Goal: Entertainment & Leisure: Browse casually

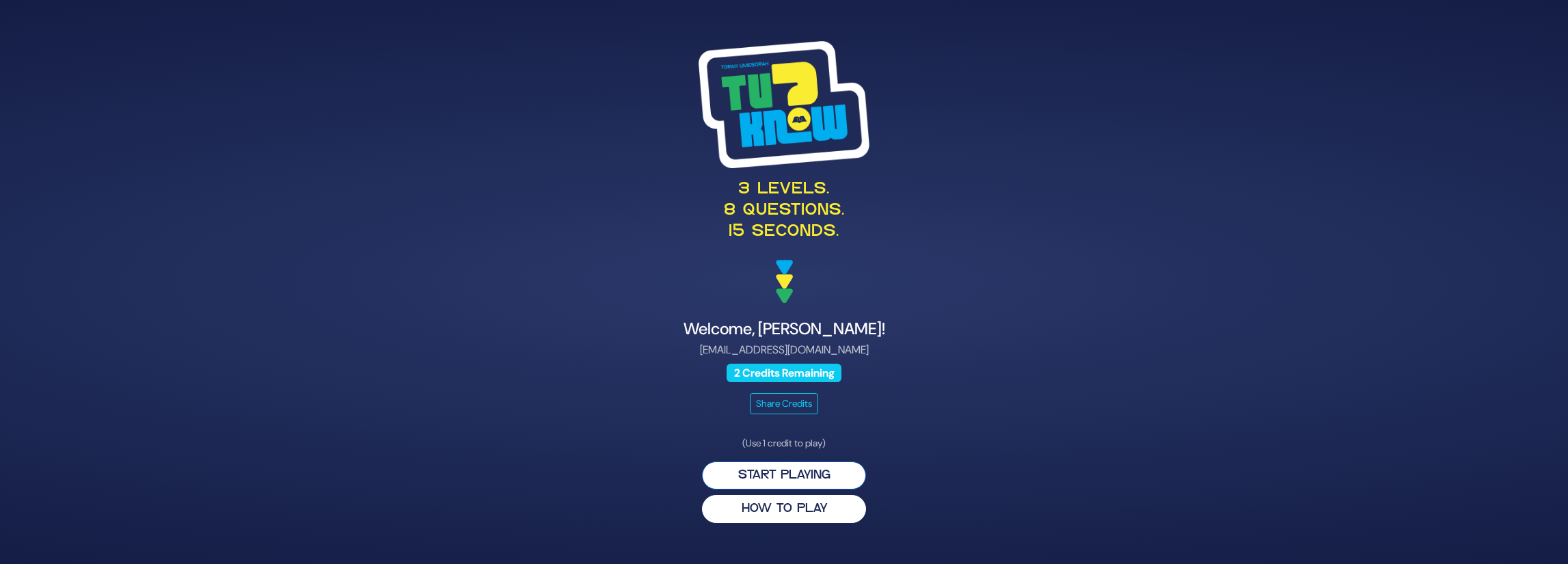
click at [790, 473] on button "Start Playing" at bounding box center [784, 475] width 164 height 28
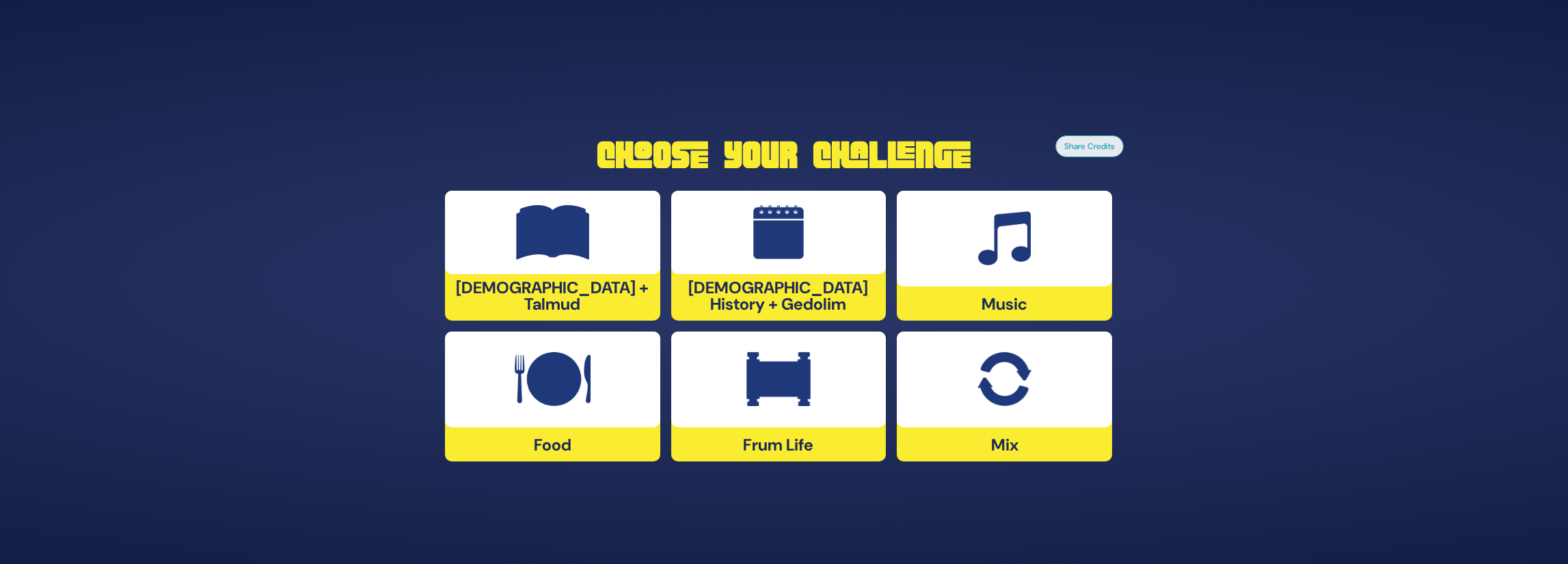
click at [829, 203] on div at bounding box center [779, 233] width 215 height 84
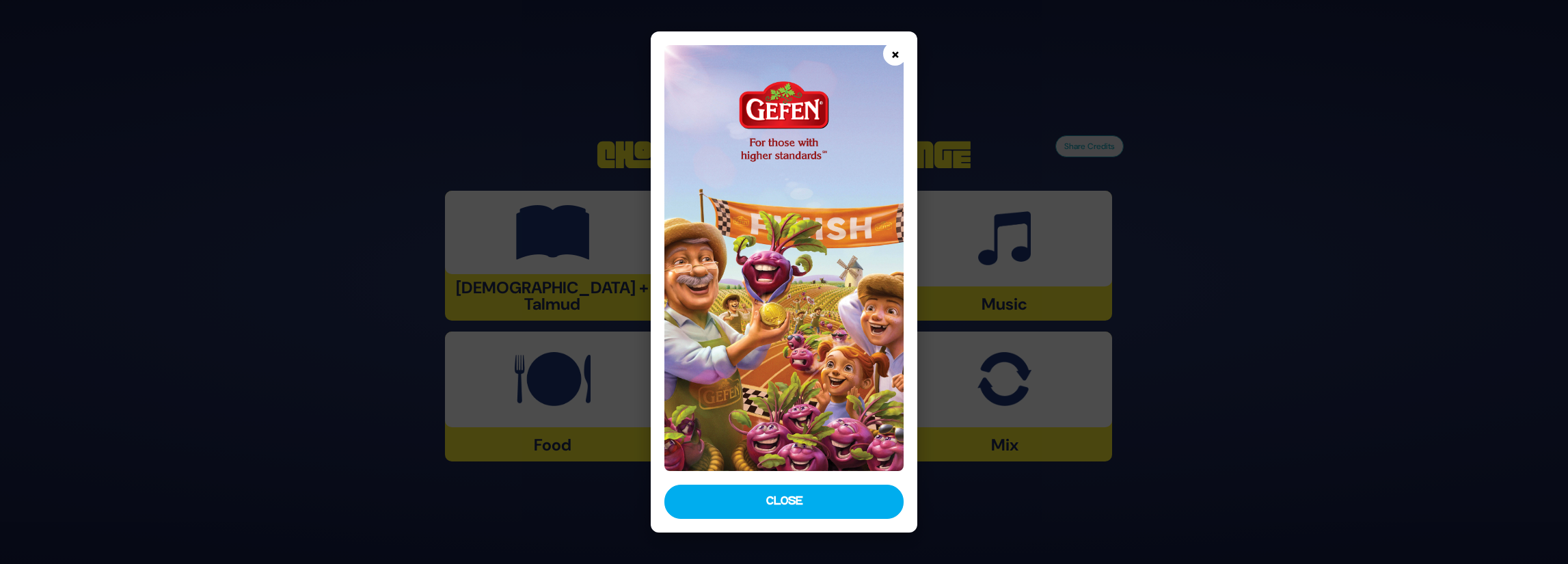
click at [894, 50] on button "×" at bounding box center [895, 54] width 24 height 24
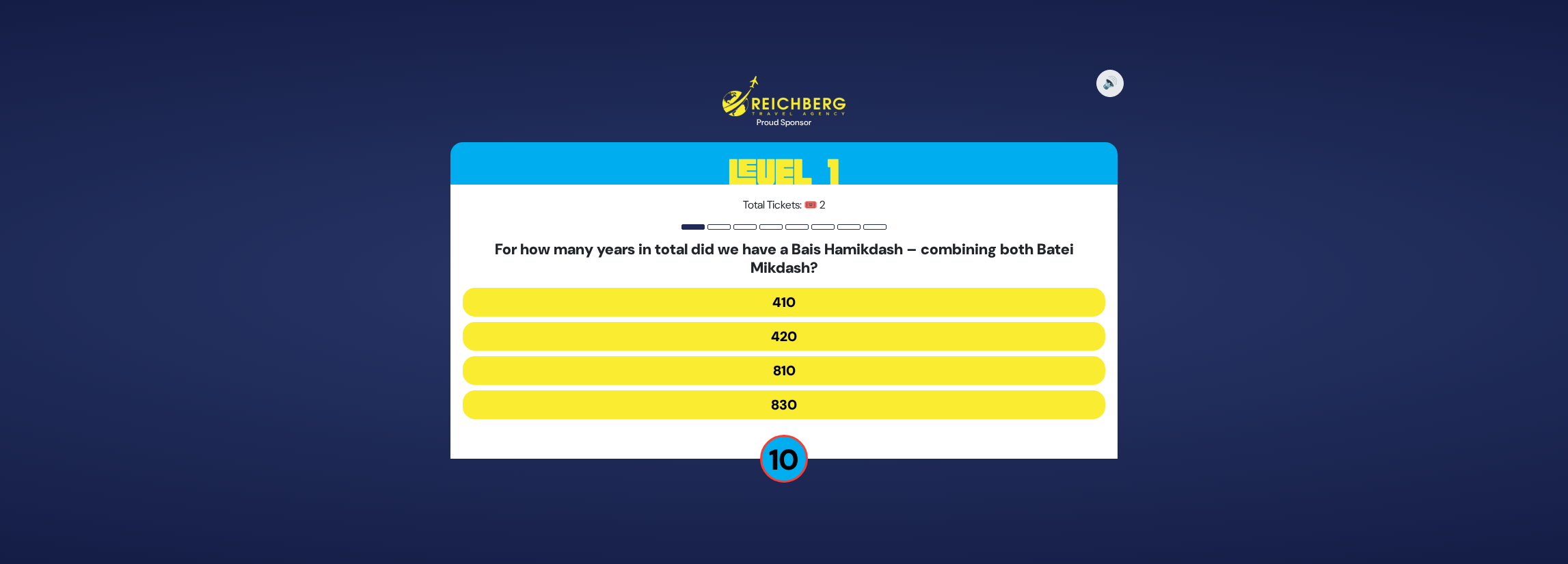
click at [827, 407] on button "830" at bounding box center [784, 405] width 642 height 29
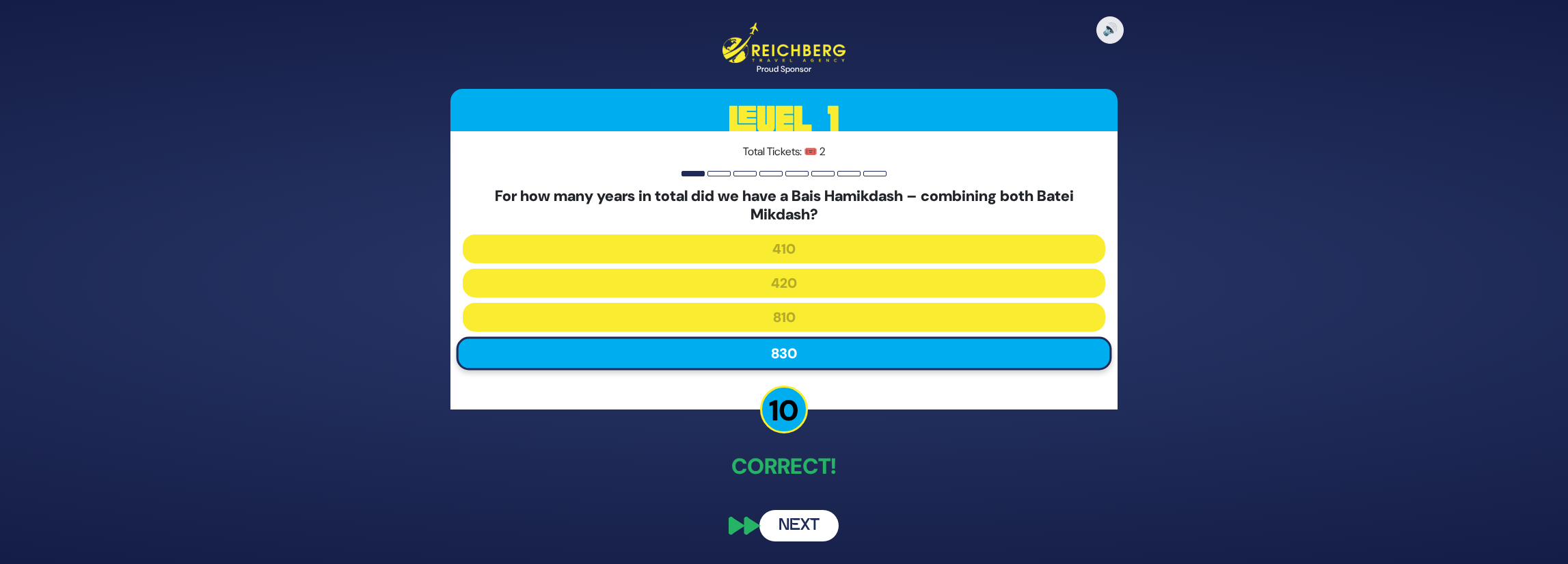
click at [806, 524] on button "Next" at bounding box center [799, 526] width 79 height 32
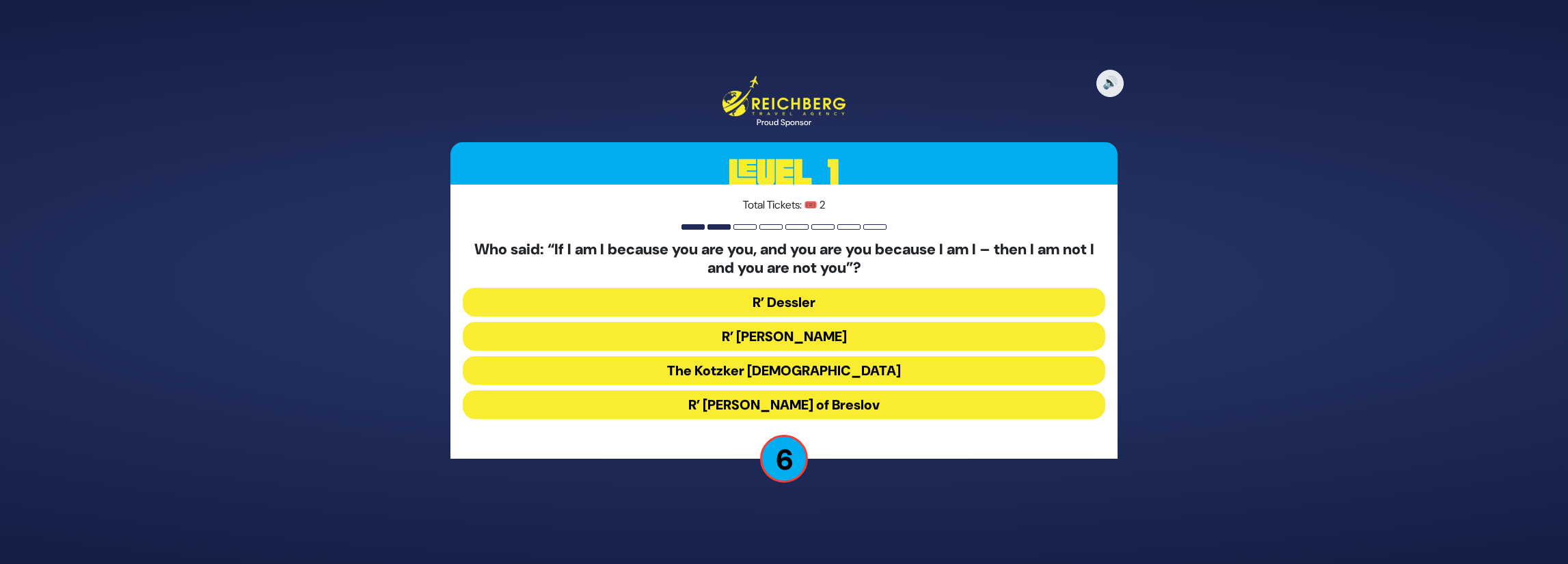
click at [838, 404] on button "R’ [PERSON_NAME] of Breslov" at bounding box center [784, 405] width 642 height 29
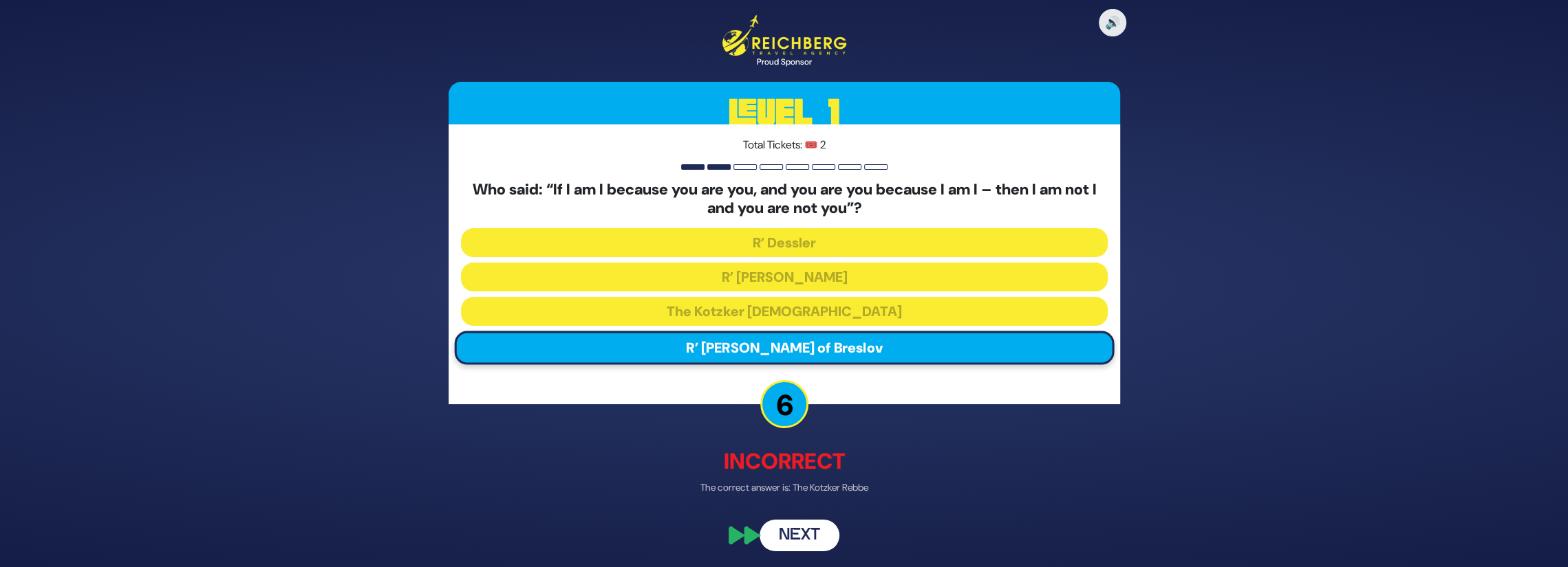
click at [810, 539] on button "Next" at bounding box center [799, 536] width 79 height 32
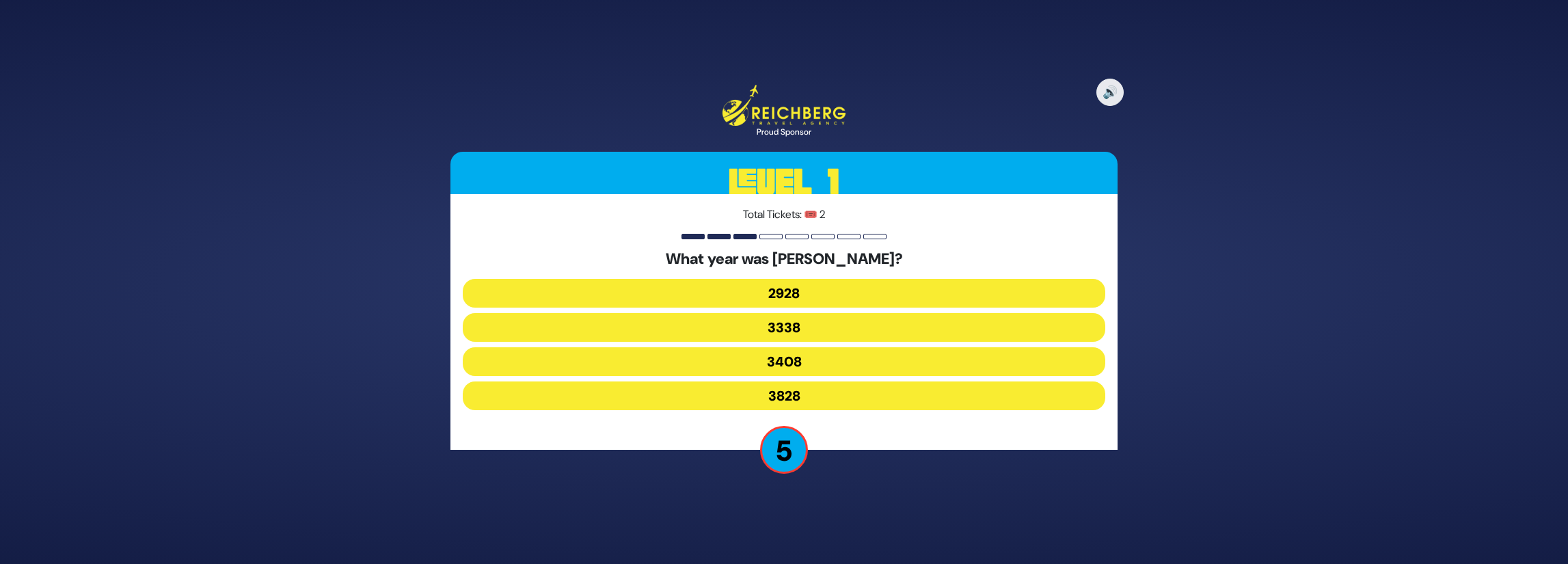
click at [838, 397] on button "3828" at bounding box center [784, 396] width 642 height 29
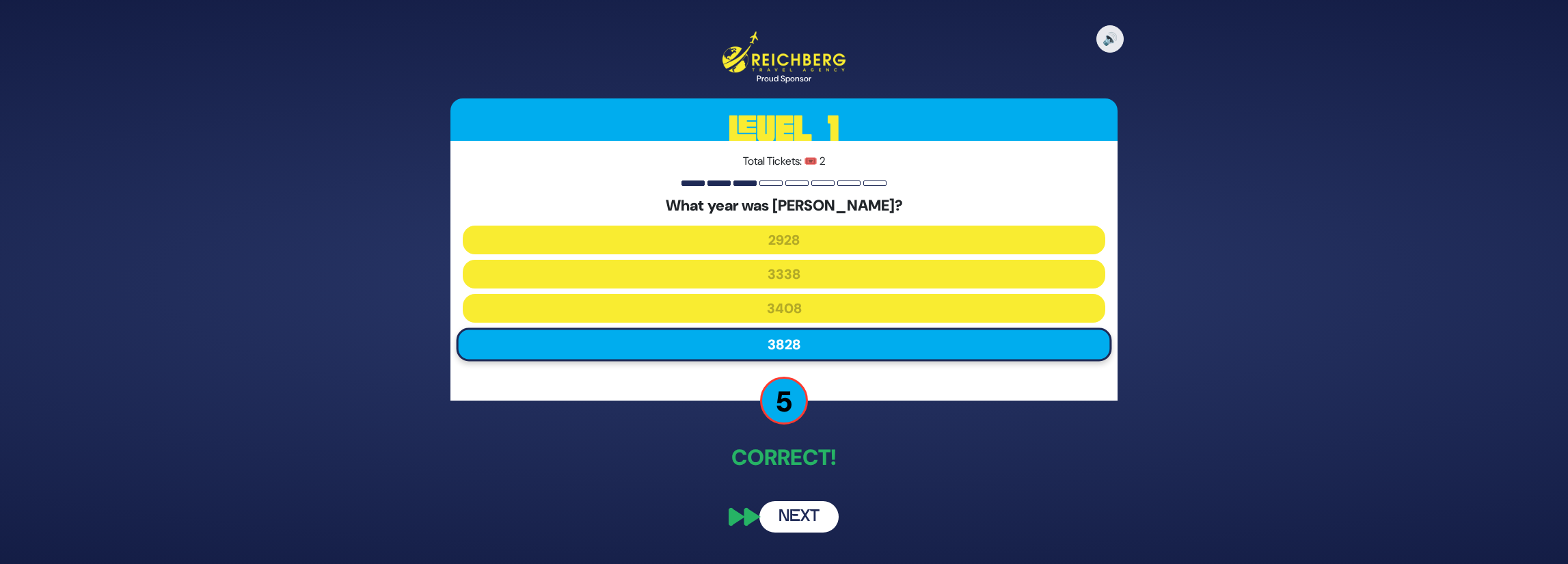
click at [794, 519] on button "Next" at bounding box center [799, 517] width 79 height 32
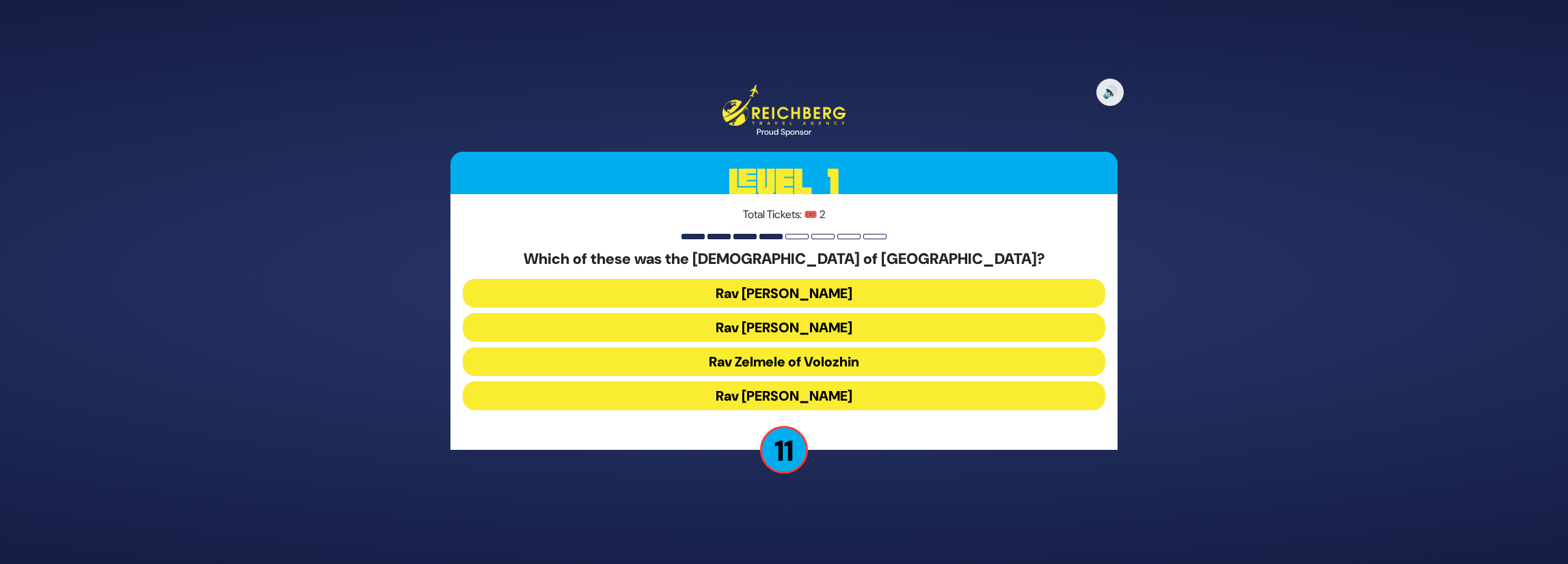
click at [846, 331] on button "Rav [PERSON_NAME]" at bounding box center [784, 328] width 642 height 29
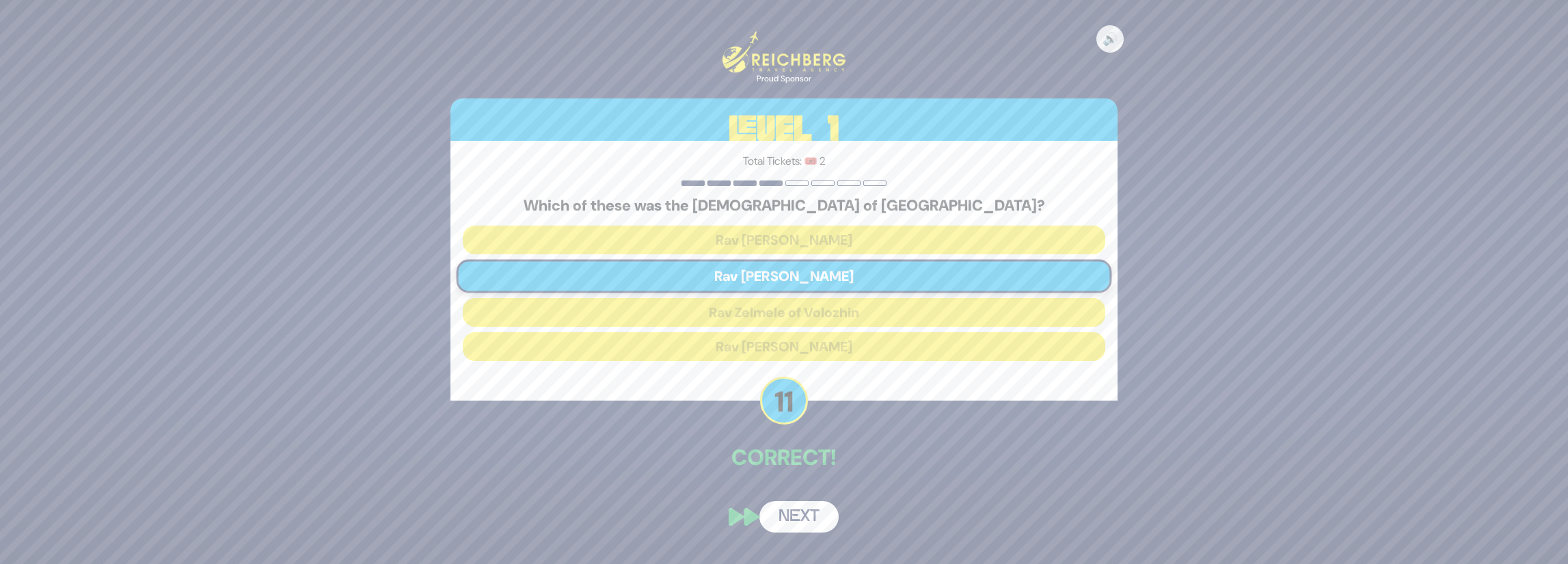
click at [808, 521] on button "Next" at bounding box center [799, 517] width 79 height 32
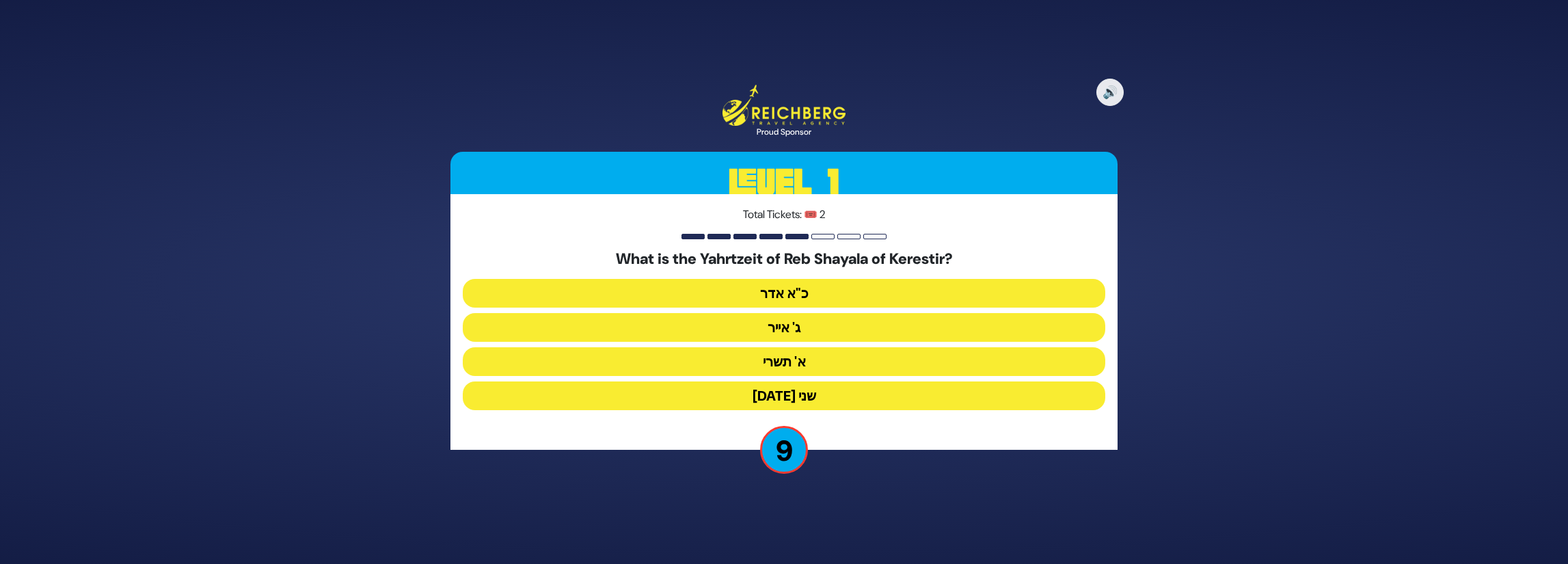
click at [848, 331] on button "ג' אייר" at bounding box center [784, 328] width 642 height 29
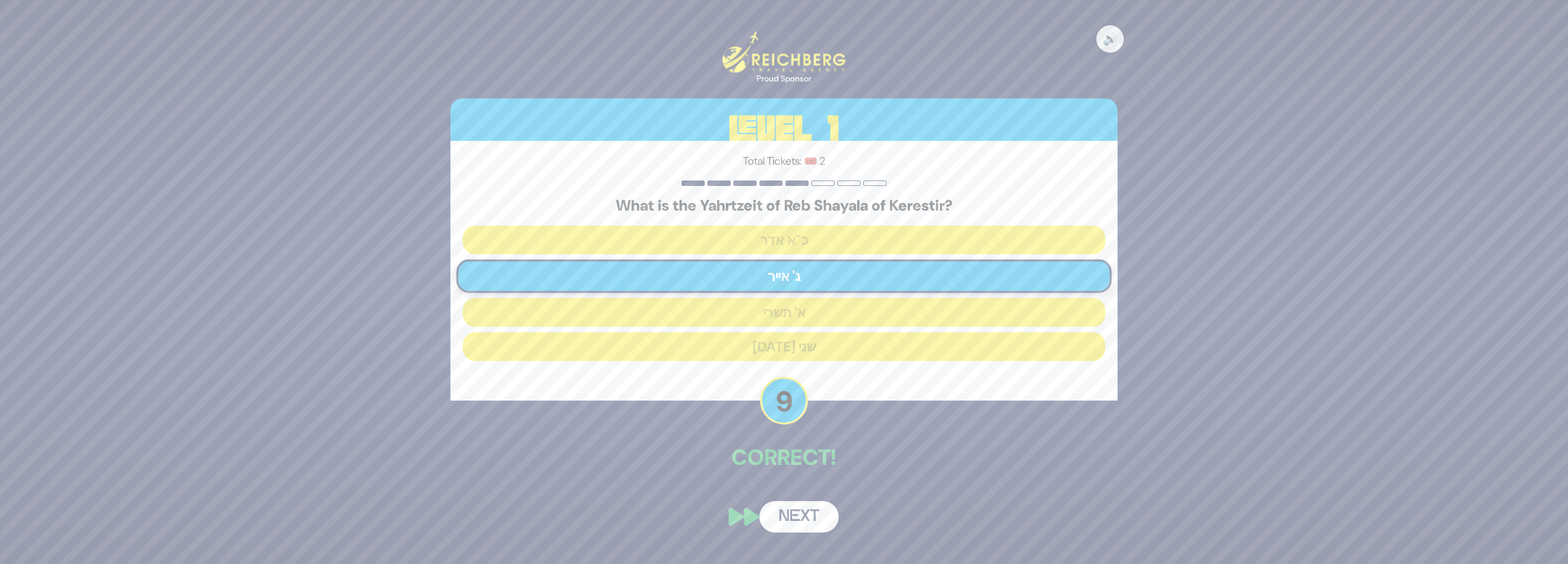
click at [802, 517] on button "Next" at bounding box center [799, 517] width 79 height 32
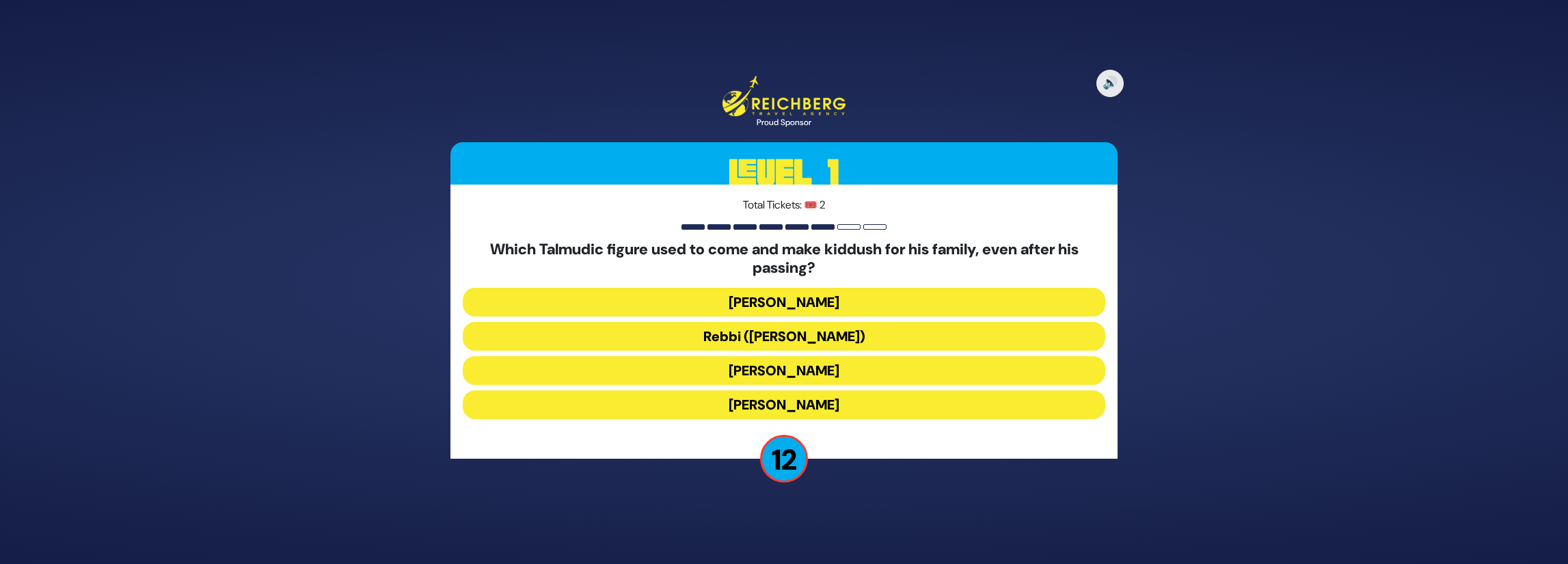
click at [874, 336] on button "Rebbi ([PERSON_NAME])" at bounding box center [784, 337] width 642 height 29
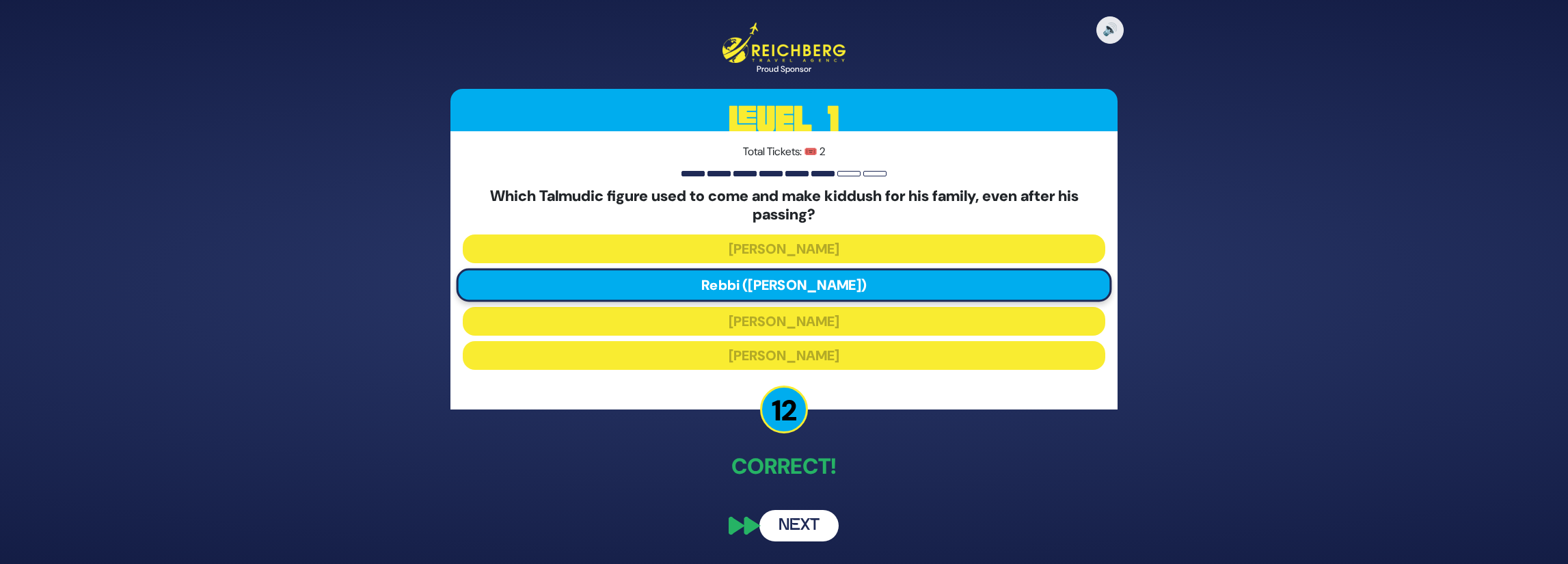
click at [810, 521] on button "Next" at bounding box center [799, 526] width 79 height 32
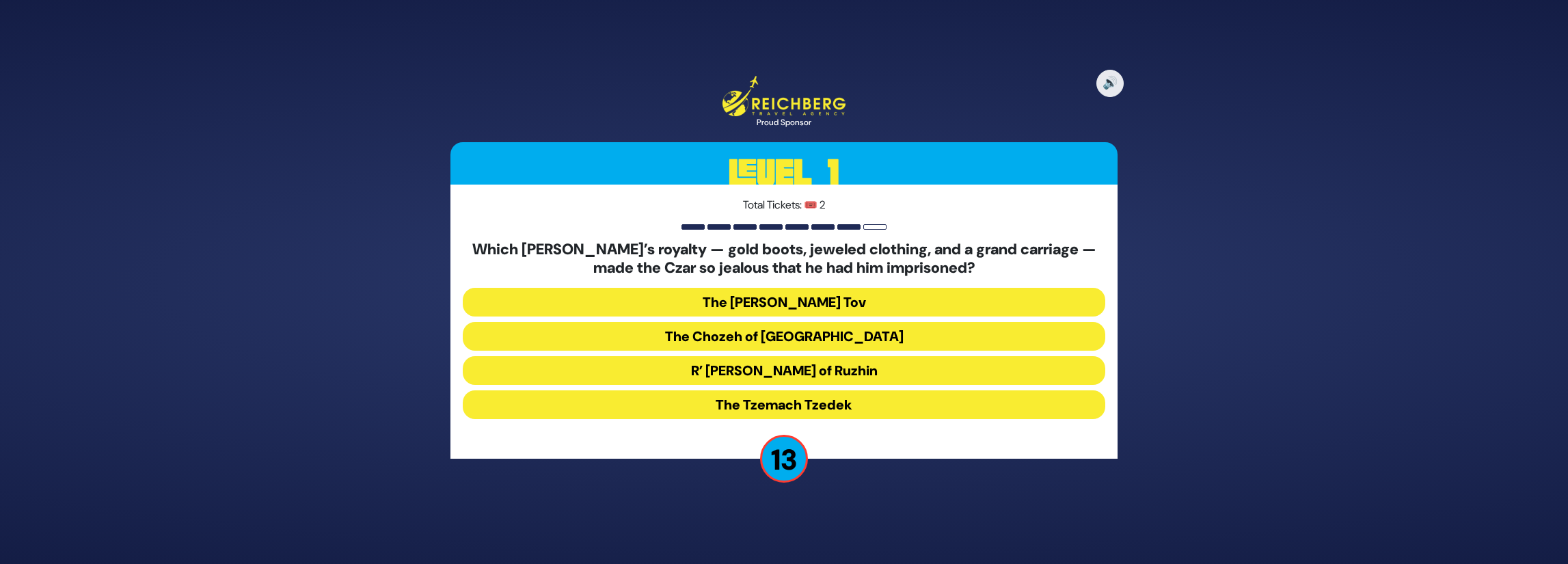
click at [851, 370] on button "R’ [PERSON_NAME] of Ruzhin" at bounding box center [784, 371] width 642 height 29
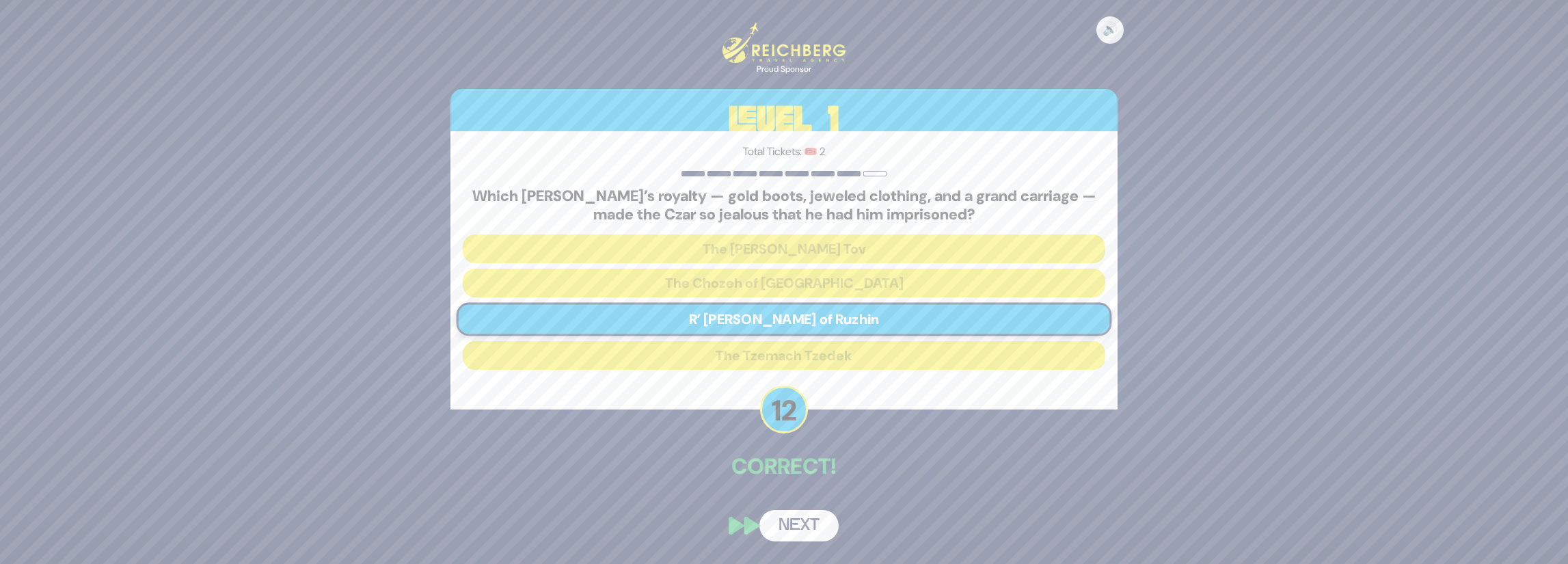
click at [810, 533] on button "Next" at bounding box center [799, 526] width 79 height 32
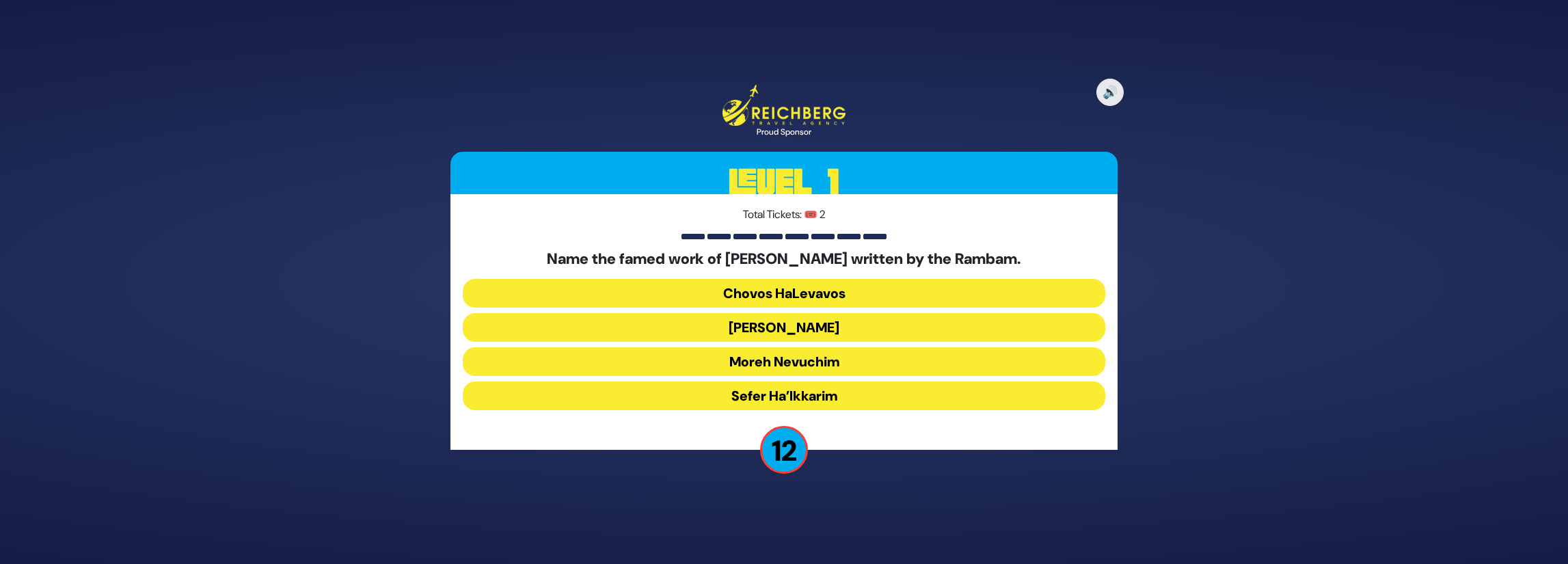
click at [840, 360] on button "Moreh Nevuchim" at bounding box center [784, 362] width 642 height 29
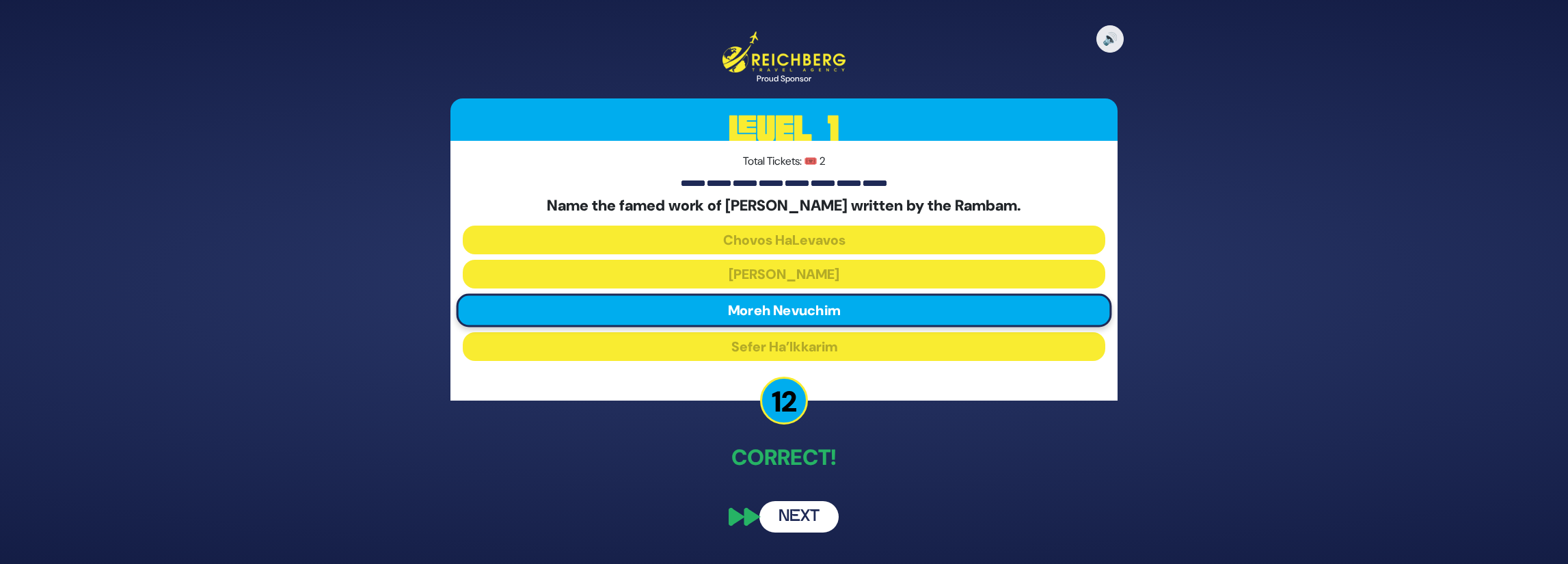
click at [808, 507] on button "Next" at bounding box center [799, 517] width 79 height 32
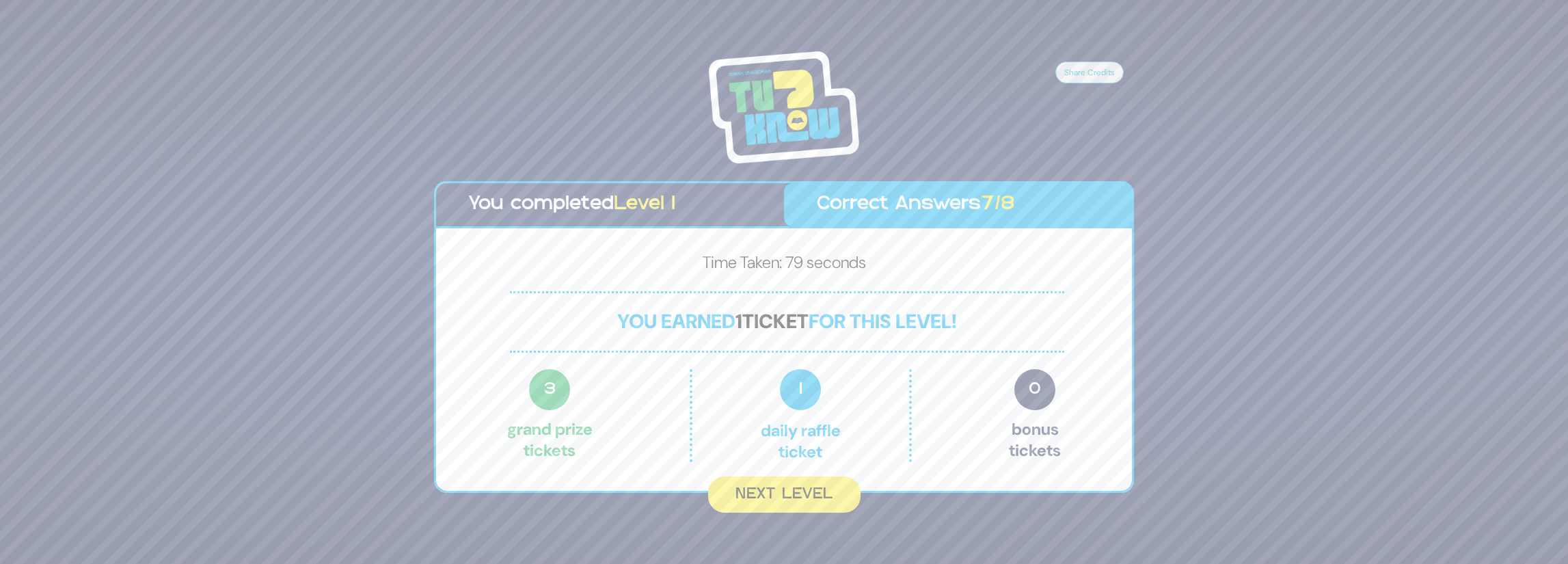
click at [825, 501] on button "Next Level" at bounding box center [784, 495] width 152 height 36
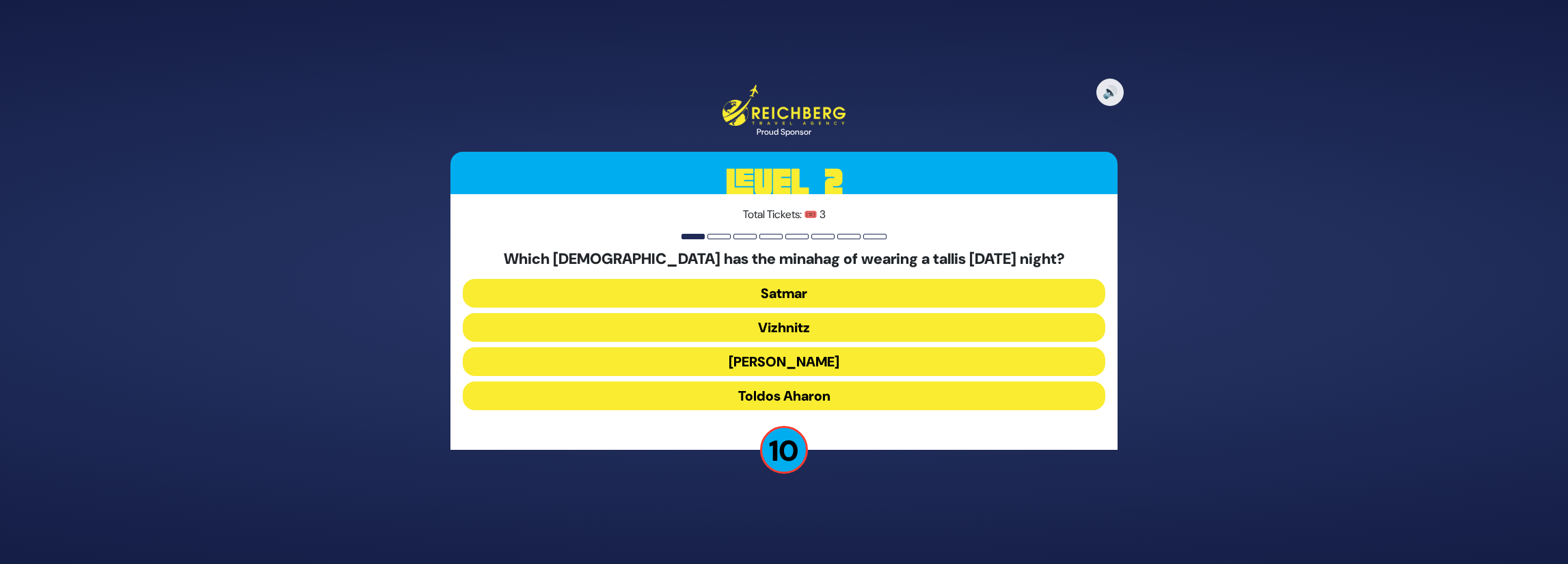
click at [816, 393] on button "Toldos Aharon" at bounding box center [784, 396] width 642 height 29
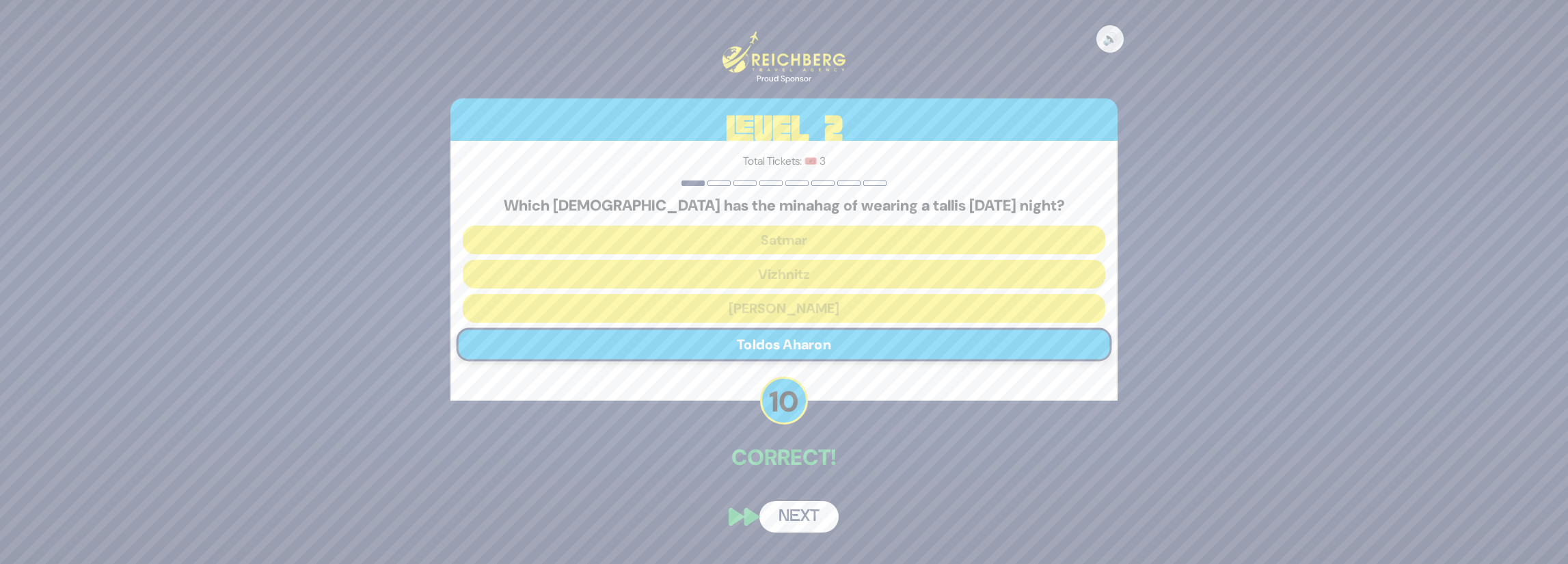
click at [808, 519] on button "Next" at bounding box center [799, 517] width 79 height 32
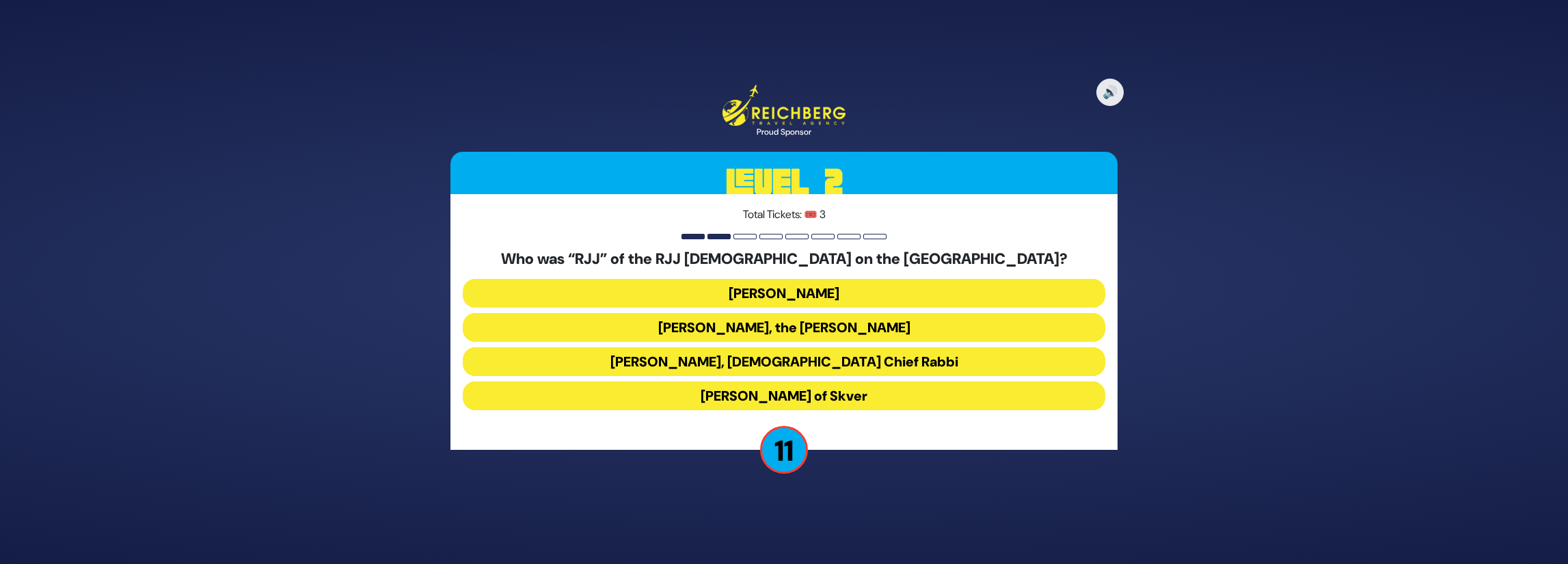
click at [821, 335] on button "[PERSON_NAME], the [PERSON_NAME]" at bounding box center [784, 328] width 642 height 29
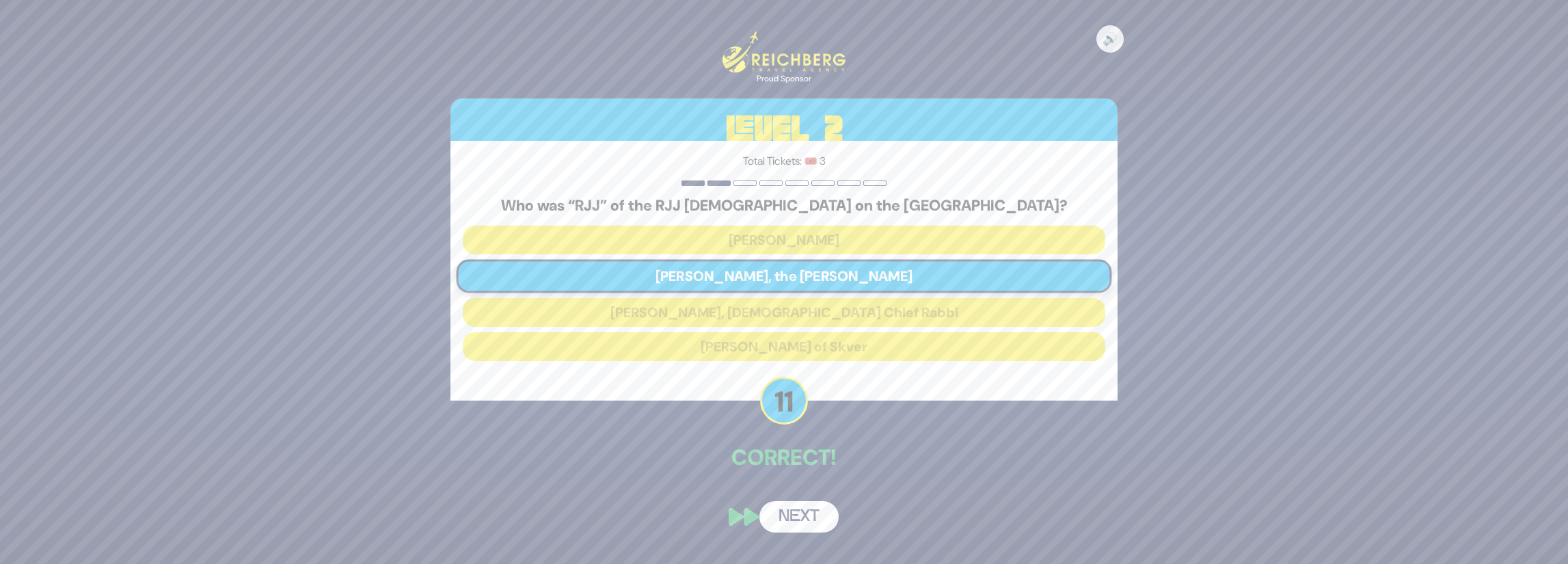
click at [816, 519] on button "Next" at bounding box center [799, 517] width 79 height 32
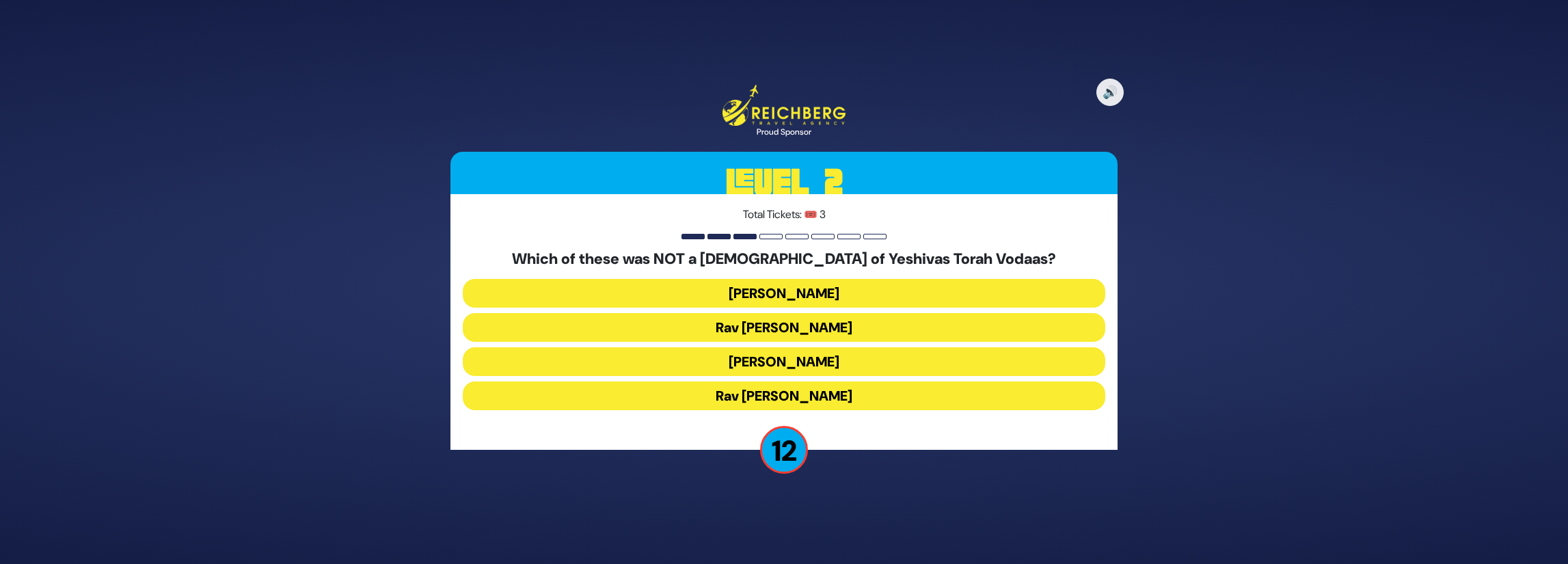
click at [855, 396] on button "Rav [PERSON_NAME]" at bounding box center [784, 396] width 642 height 29
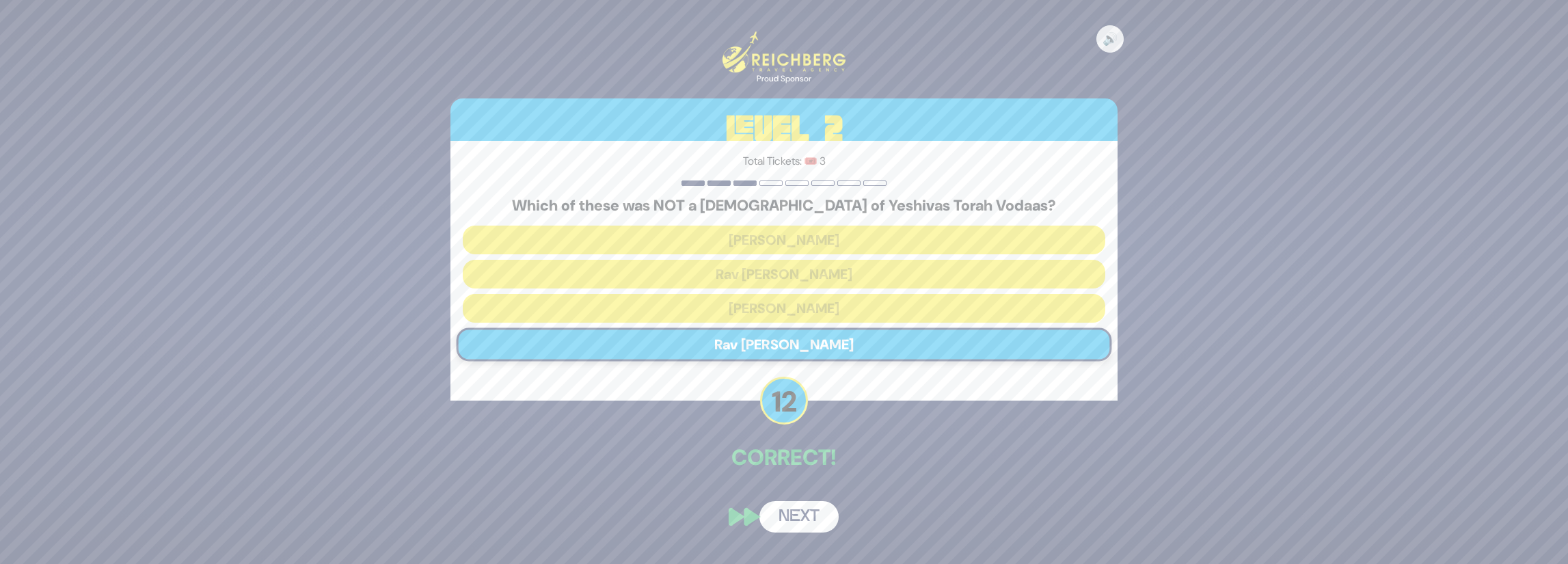
click at [799, 521] on button "Next" at bounding box center [799, 517] width 79 height 32
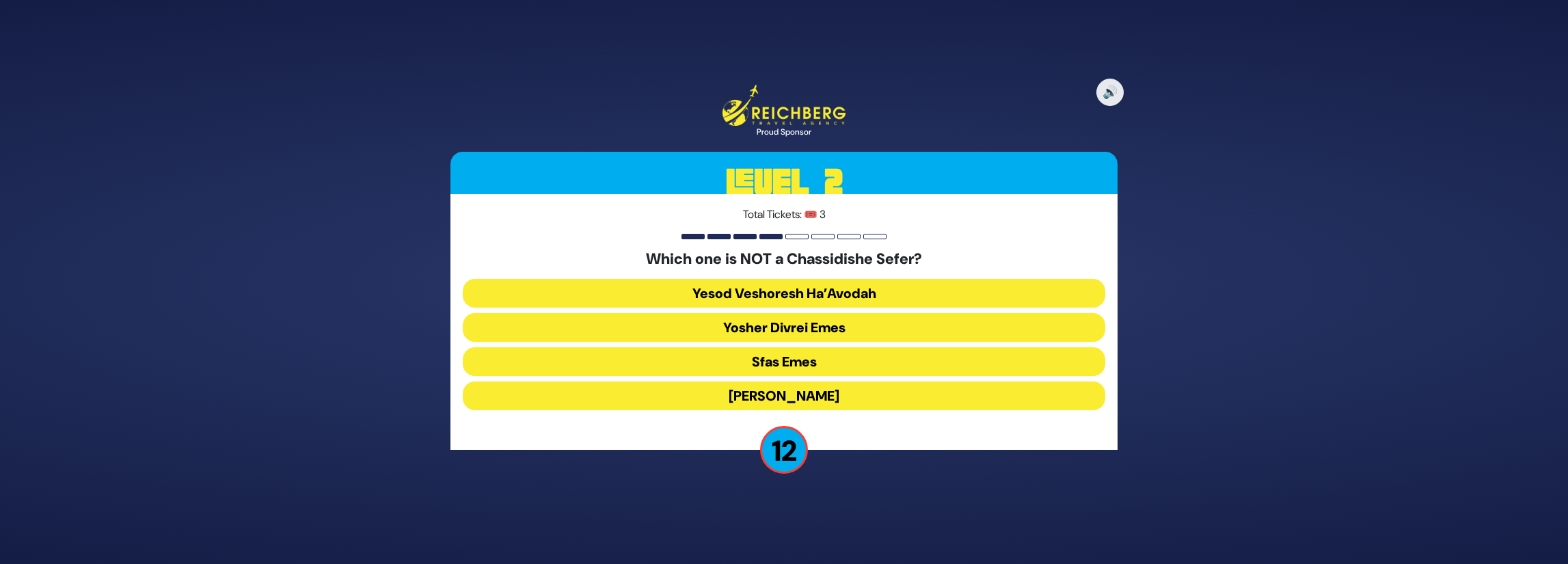
click at [863, 295] on button "Yesod Veshoresh Ha’Avodah" at bounding box center [784, 293] width 642 height 29
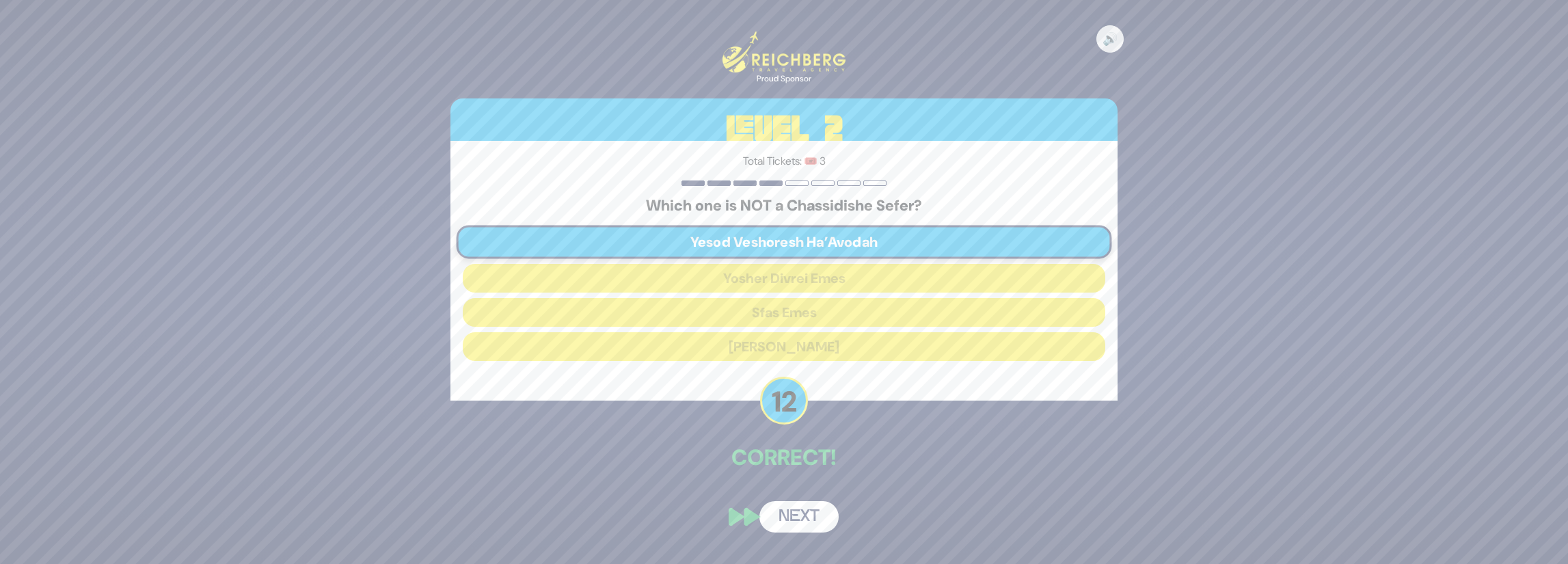
click at [813, 516] on button "Next" at bounding box center [799, 517] width 79 height 32
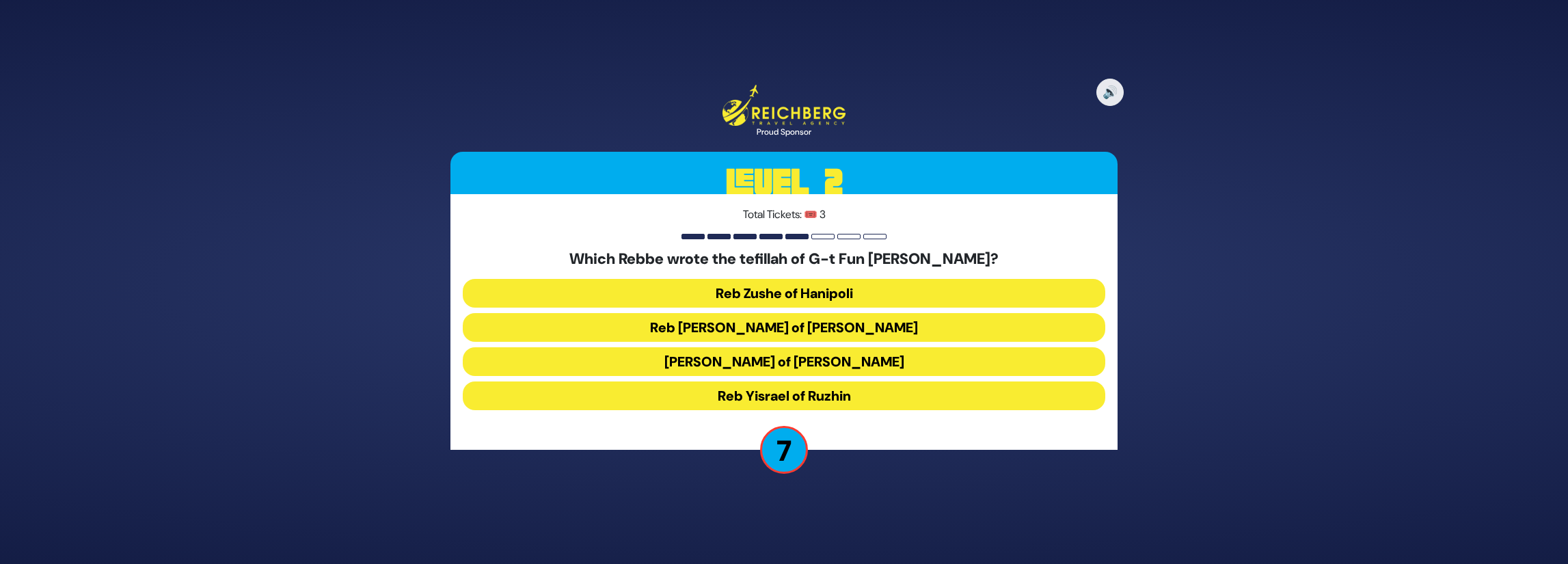
click at [840, 294] on button "Reb Zushe of Hanipoli" at bounding box center [784, 293] width 642 height 29
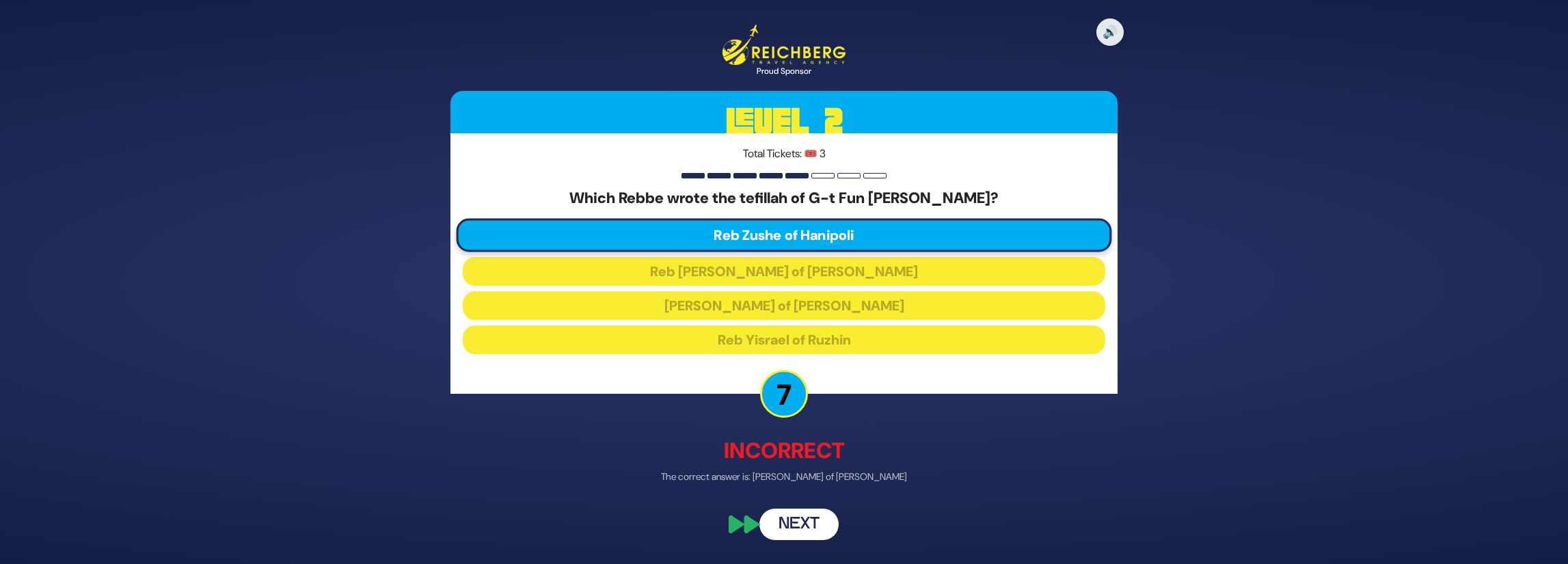
click at [804, 519] on button "Next" at bounding box center [799, 524] width 79 height 32
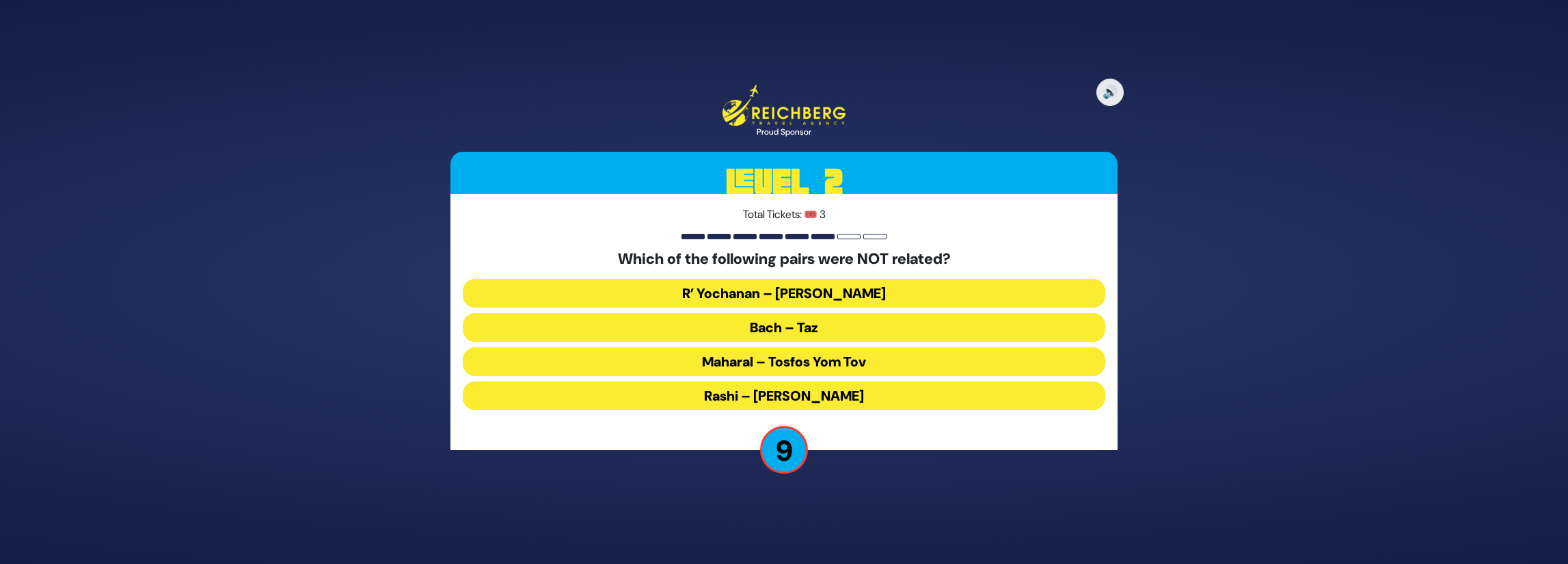
click at [859, 372] on button "Maharal – Tosfos Yom Tov" at bounding box center [784, 362] width 642 height 29
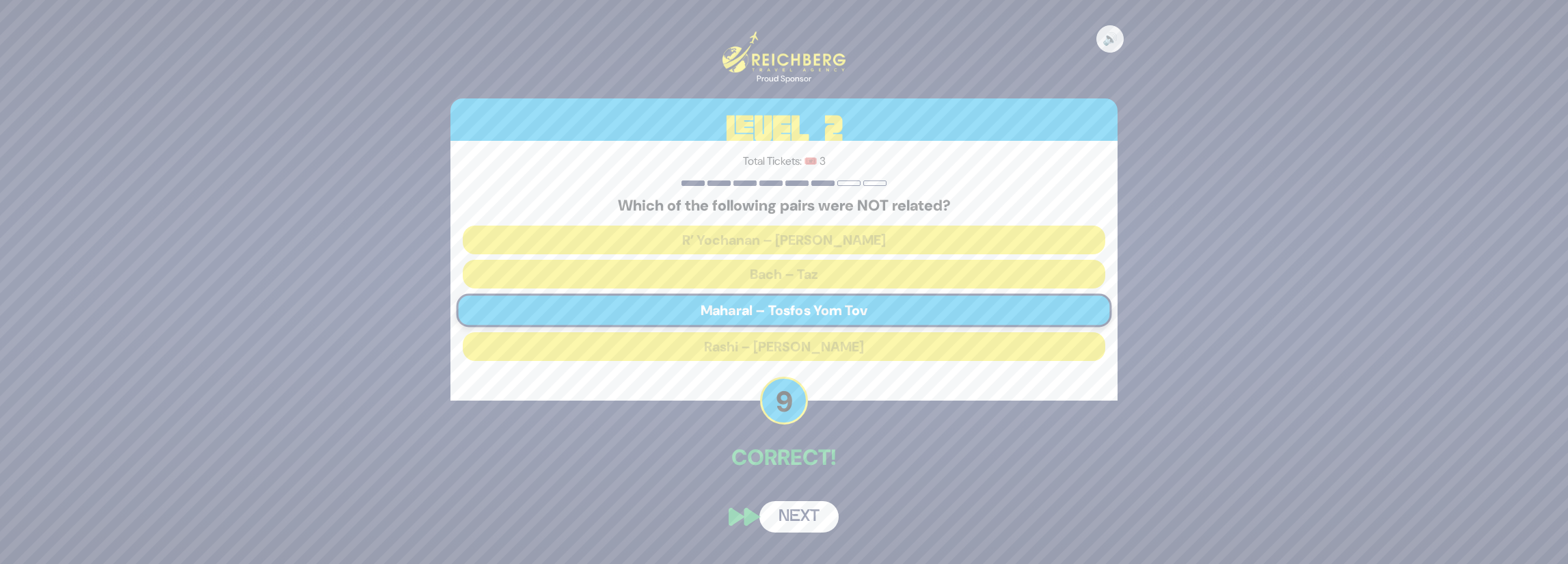
click at [801, 523] on button "Next" at bounding box center [799, 517] width 79 height 32
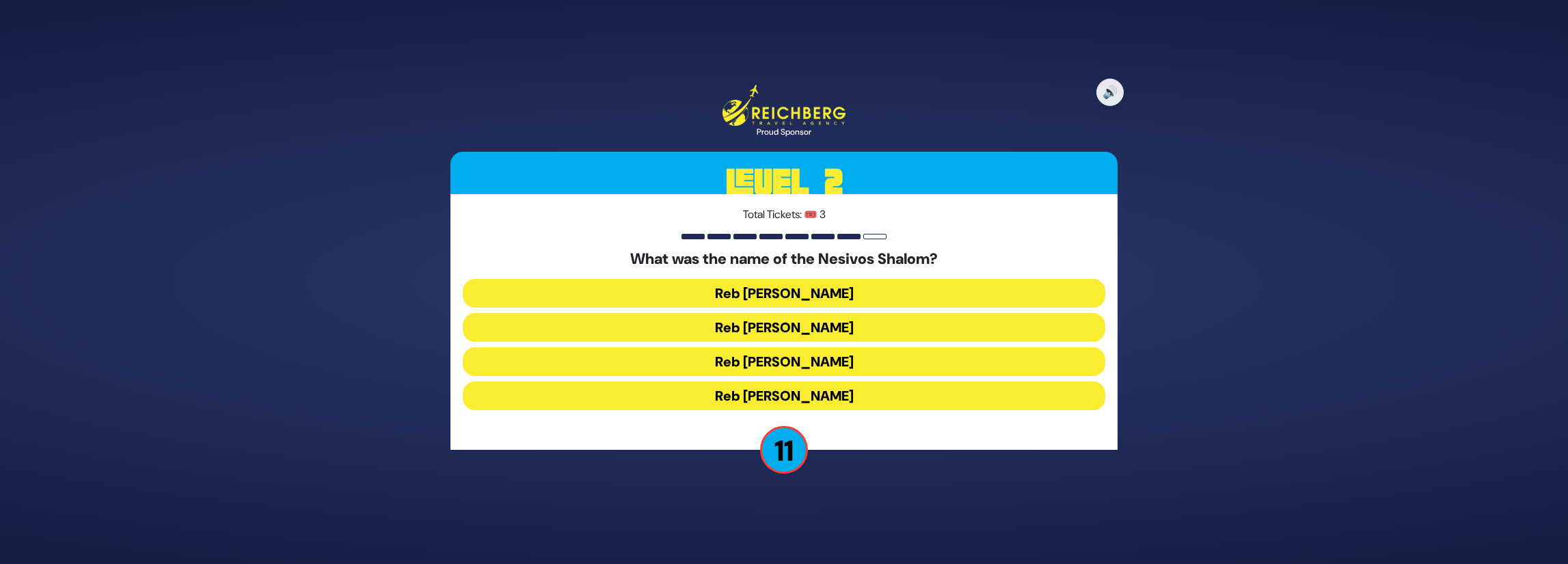
click at [840, 364] on button "Reb [PERSON_NAME]" at bounding box center [784, 362] width 642 height 29
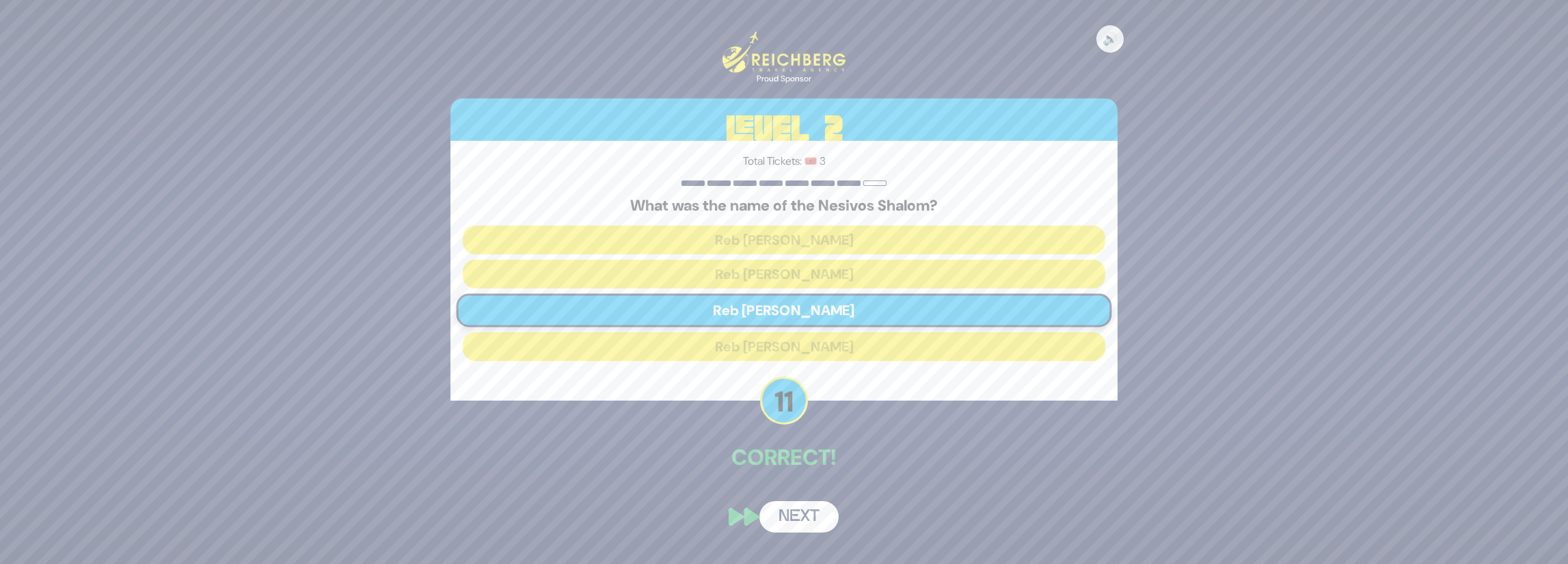
click at [815, 522] on button "Next" at bounding box center [799, 517] width 79 height 32
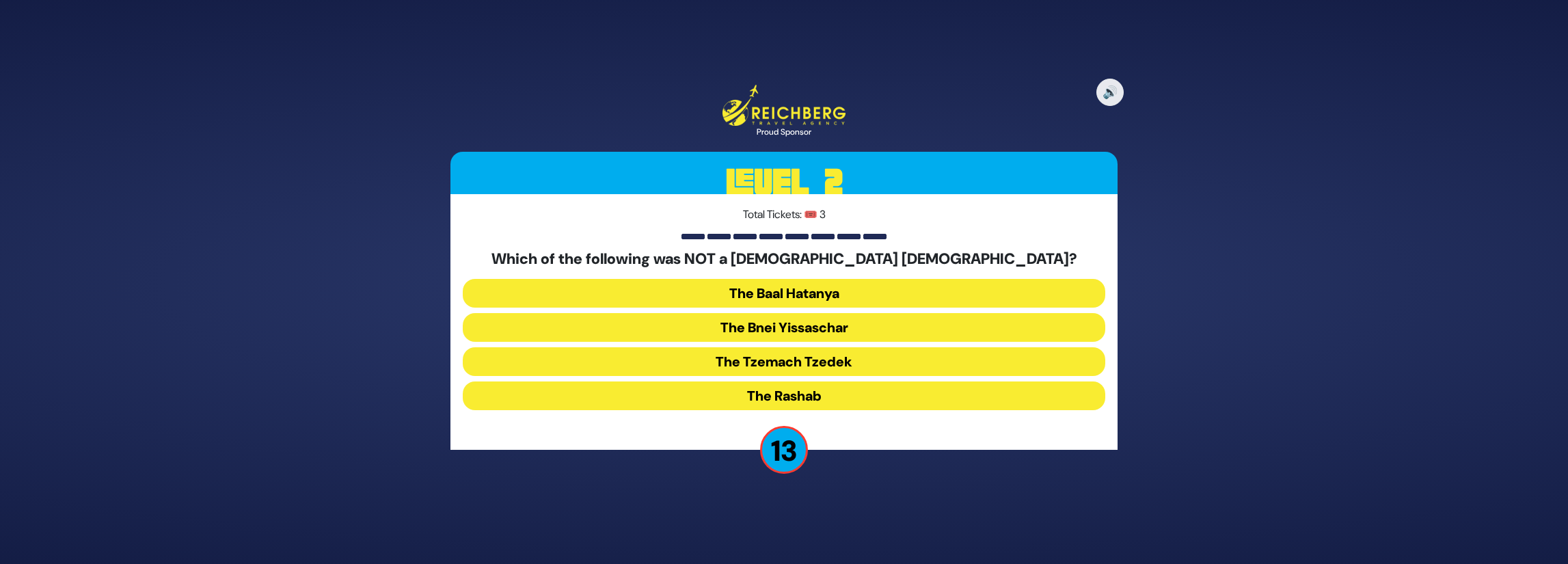
click at [820, 326] on button "The Bnei Yissaschar" at bounding box center [784, 328] width 642 height 29
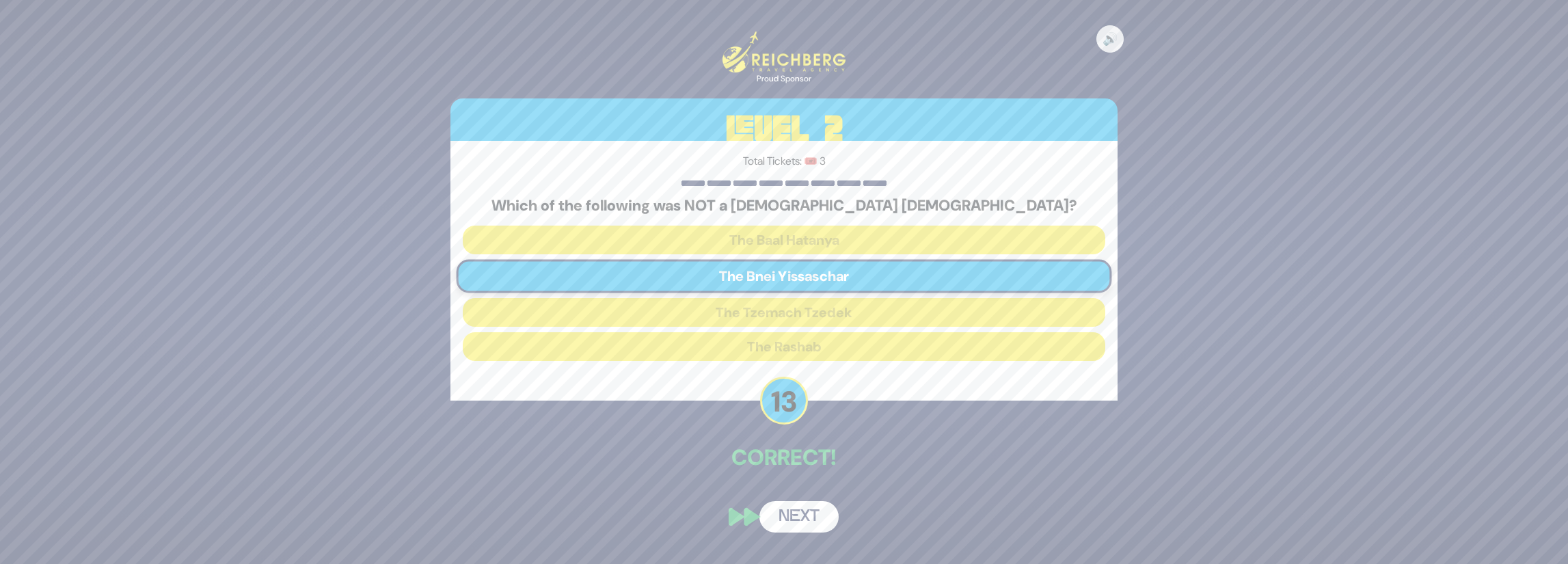
click at [819, 519] on button "Next" at bounding box center [799, 517] width 79 height 32
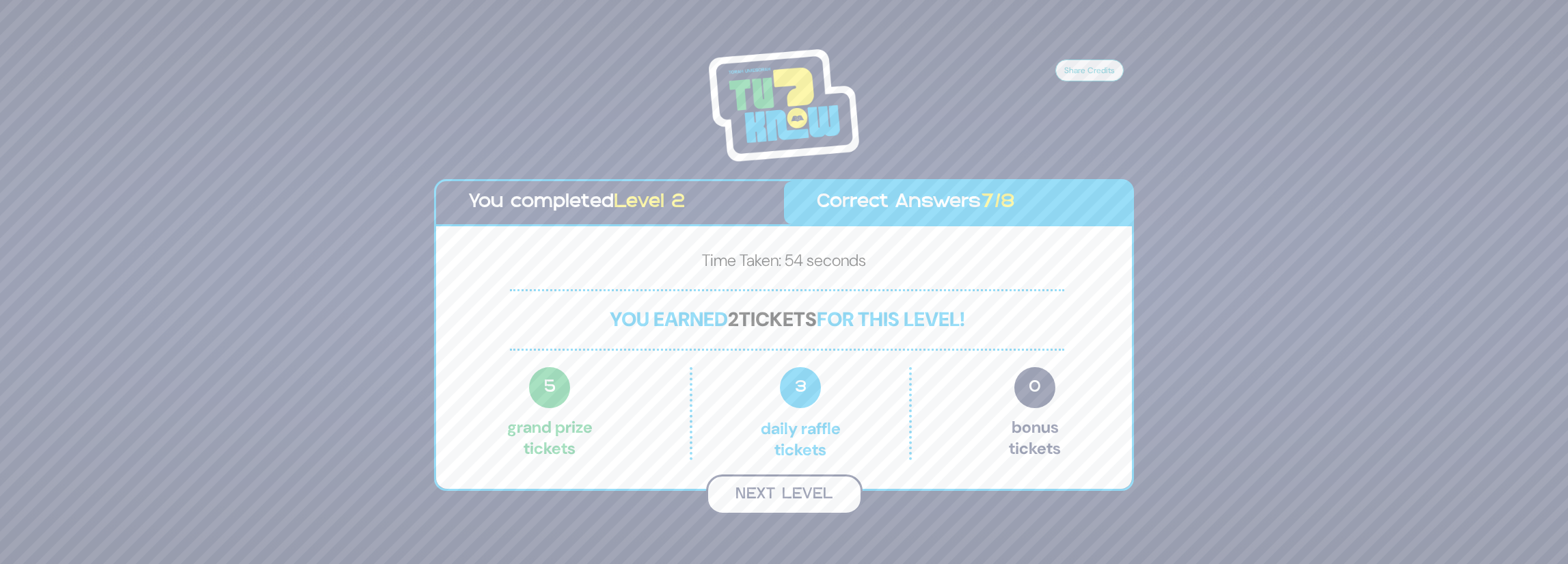
click at [818, 501] on button "Next Level" at bounding box center [784, 495] width 156 height 40
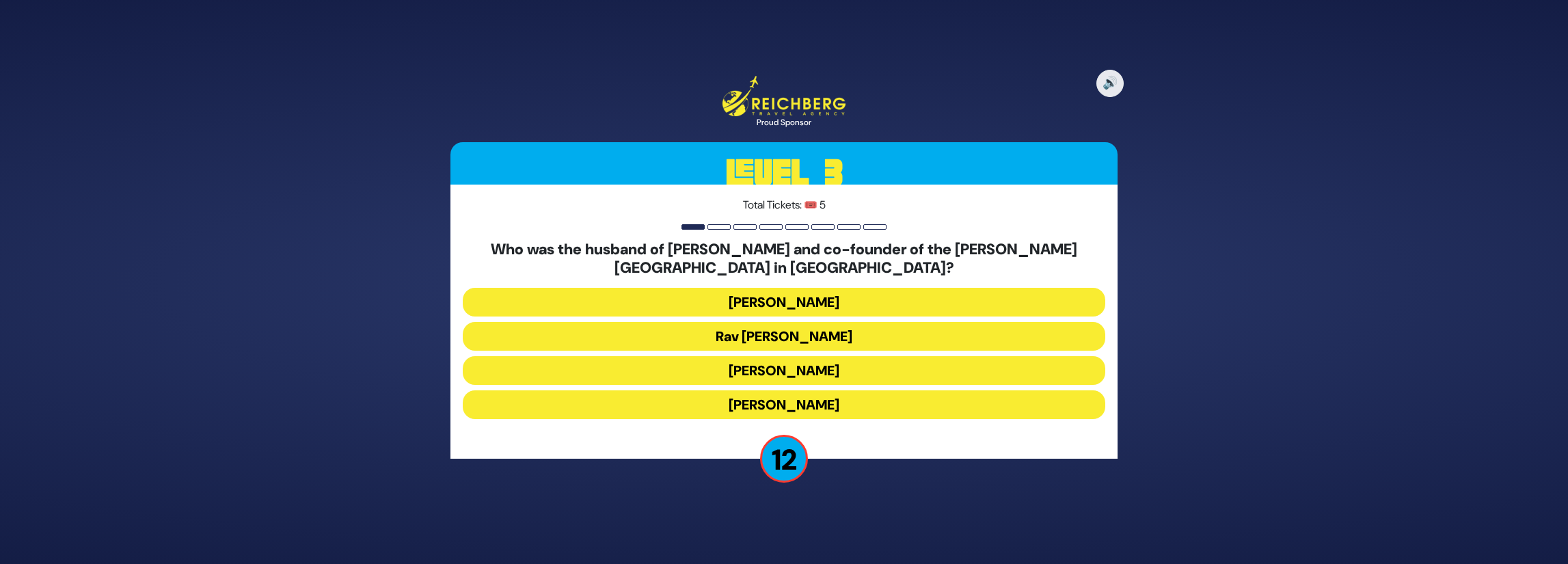
click at [855, 303] on button "[PERSON_NAME]" at bounding box center [784, 302] width 642 height 29
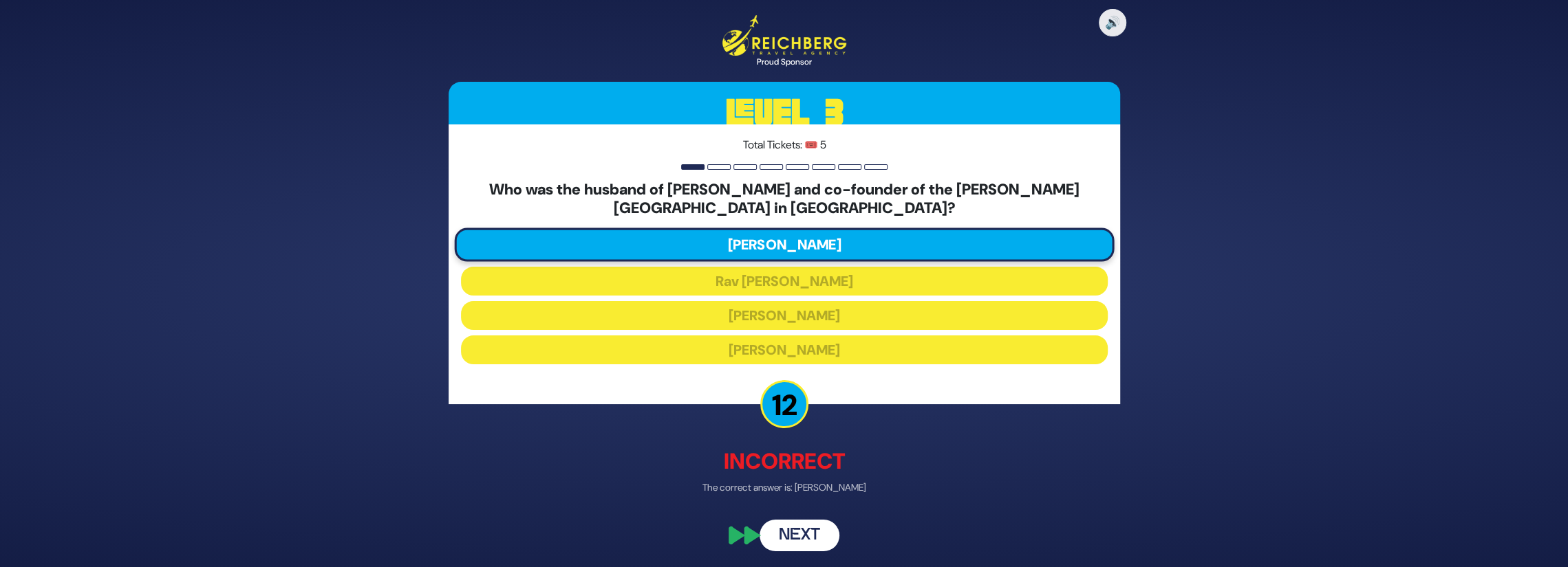
click at [810, 530] on button "Next" at bounding box center [799, 536] width 79 height 32
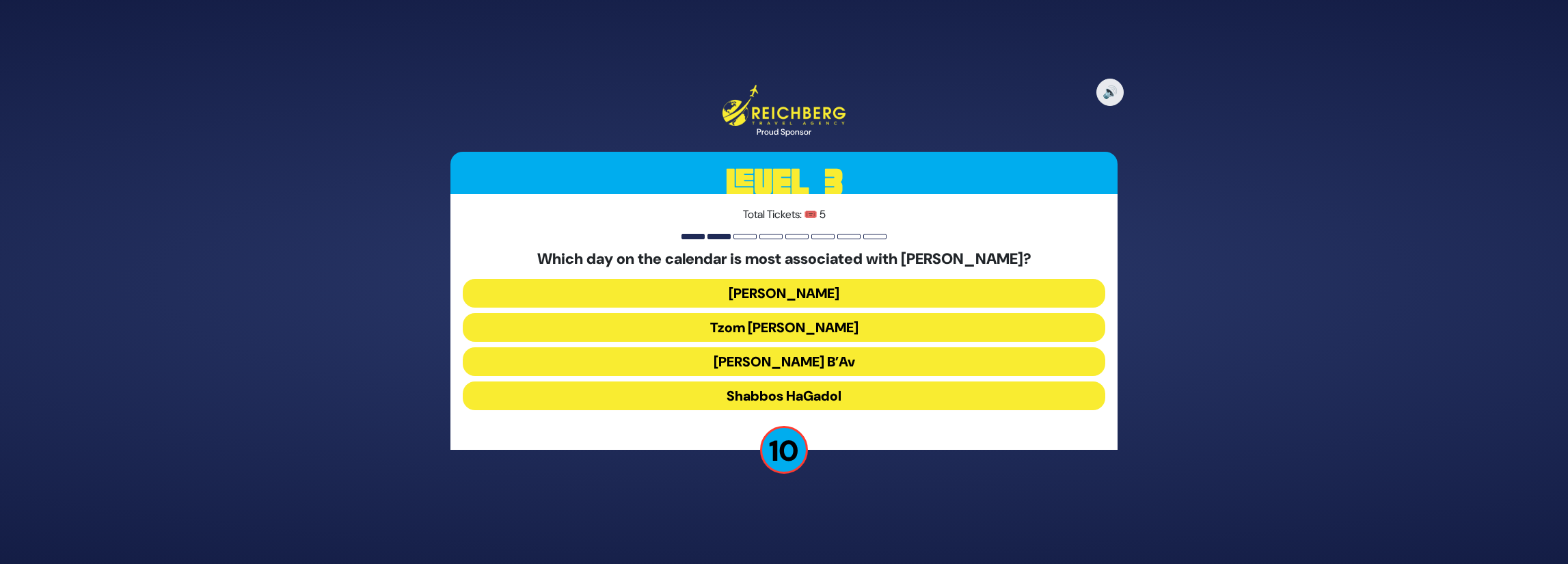
click at [817, 363] on button "[PERSON_NAME] B’Av" at bounding box center [784, 362] width 642 height 29
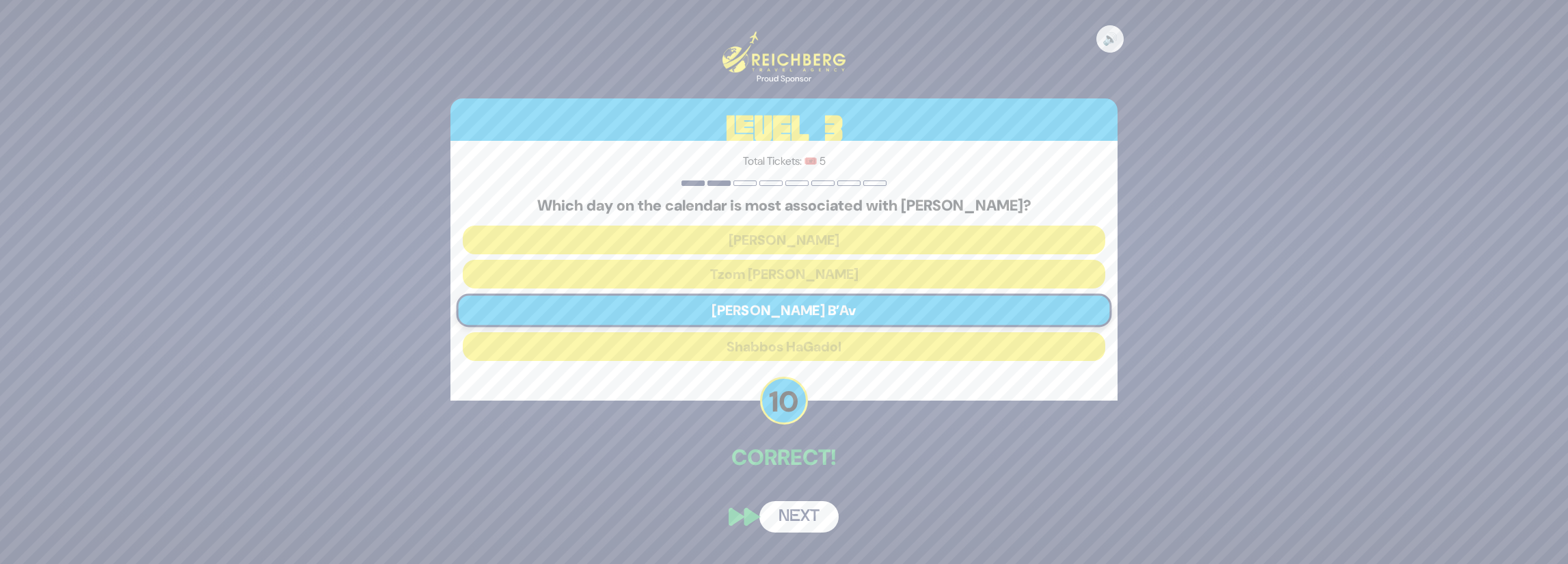
click at [814, 516] on button "Next" at bounding box center [799, 517] width 79 height 32
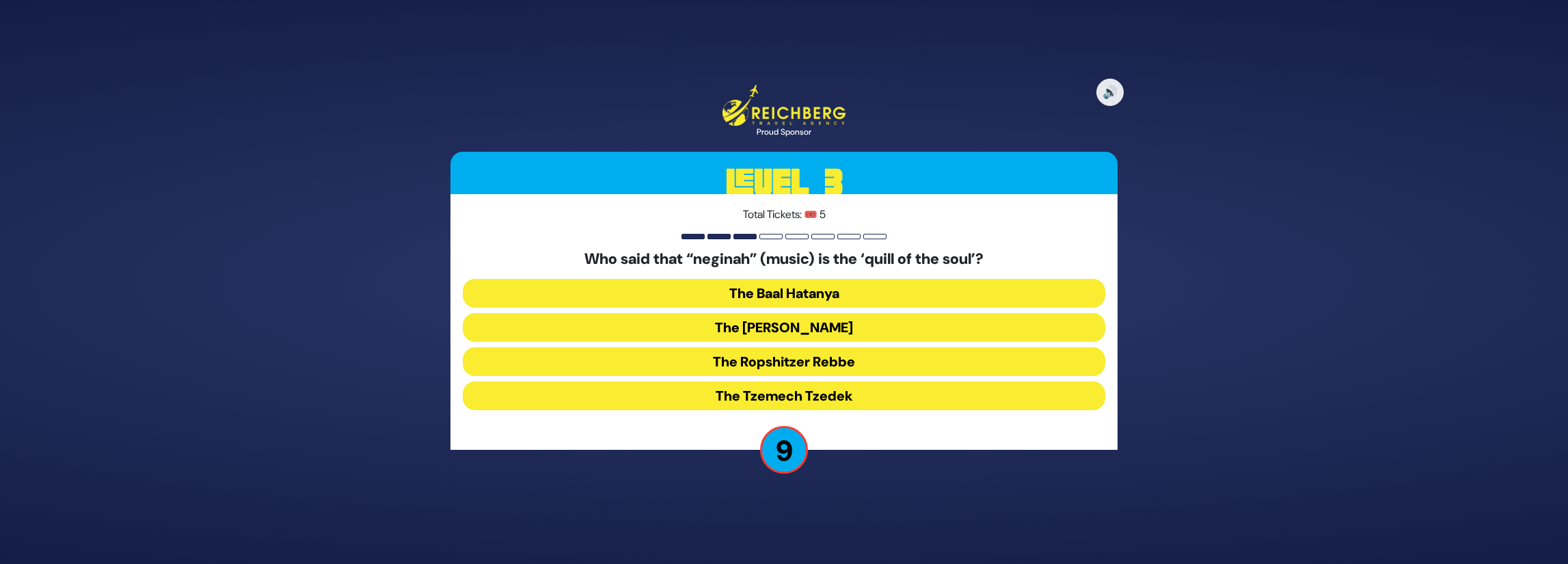
click at [812, 358] on button "The Ropshitzer Rebbe" at bounding box center [784, 362] width 642 height 29
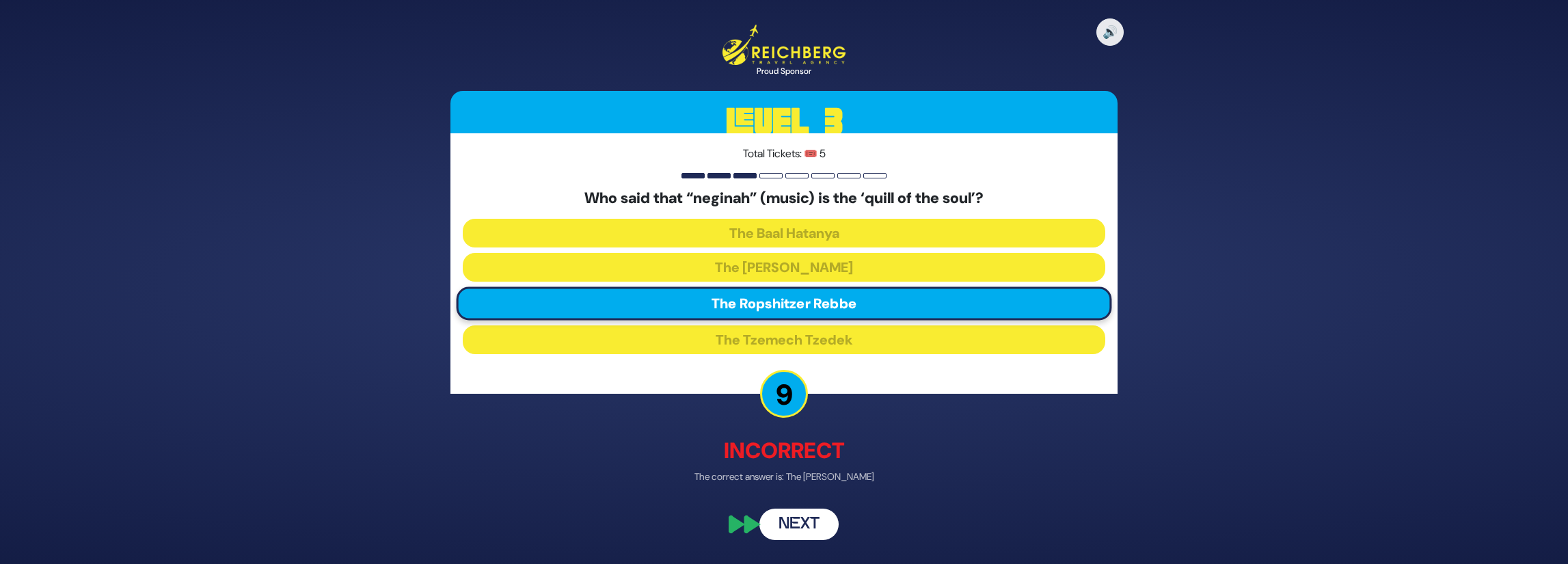
click at [811, 529] on button "Next" at bounding box center [799, 524] width 79 height 32
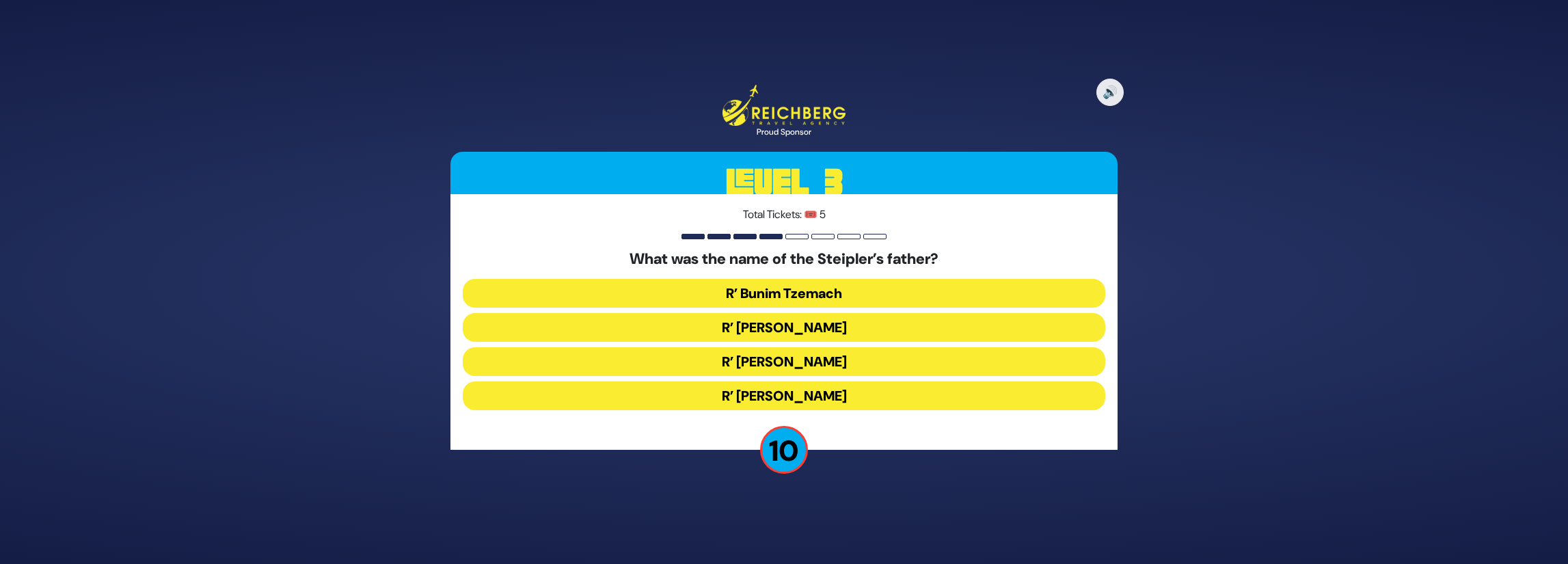
click at [832, 402] on button "R’ [PERSON_NAME]" at bounding box center [784, 396] width 642 height 29
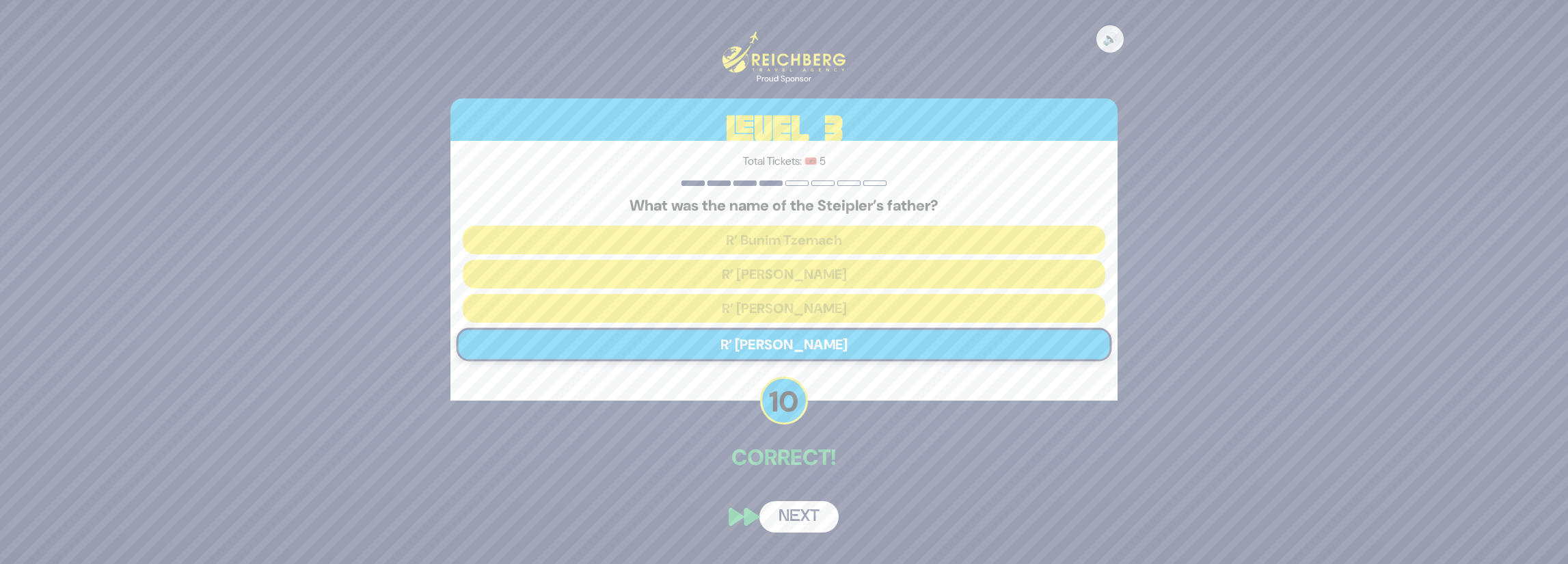
click at [808, 510] on button "Next" at bounding box center [799, 517] width 79 height 32
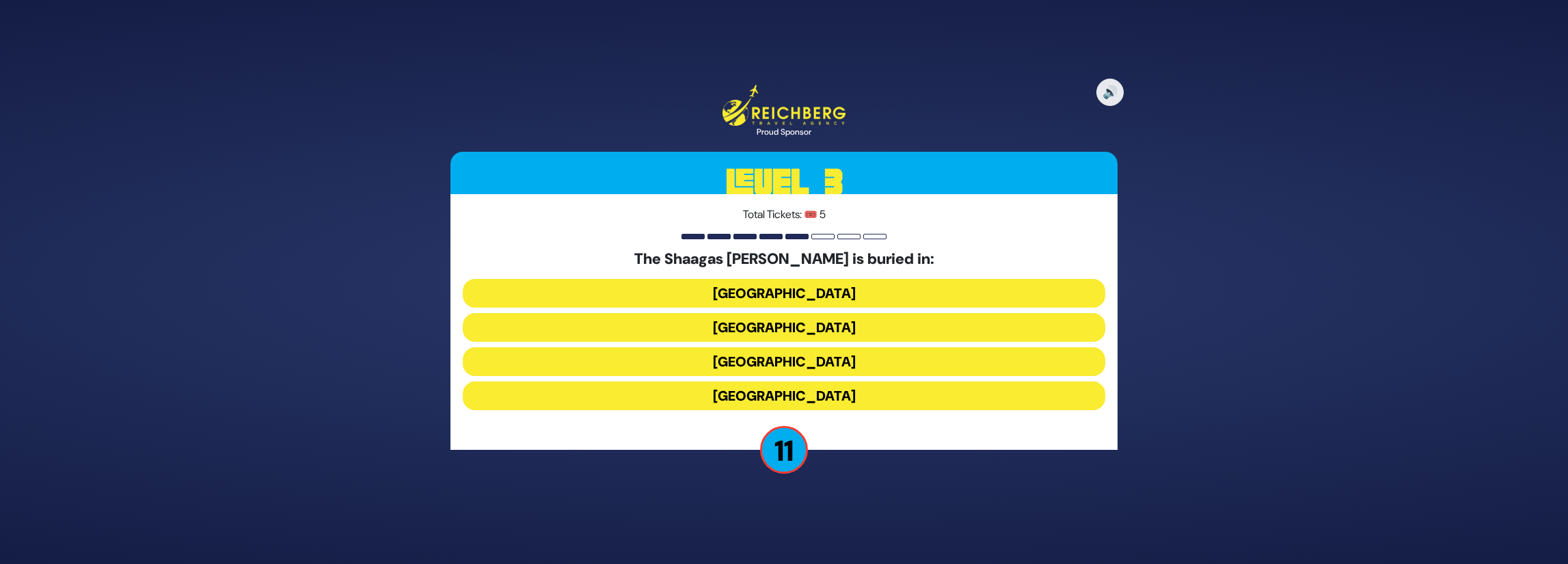
click at [828, 323] on button "[GEOGRAPHIC_DATA]" at bounding box center [784, 328] width 642 height 29
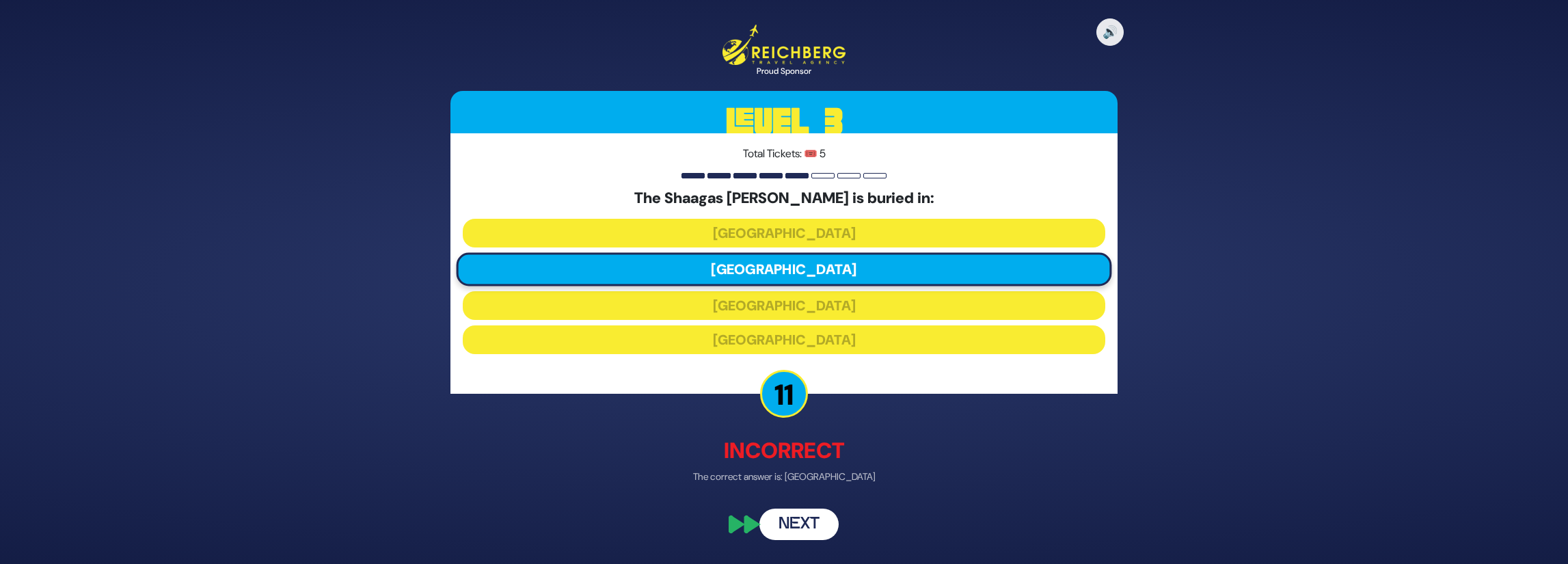
click at [825, 528] on button "Next" at bounding box center [799, 524] width 79 height 32
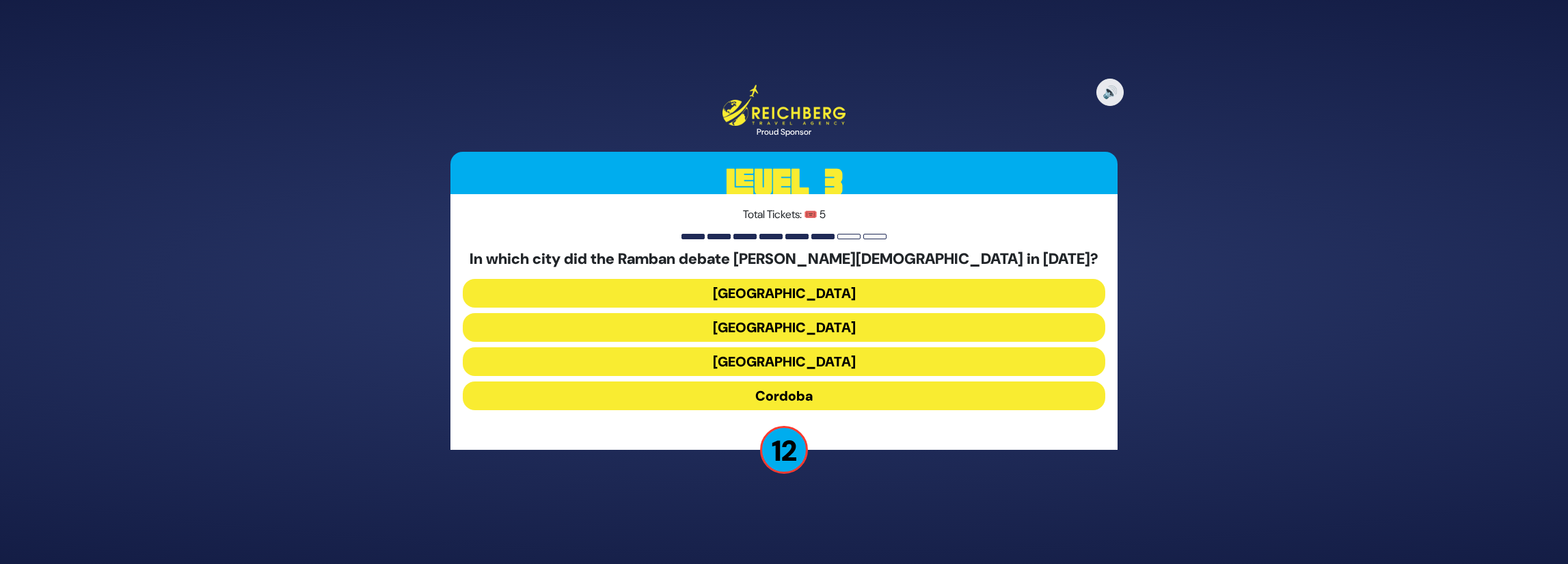
click at [832, 325] on button "[GEOGRAPHIC_DATA]" at bounding box center [784, 328] width 642 height 29
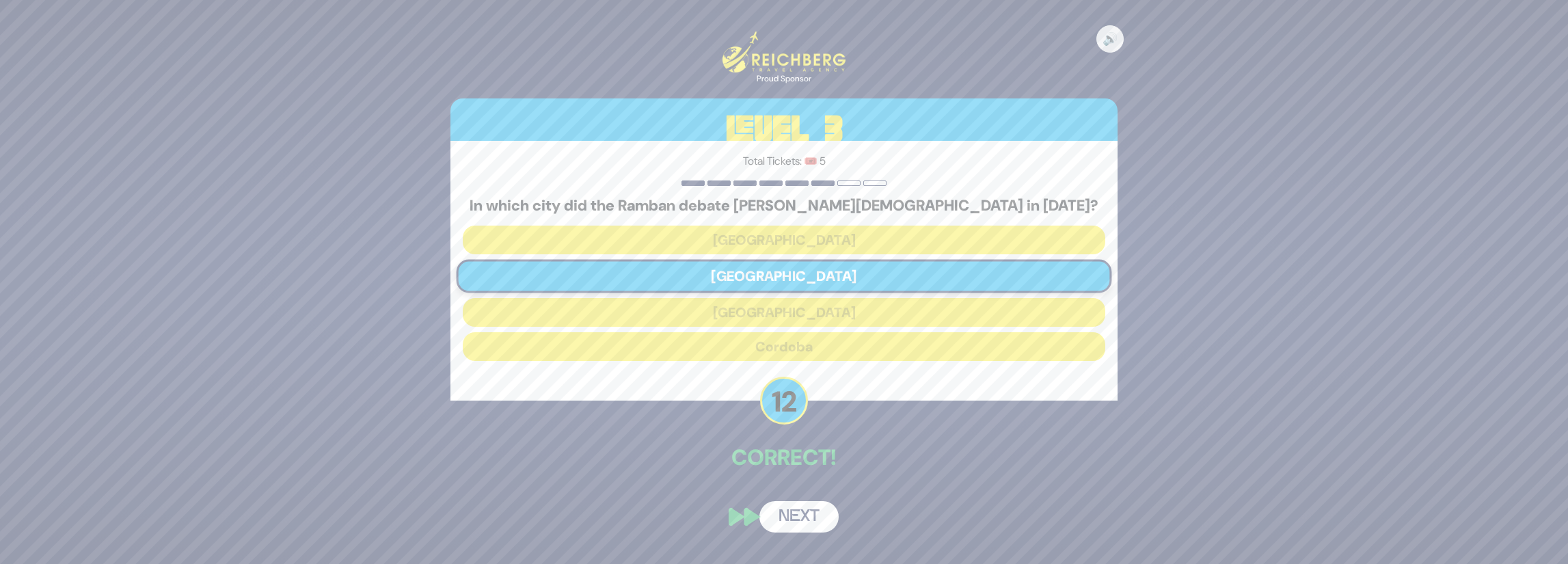
click at [811, 511] on button "Next" at bounding box center [799, 517] width 79 height 32
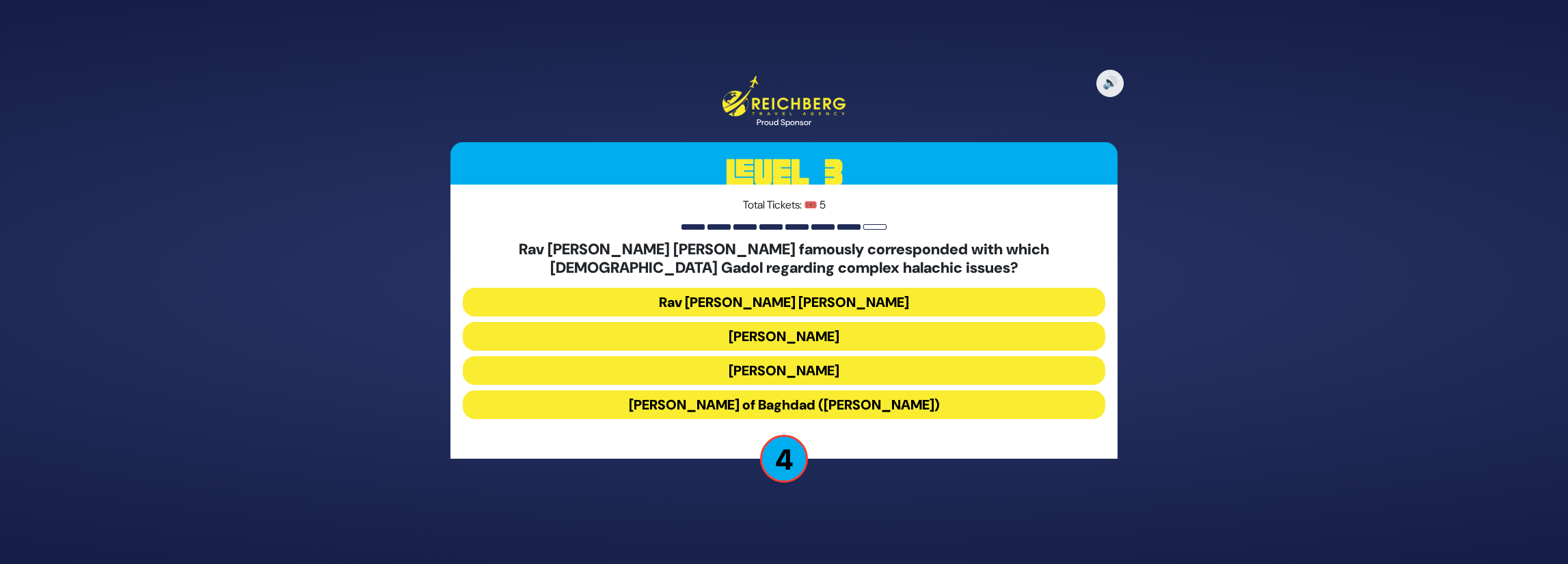
click at [856, 369] on button "[PERSON_NAME]" at bounding box center [784, 371] width 642 height 29
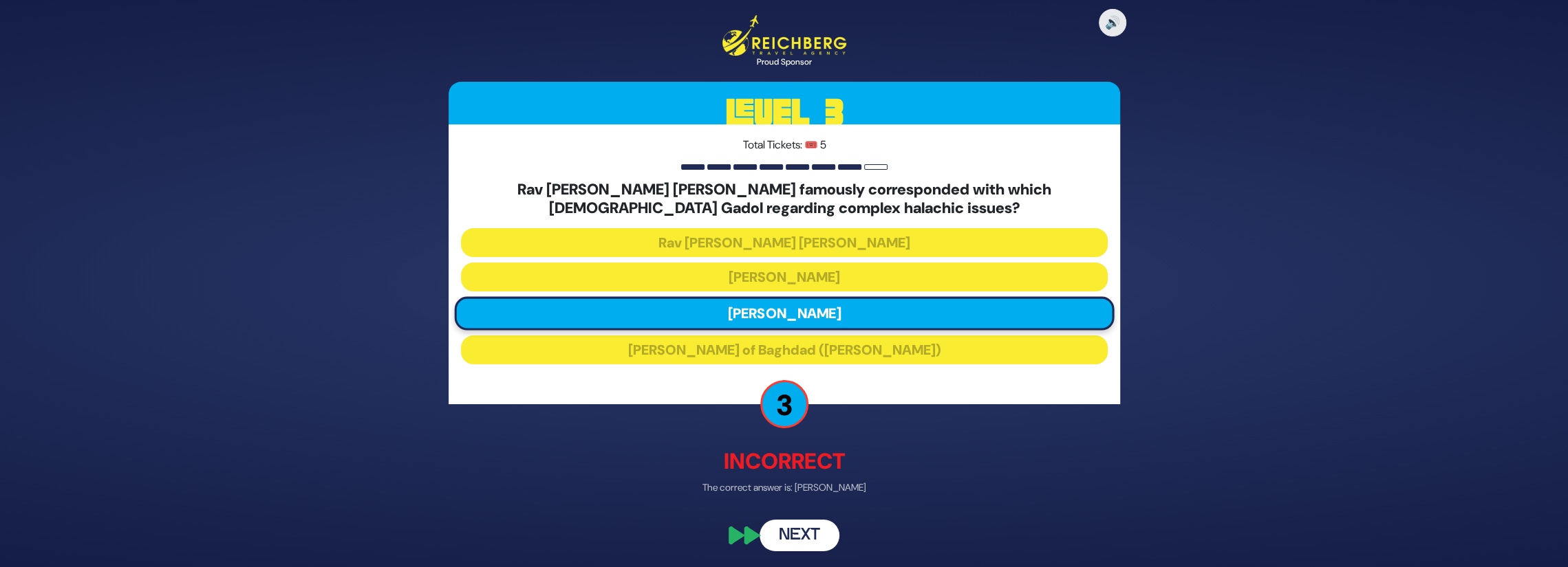
click at [814, 533] on button "Next" at bounding box center [799, 536] width 79 height 32
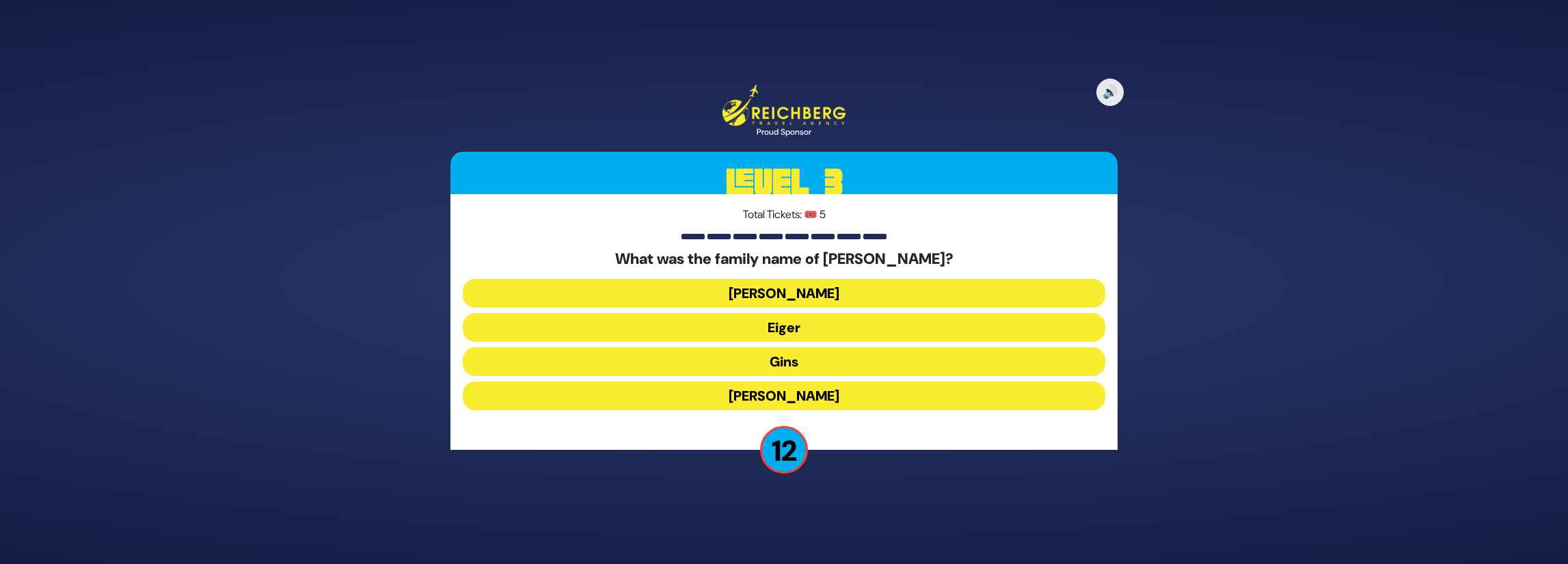
click at [807, 351] on button "Gins" at bounding box center [784, 362] width 642 height 29
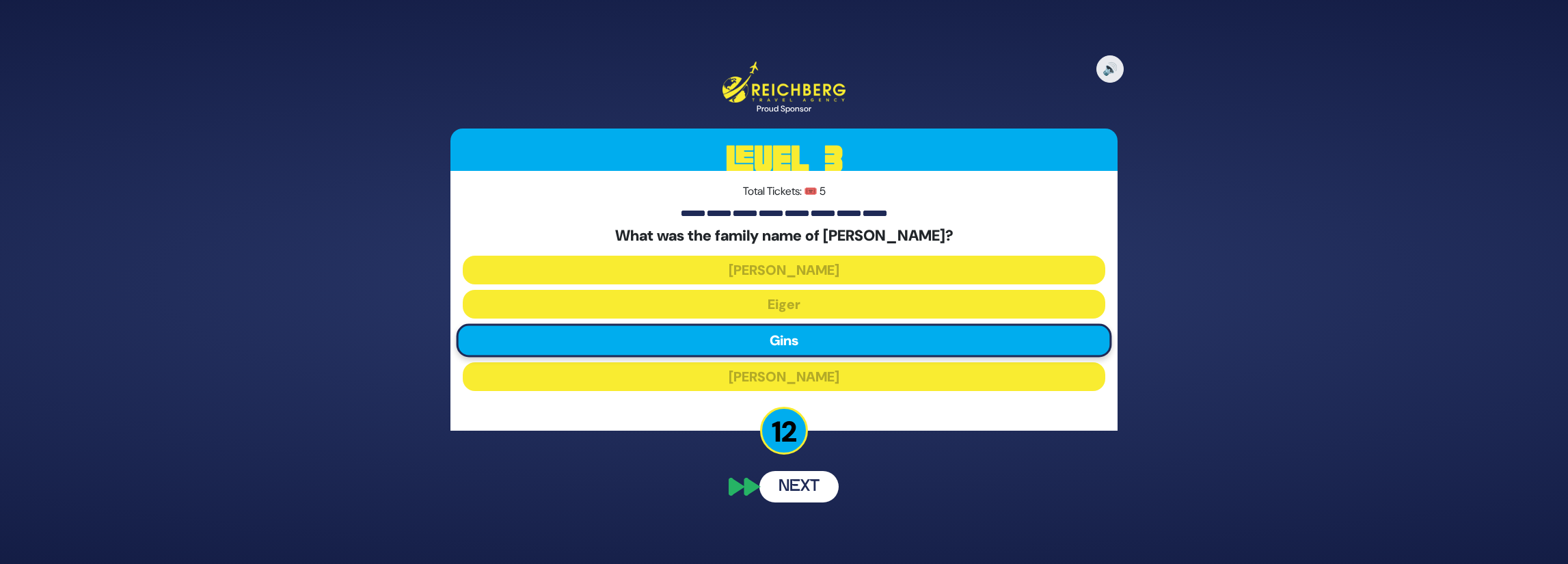
click at [815, 492] on div "🔊 Proud Sponsor Level 3 Total Tickets: 🎟️ 5 What was the family name of [PERSON…" at bounding box center [783, 282] width 700 height 474
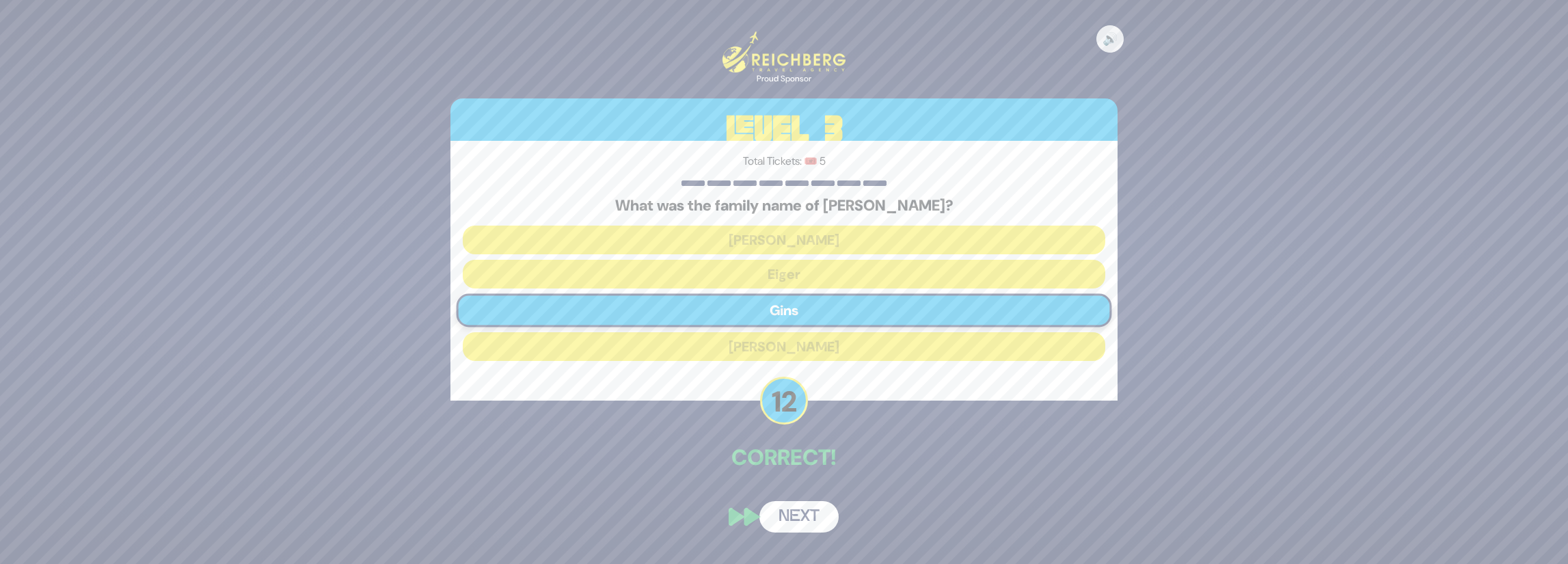
click at [815, 519] on button "Next" at bounding box center [799, 517] width 79 height 32
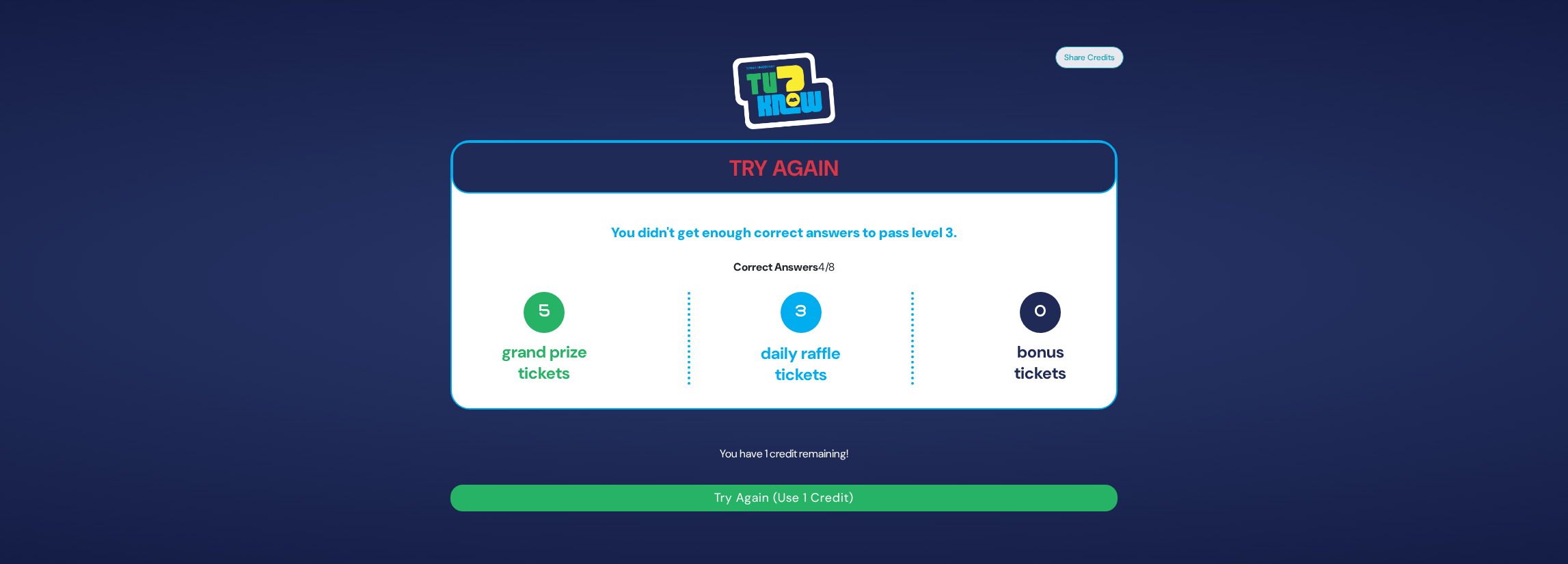
click at [792, 493] on button "Try Again (Use 1 Credit)" at bounding box center [783, 498] width 667 height 26
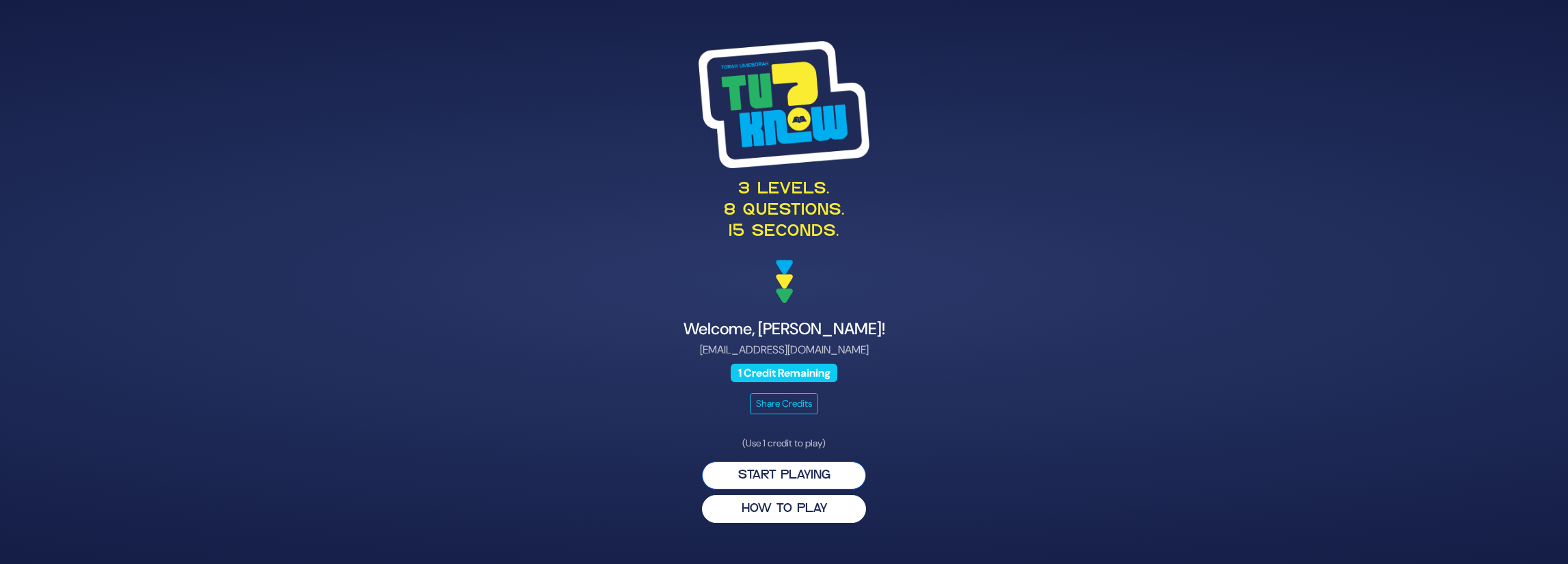
click at [789, 471] on button "Start Playing" at bounding box center [784, 475] width 164 height 28
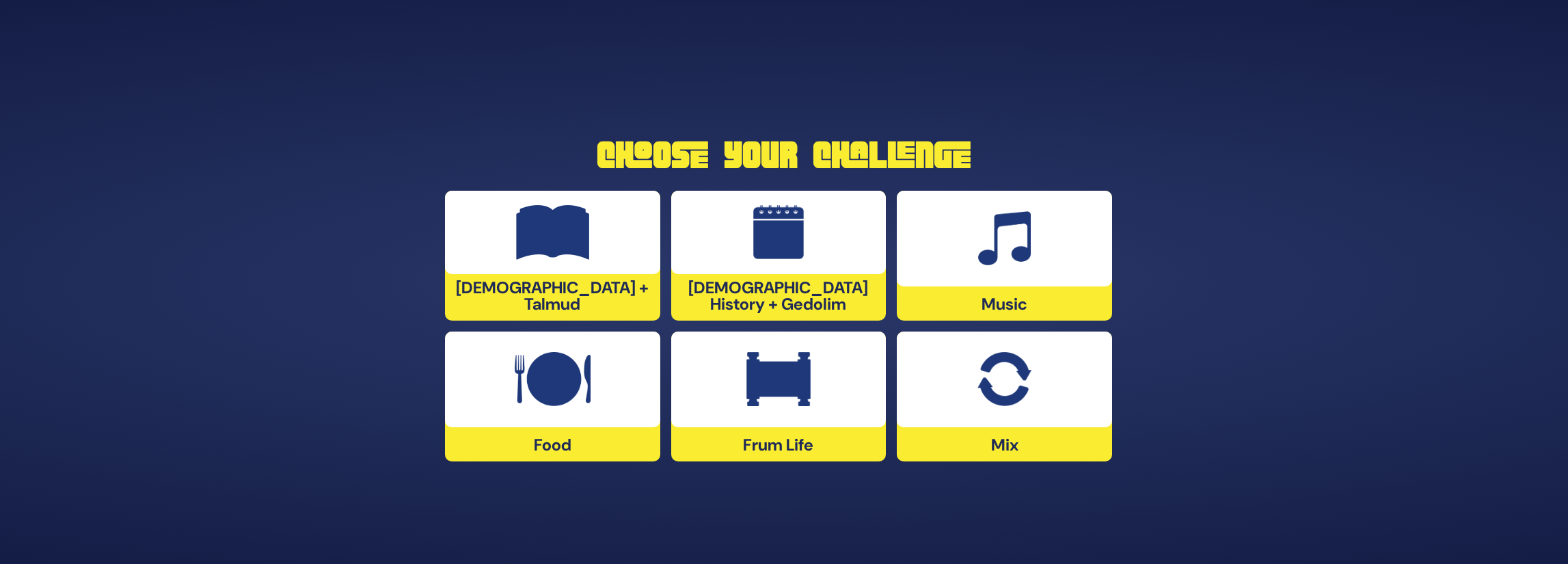
click at [976, 414] on div at bounding box center [1004, 379] width 215 height 95
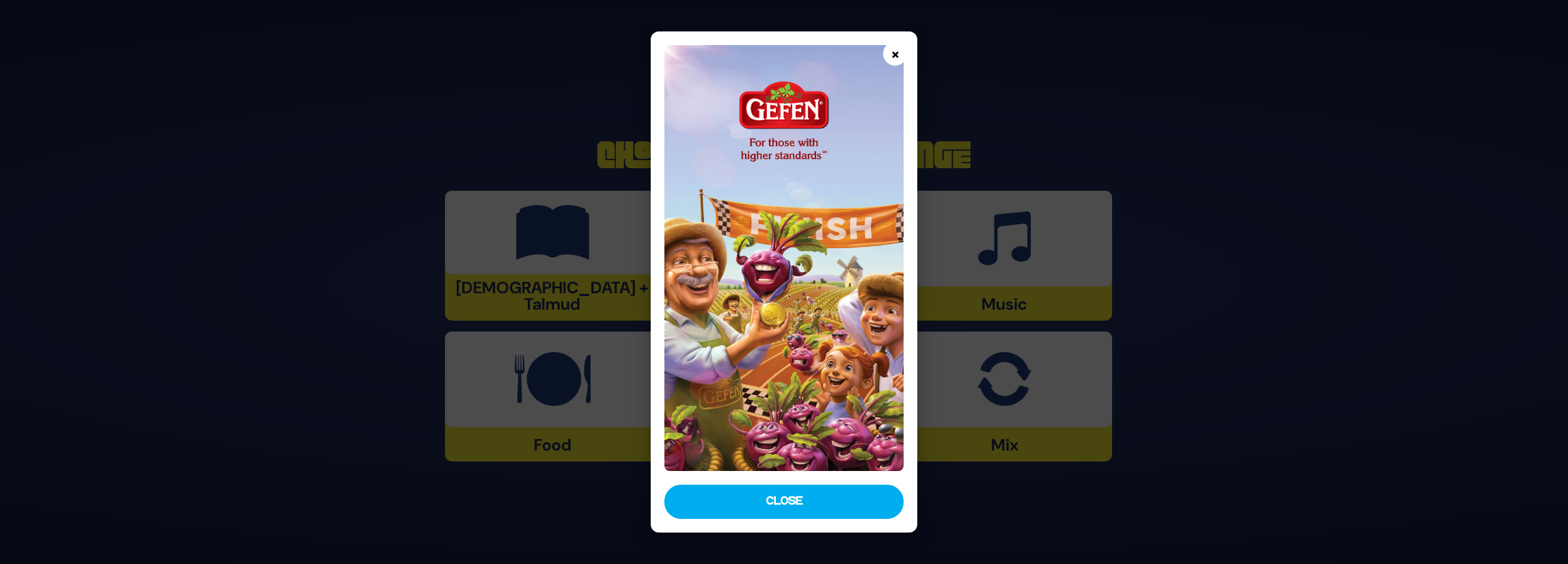
click at [893, 49] on button "×" at bounding box center [895, 54] width 24 height 24
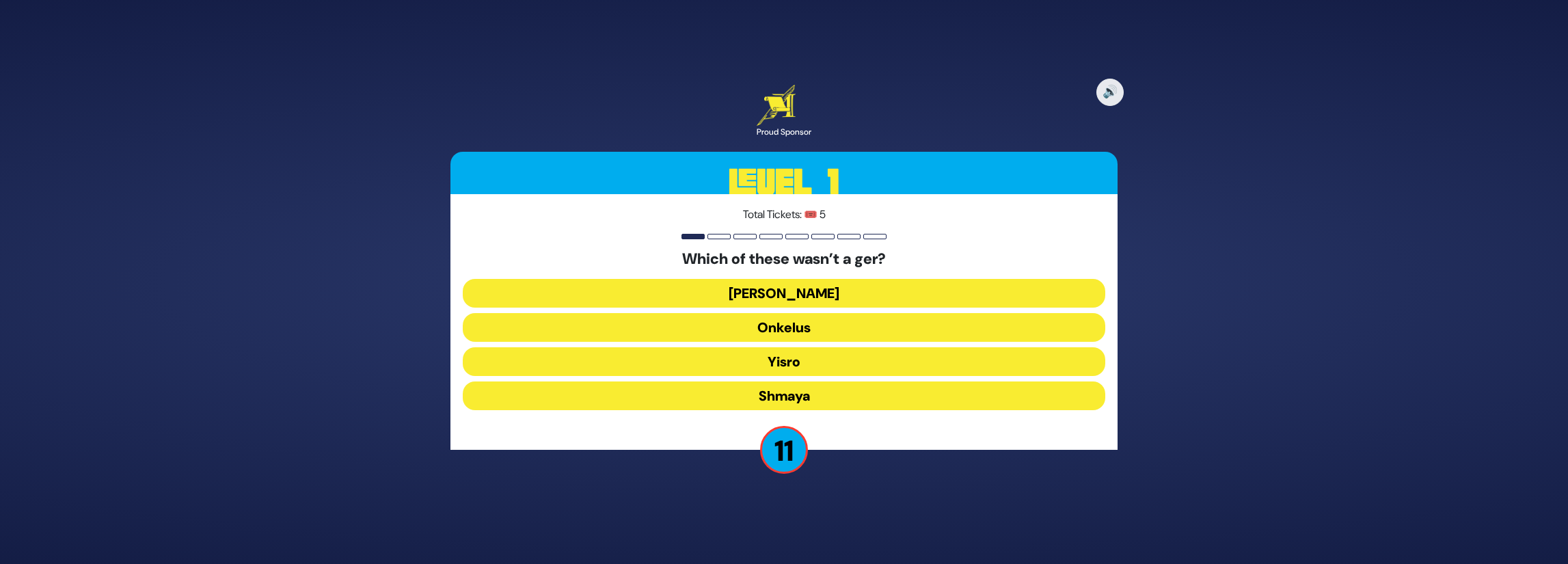
click at [802, 396] on button "Shmaya" at bounding box center [784, 396] width 642 height 29
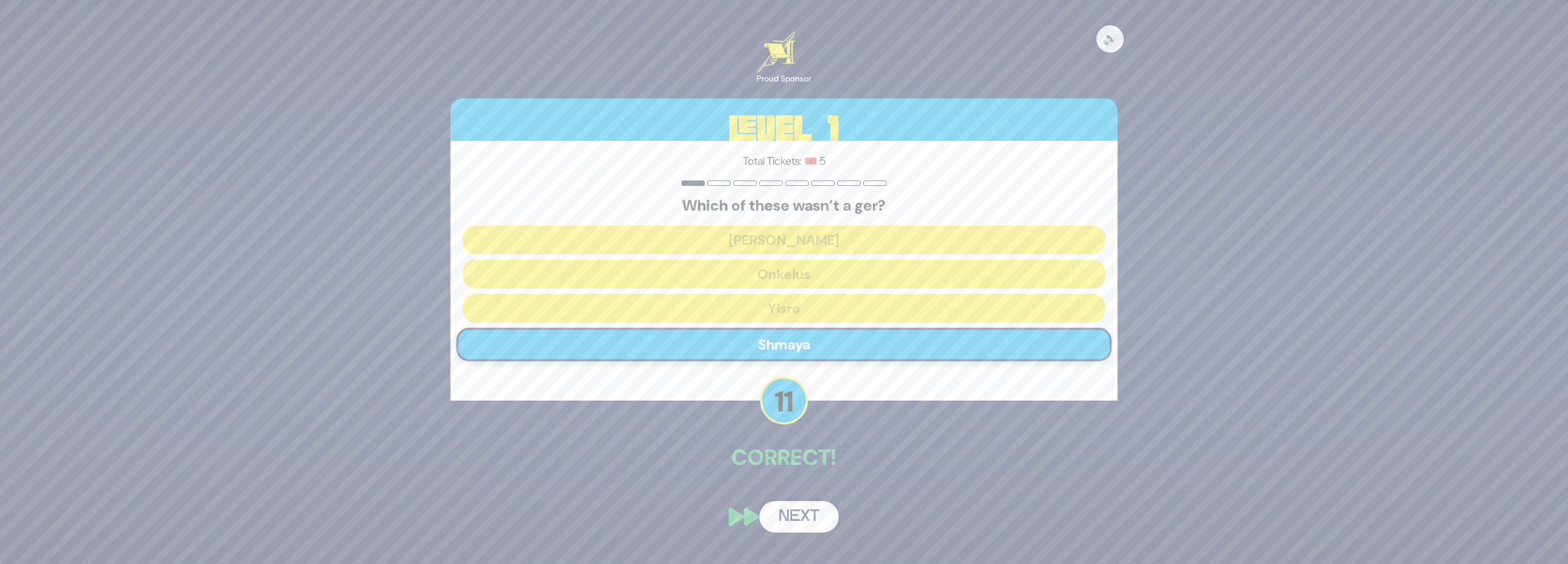
click at [812, 519] on button "Next" at bounding box center [799, 517] width 79 height 32
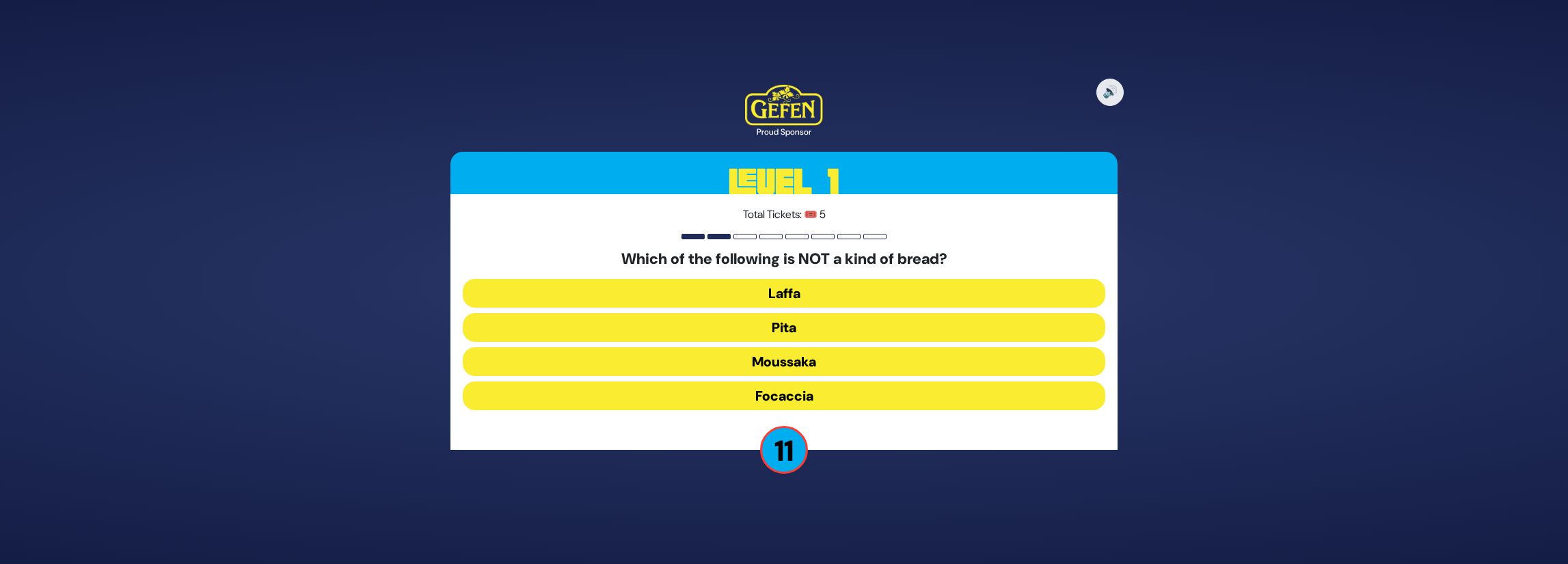
click at [848, 357] on button "Moussaka" at bounding box center [784, 362] width 642 height 29
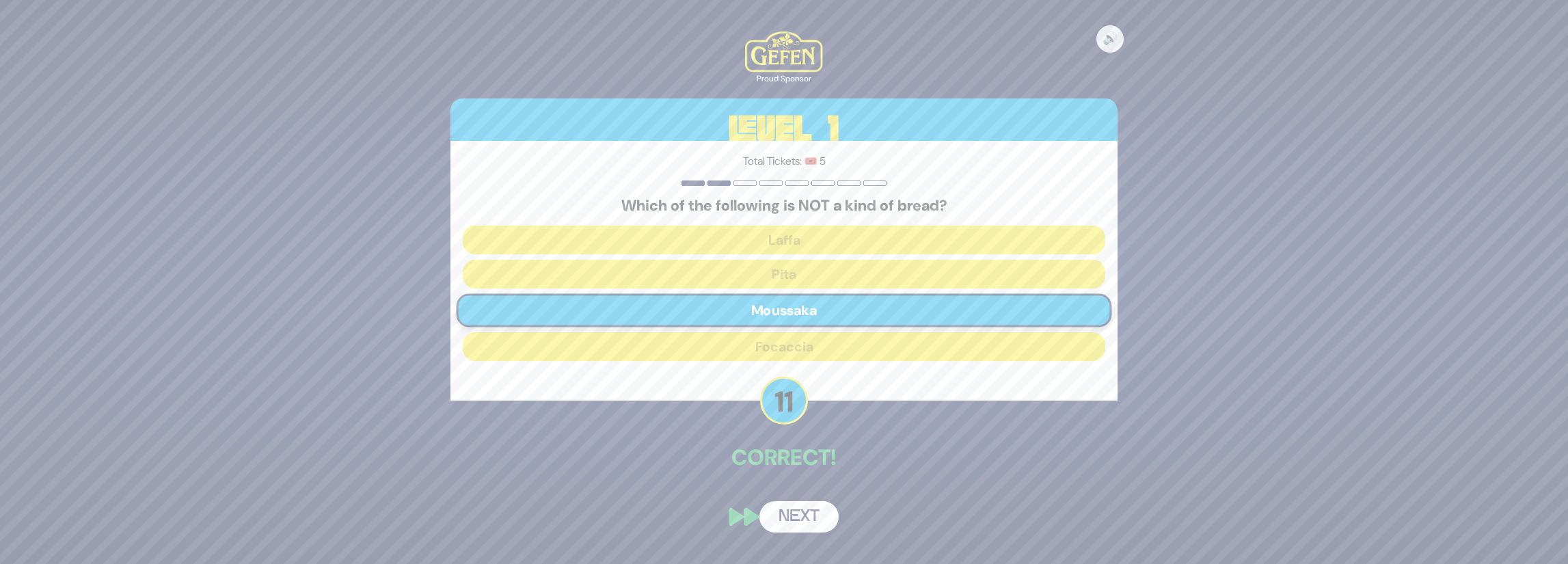
click at [808, 519] on button "Next" at bounding box center [799, 517] width 79 height 32
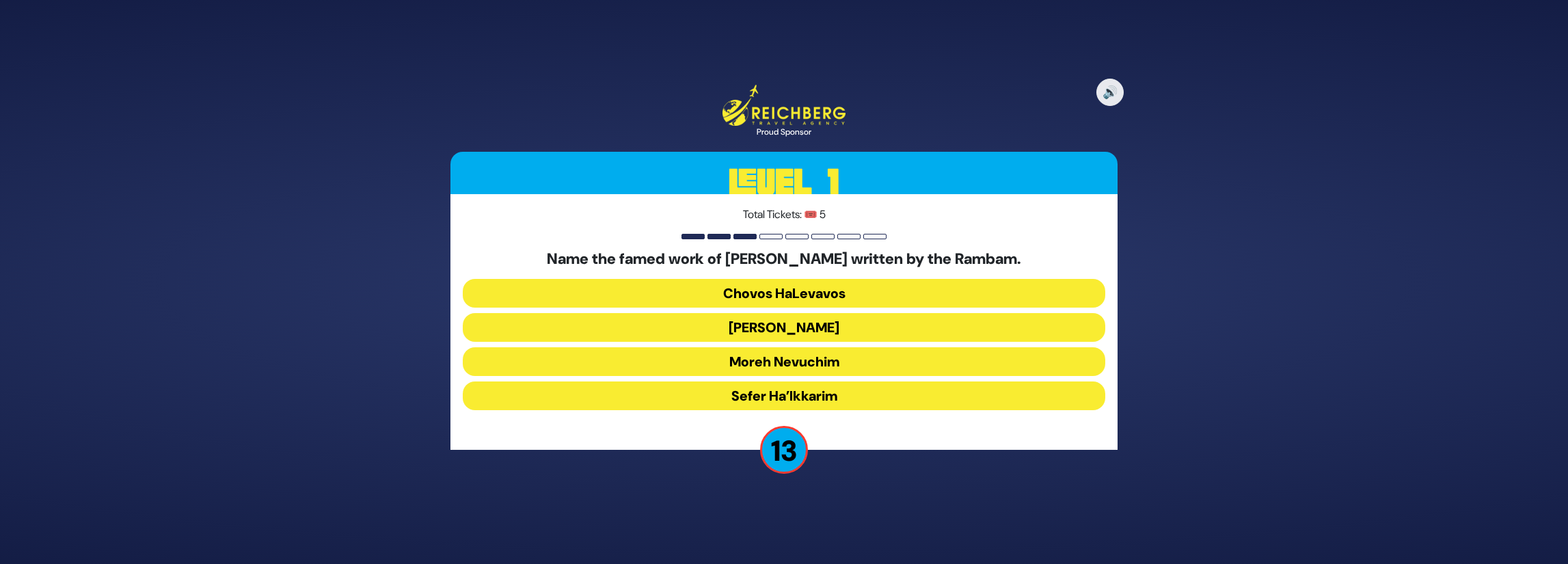
click at [844, 364] on button "Moreh Nevuchim" at bounding box center [784, 362] width 642 height 29
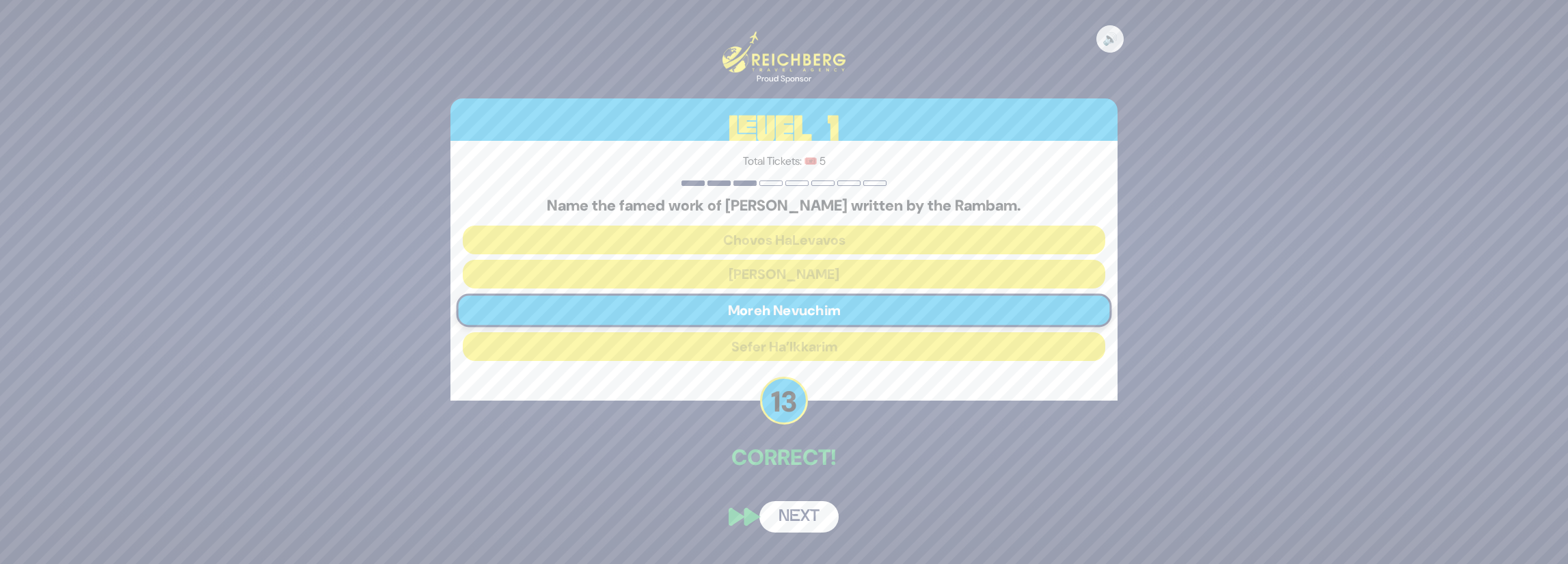
click at [807, 509] on button "Next" at bounding box center [799, 517] width 79 height 32
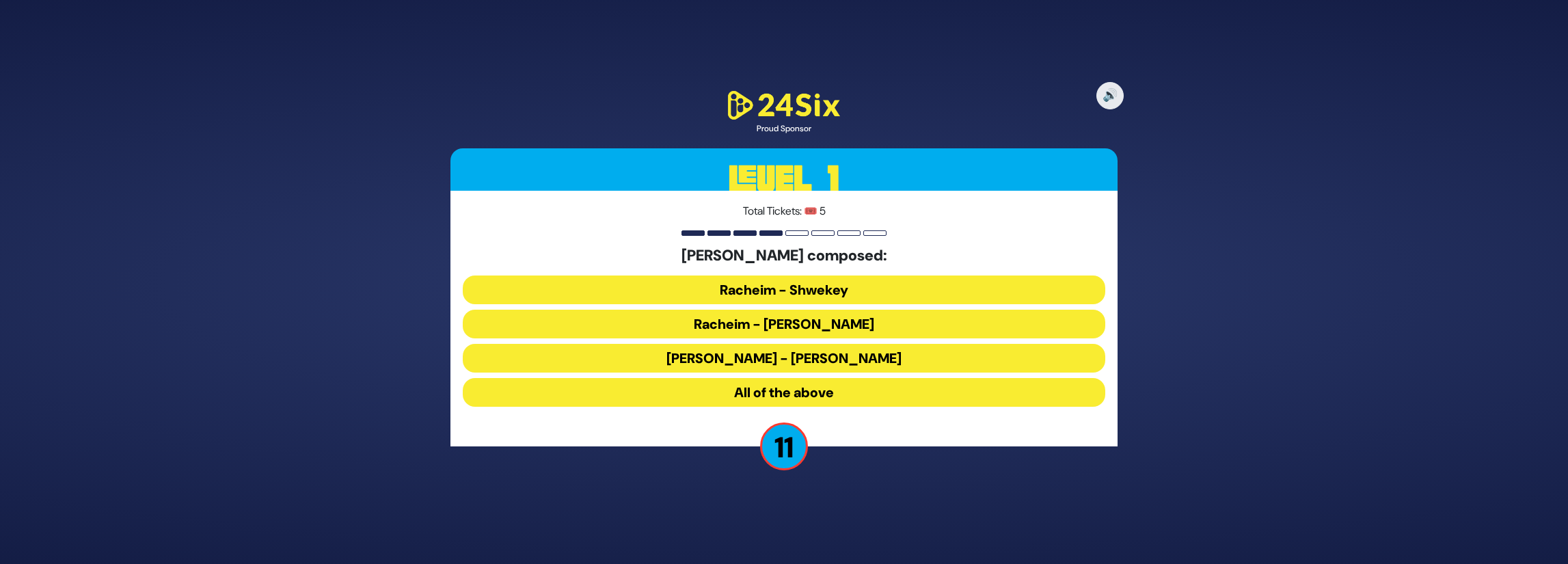
click at [844, 387] on button "All of the above" at bounding box center [784, 393] width 642 height 29
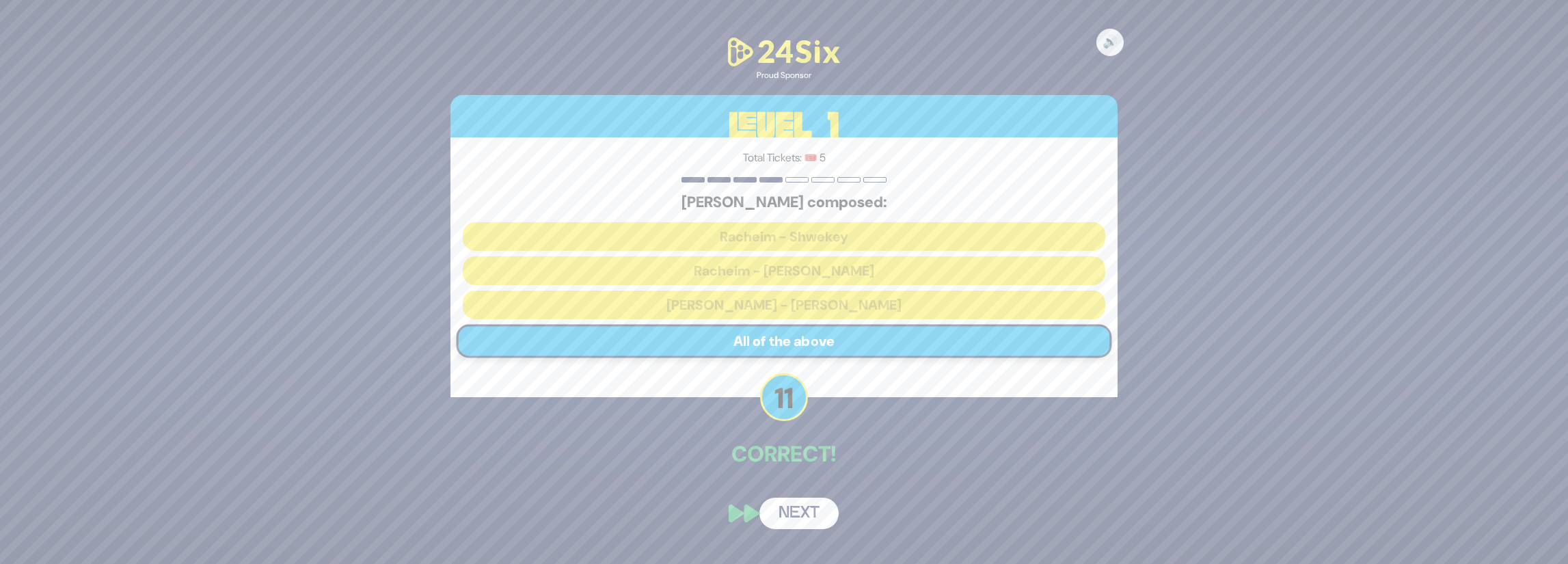
click at [796, 513] on button "Next" at bounding box center [799, 513] width 79 height 32
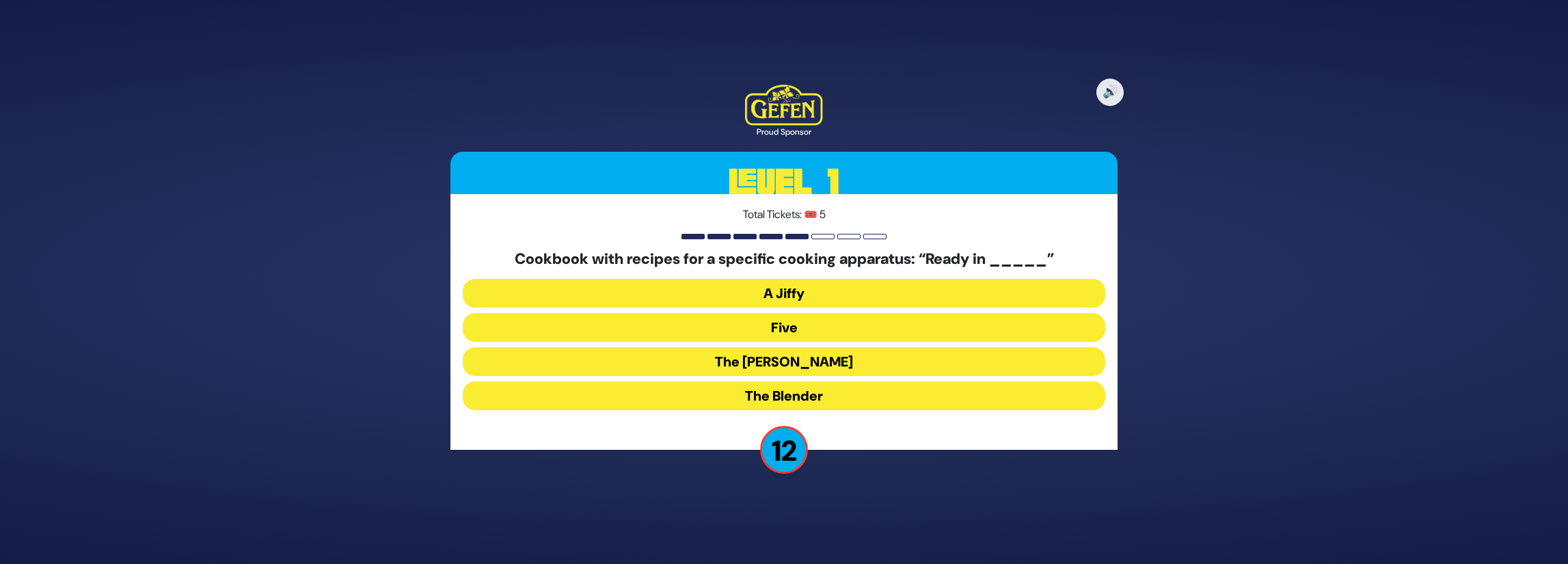
click at [826, 298] on button "A Jiffy" at bounding box center [784, 293] width 642 height 29
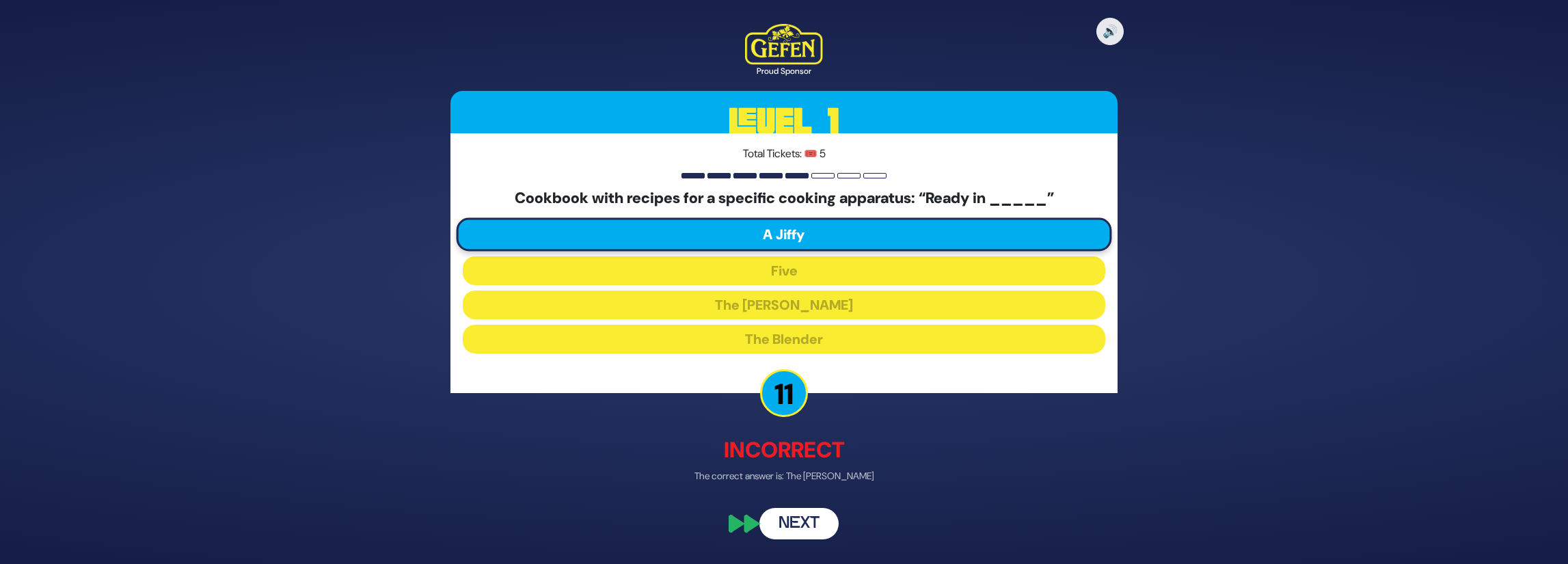
click at [817, 528] on button "Next" at bounding box center [799, 524] width 79 height 32
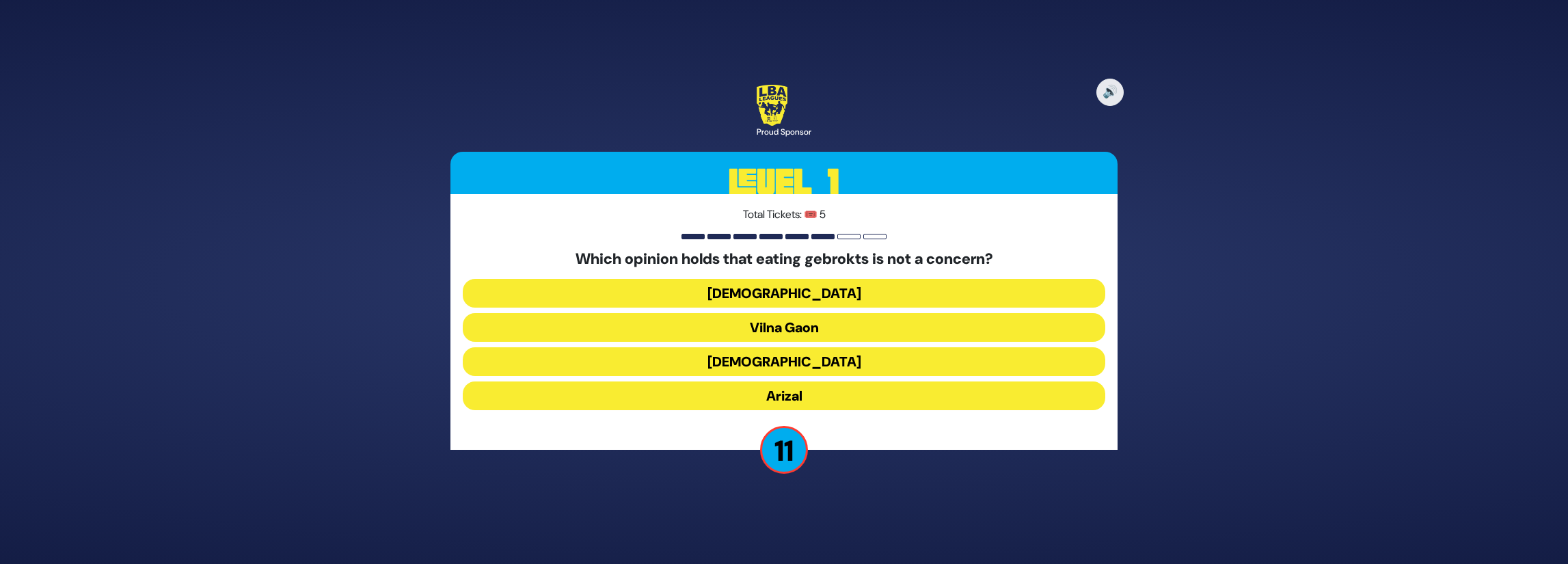
click at [834, 333] on button "Vilna Gaon" at bounding box center [784, 328] width 642 height 29
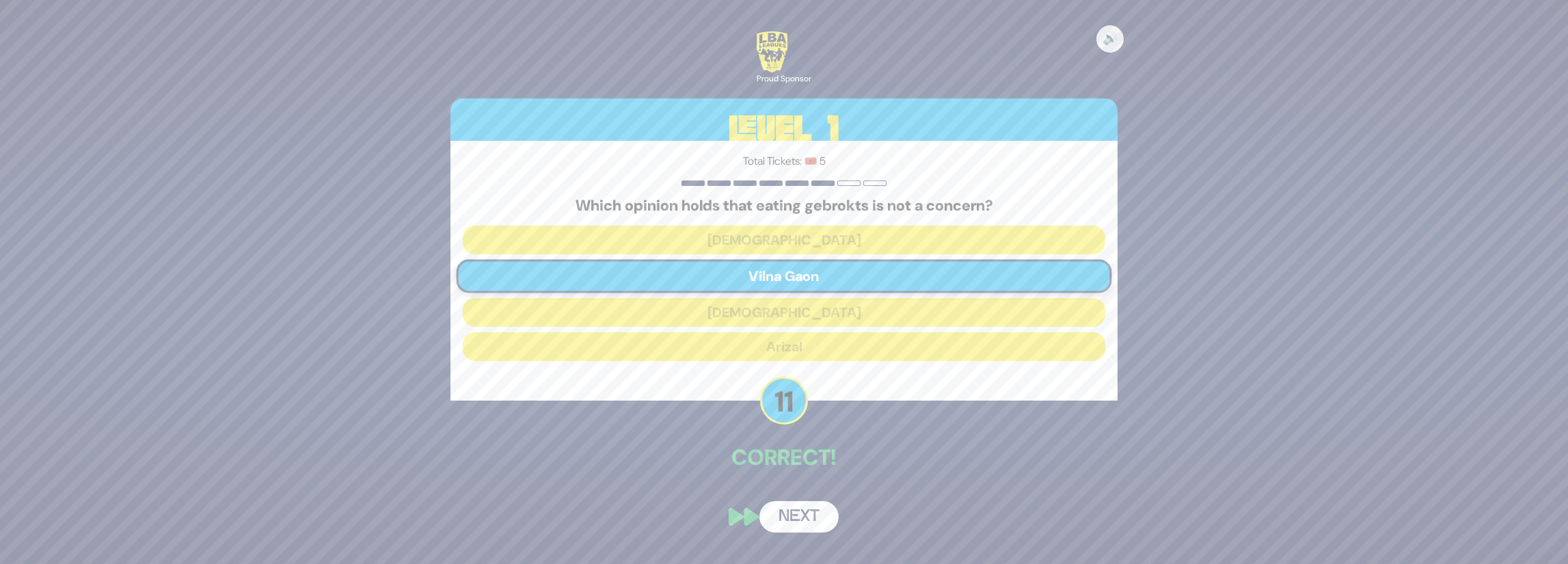
click at [816, 523] on button "Next" at bounding box center [799, 517] width 79 height 32
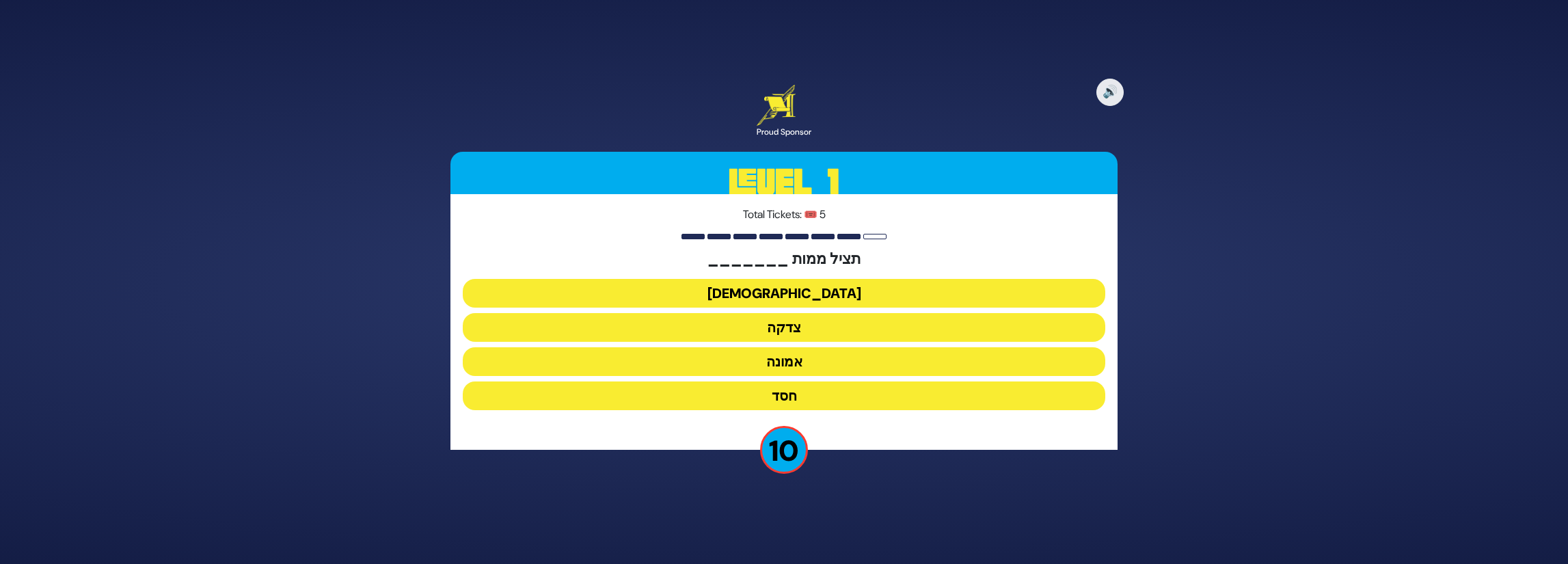
click at [829, 337] on button "צדקה" at bounding box center [784, 328] width 642 height 29
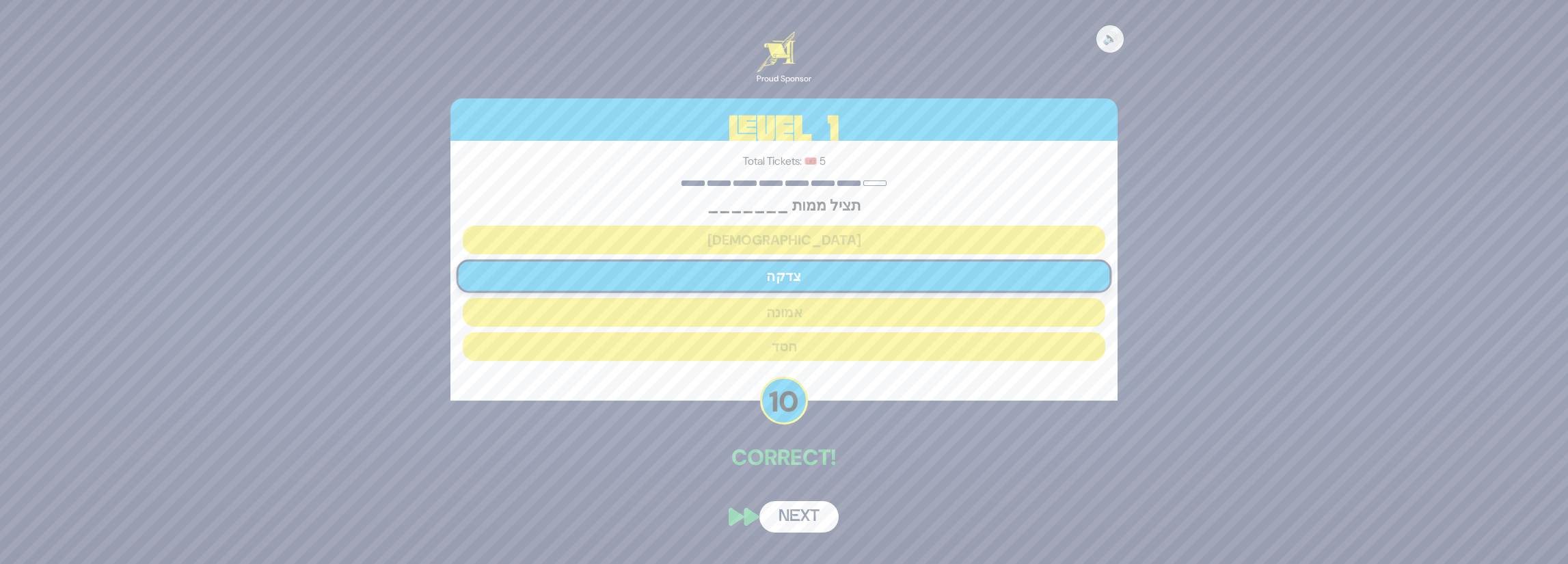
click at [818, 514] on button "Next" at bounding box center [799, 517] width 79 height 32
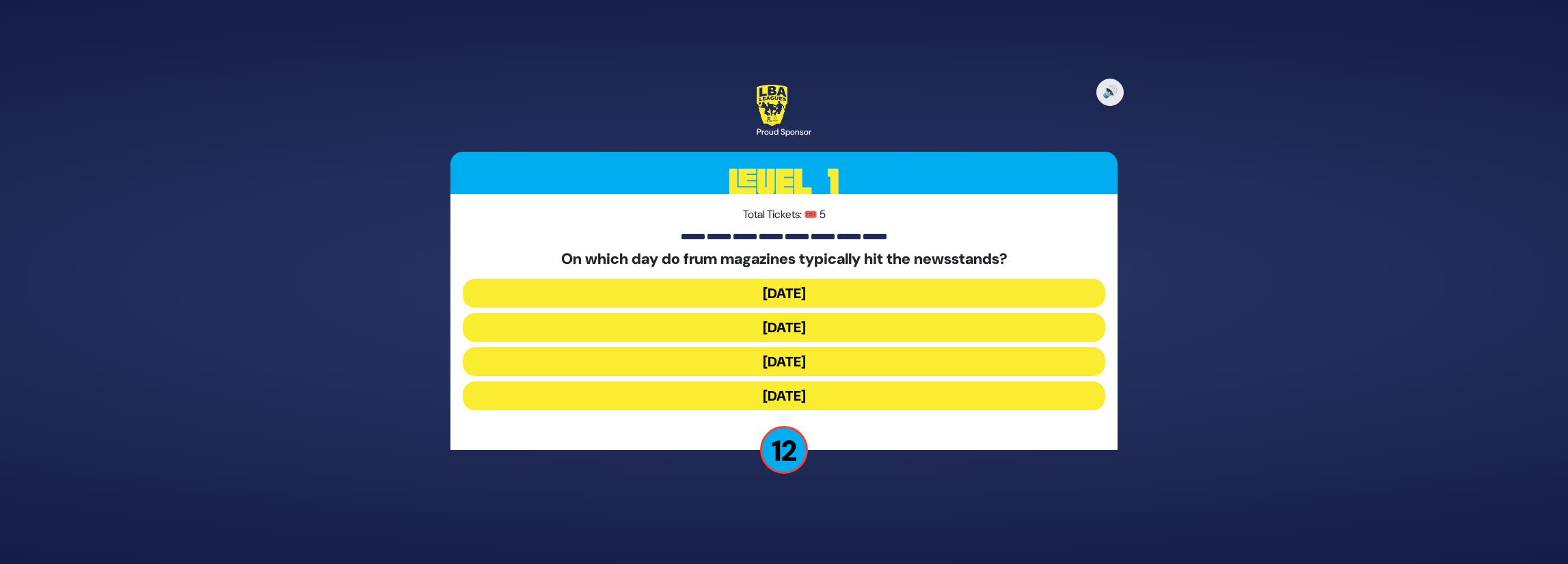
click at [832, 323] on button "Wednesday" at bounding box center [784, 328] width 642 height 29
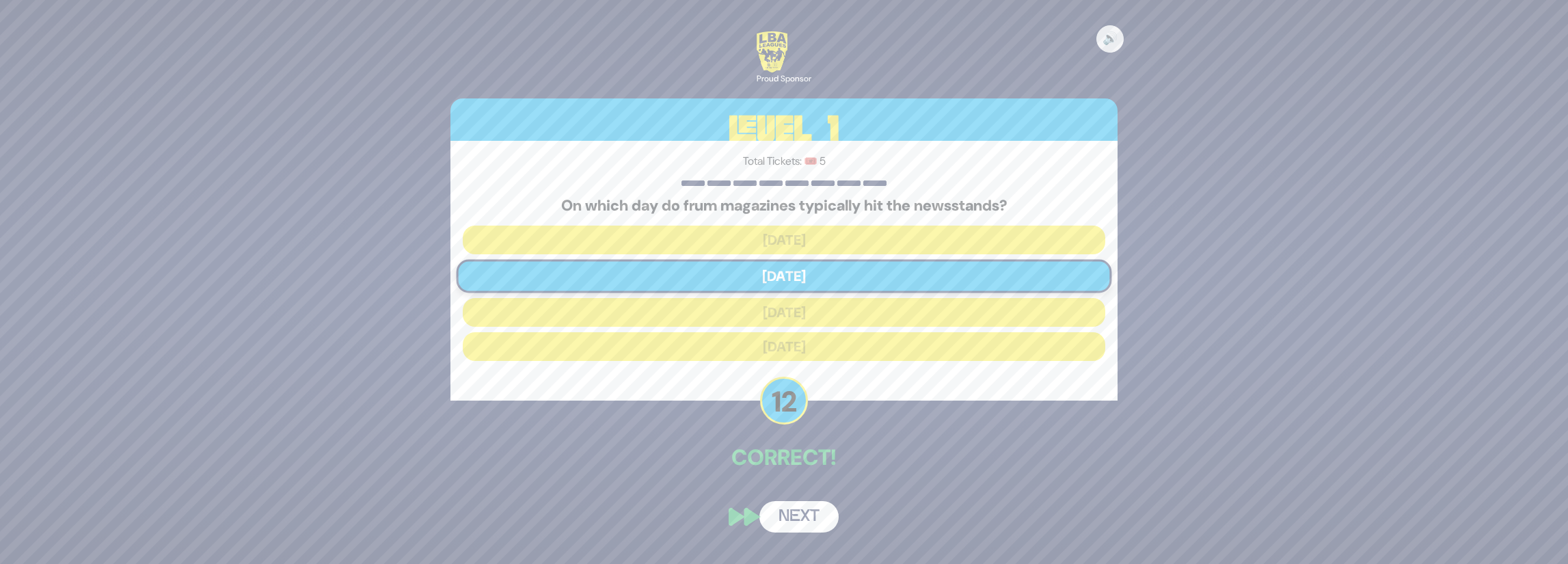
click at [813, 498] on div "🔊 Proud Sponsor Level 1 Total Tickets: 🎟️ 5 On which day do frum magazines typi…" at bounding box center [783, 282] width 700 height 534
click at [812, 511] on button "Next" at bounding box center [799, 517] width 79 height 32
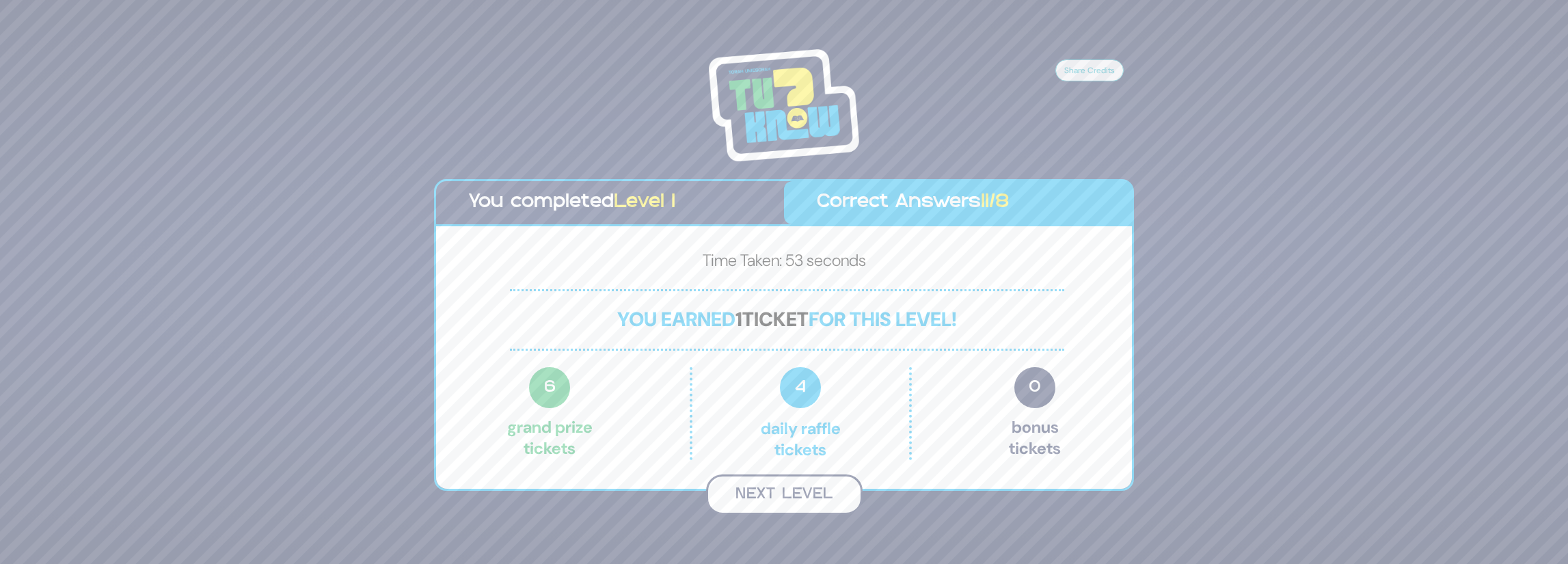
click at [796, 498] on button "Next Level" at bounding box center [784, 495] width 156 height 40
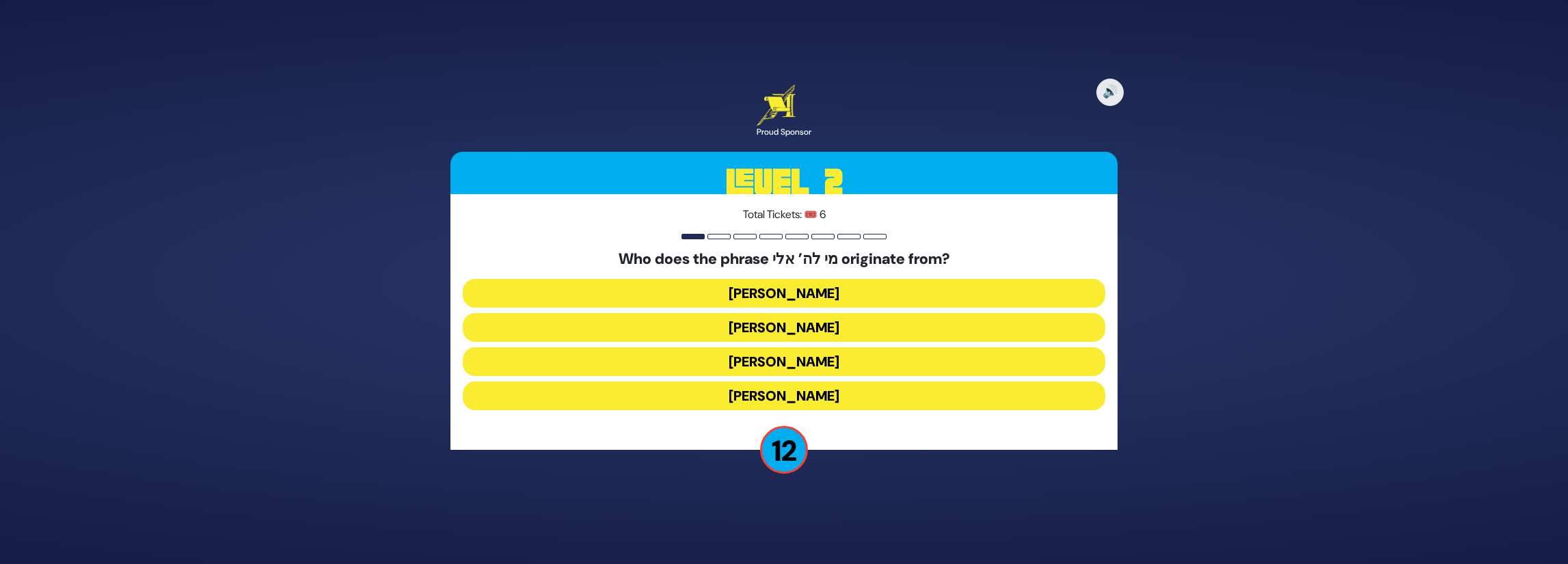
click at [839, 370] on button "Moshe Rabbeinu" at bounding box center [784, 362] width 642 height 29
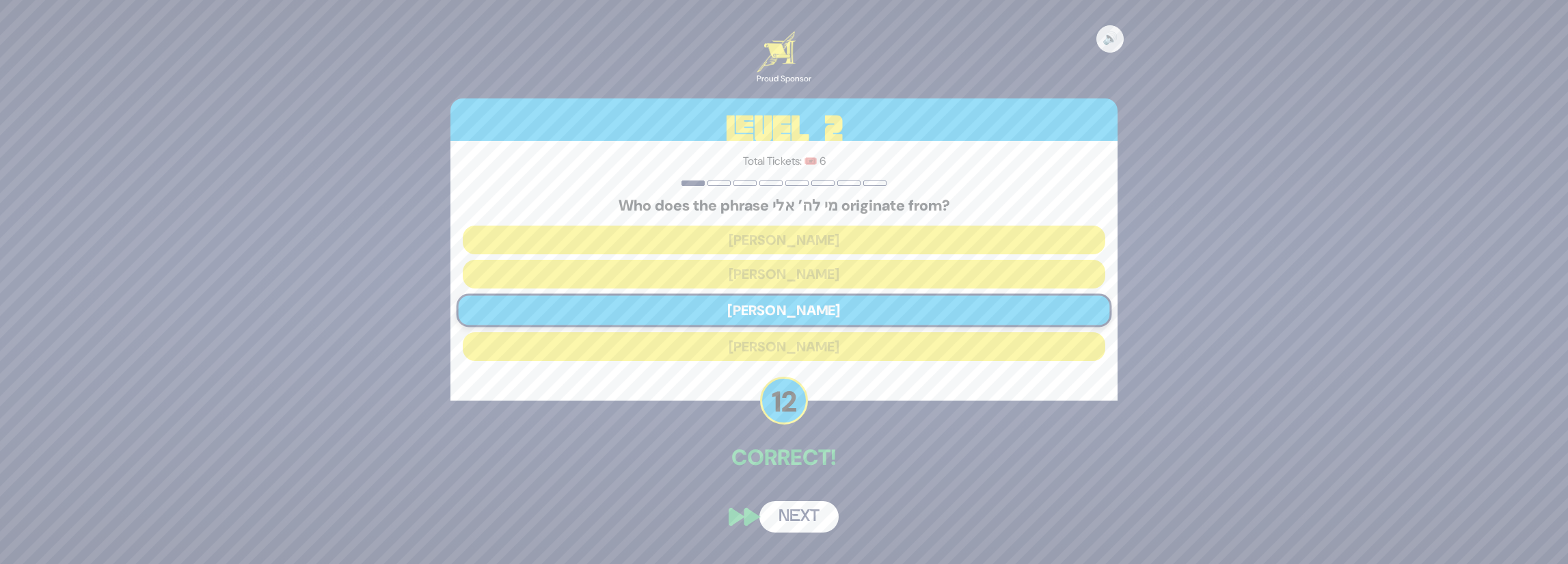
click at [808, 519] on button "Next" at bounding box center [799, 517] width 79 height 32
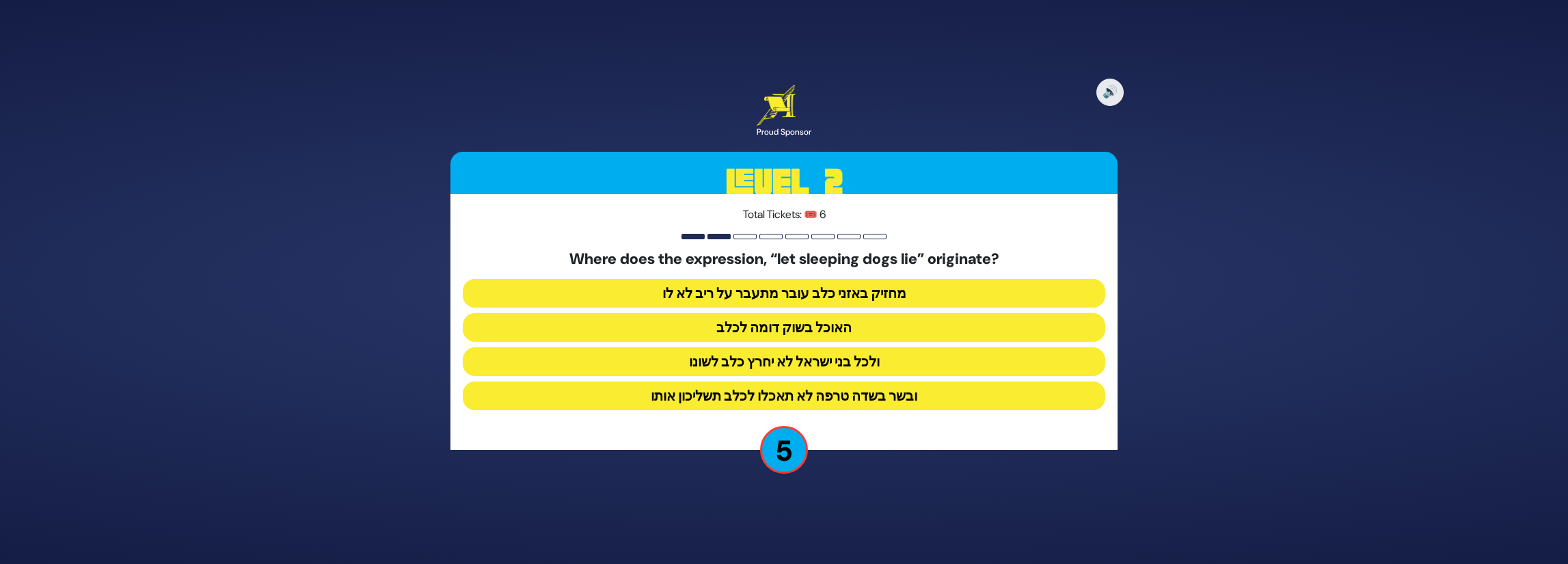
click at [916, 285] on button "מחזיק באזני כלב עובר מתעבר על ריב לא לו" at bounding box center [784, 293] width 642 height 29
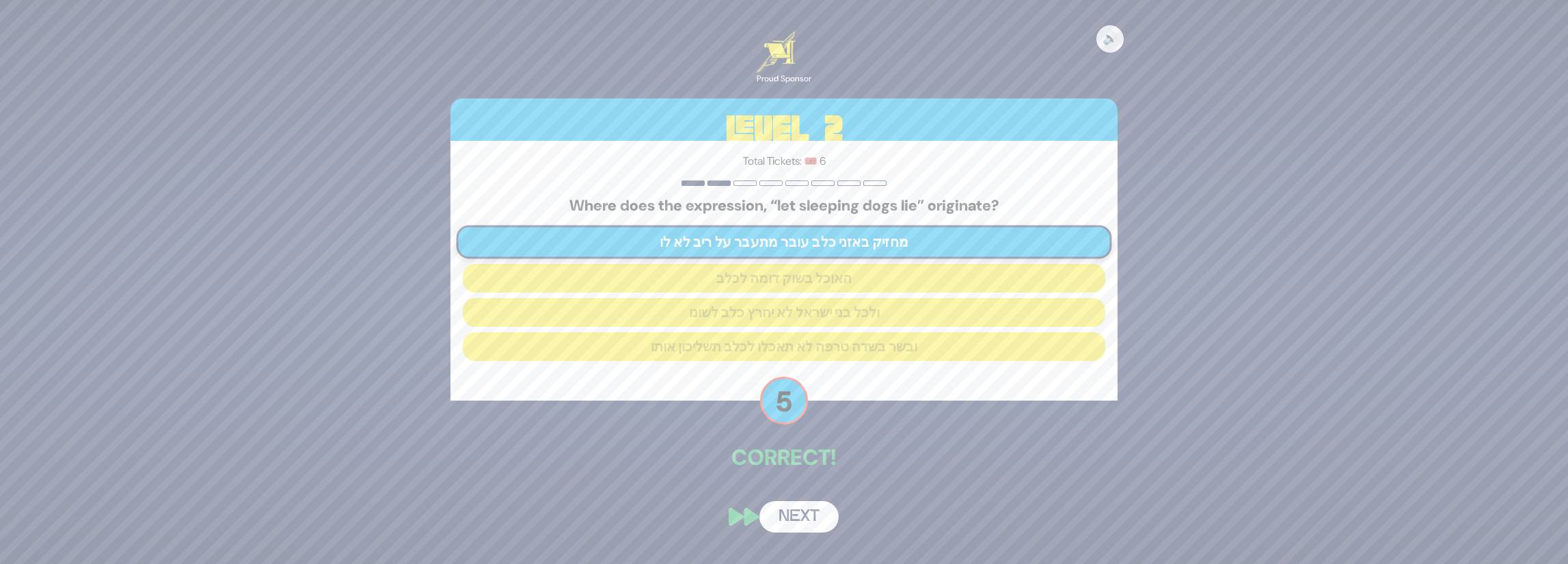
click at [810, 518] on button "Next" at bounding box center [799, 517] width 79 height 32
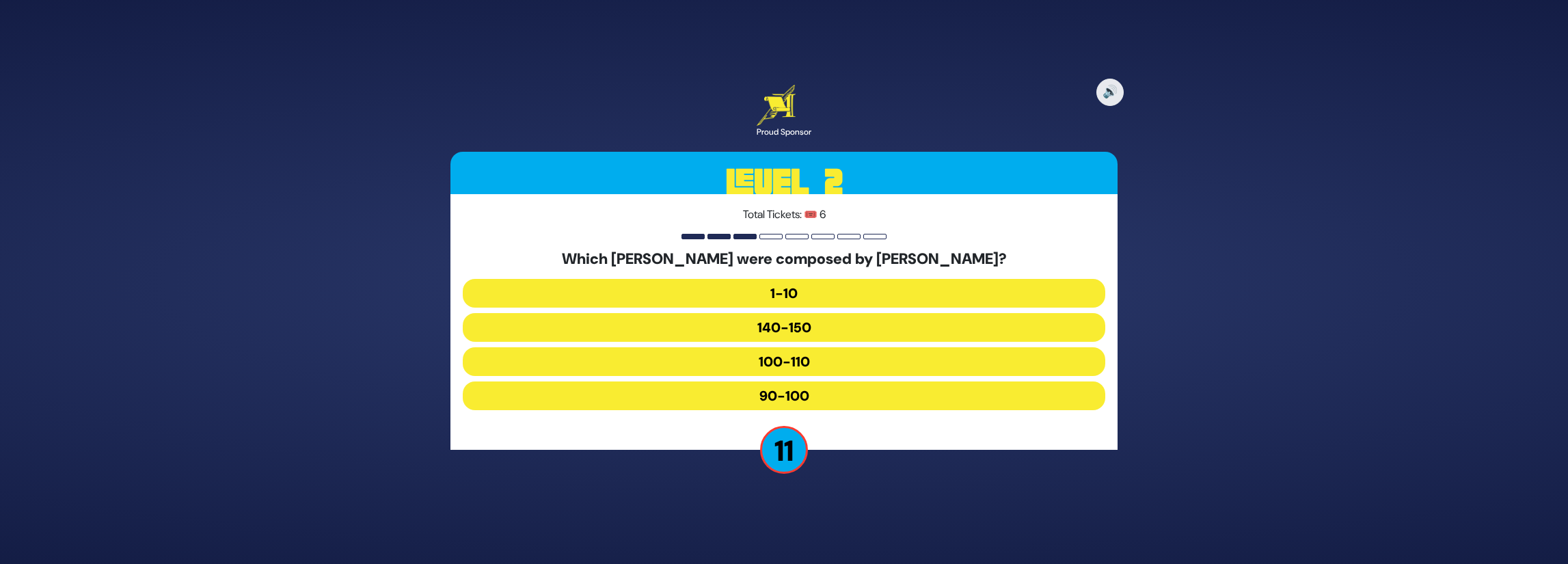
click at [842, 364] on button "100-110" at bounding box center [784, 362] width 642 height 29
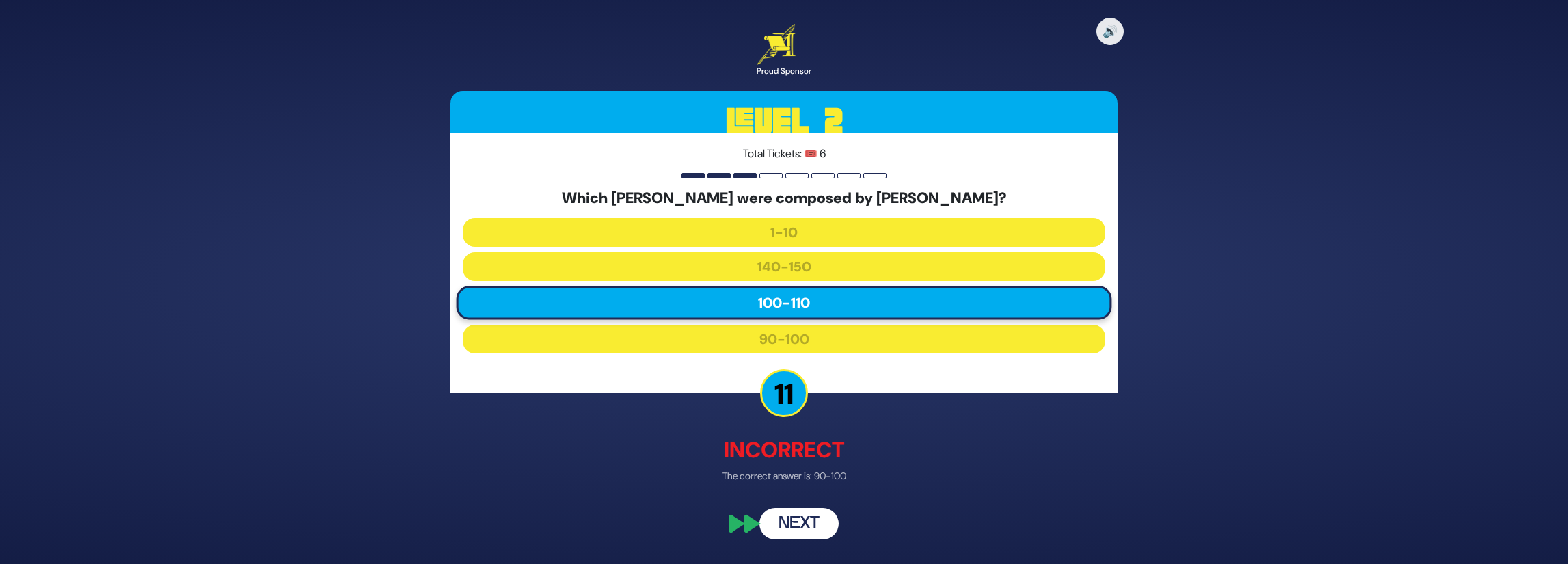
click at [793, 532] on button "Next" at bounding box center [799, 524] width 79 height 32
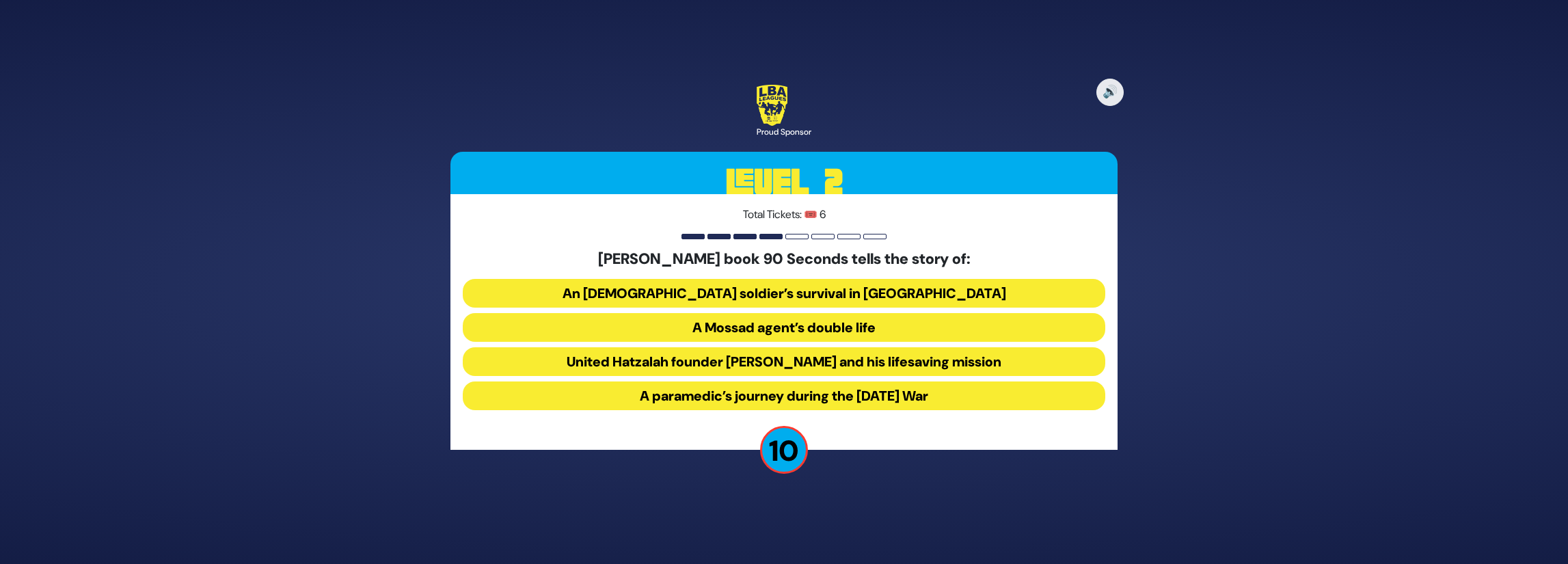
click at [821, 361] on button "United Hatzalah founder Eli Beer and his lifesaving mission" at bounding box center [784, 362] width 642 height 29
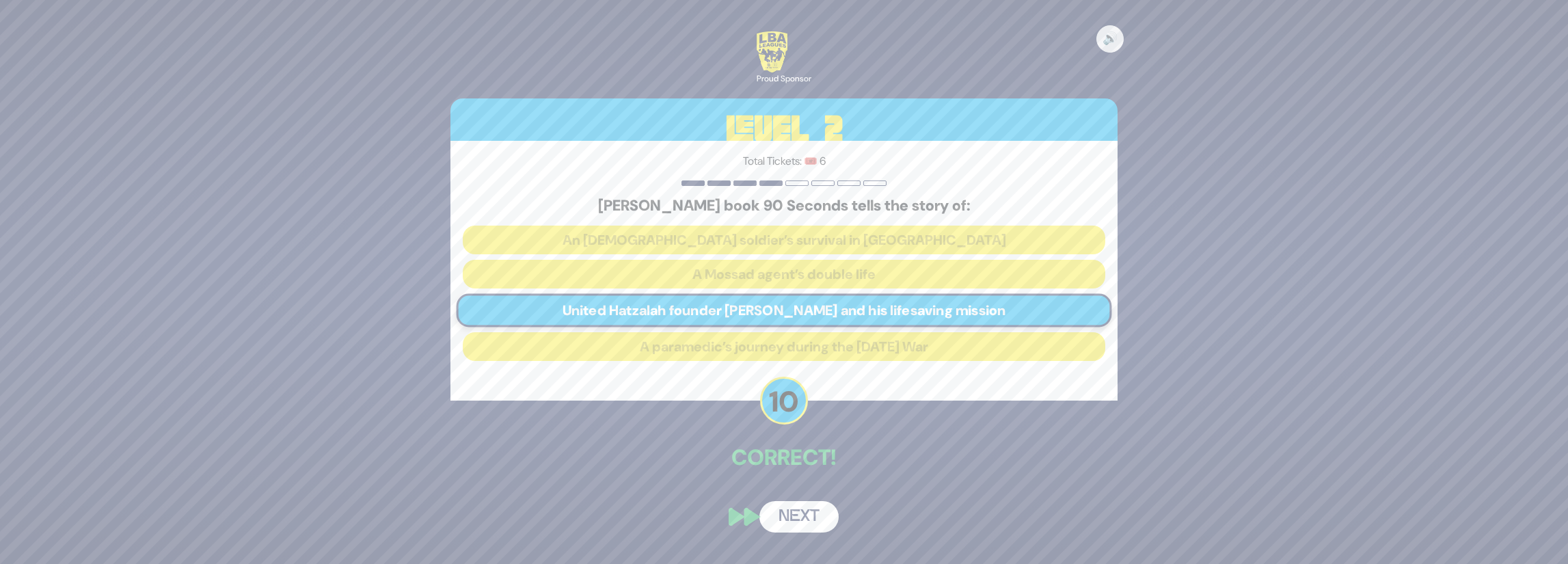
click at [820, 519] on button "Next" at bounding box center [799, 517] width 79 height 32
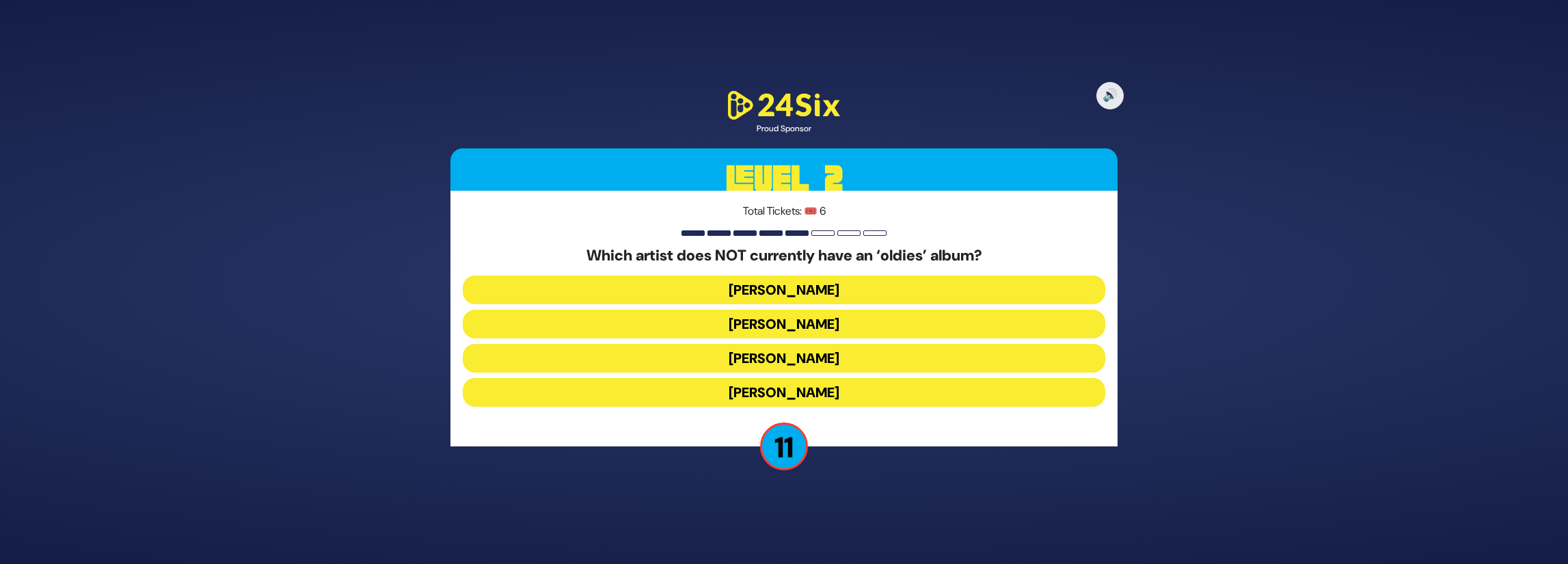
click at [840, 324] on button "Mordechai Shapiro" at bounding box center [784, 324] width 642 height 29
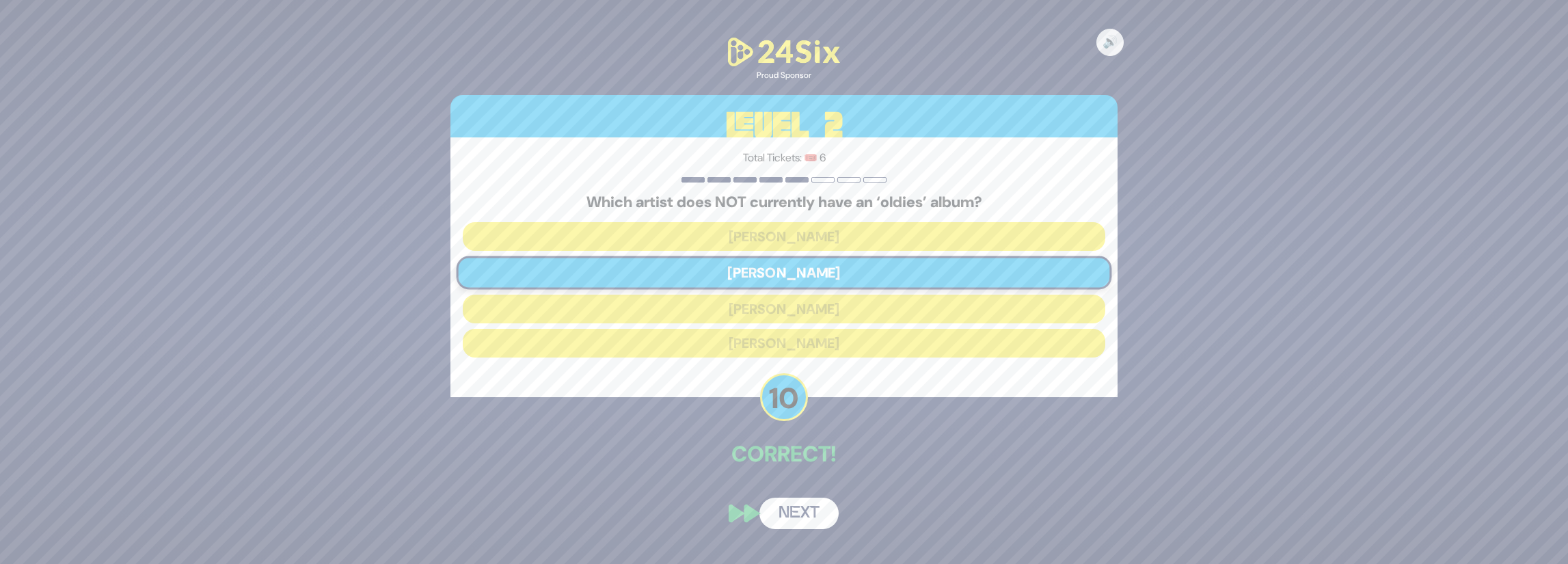
click at [818, 515] on button "Next" at bounding box center [799, 513] width 79 height 32
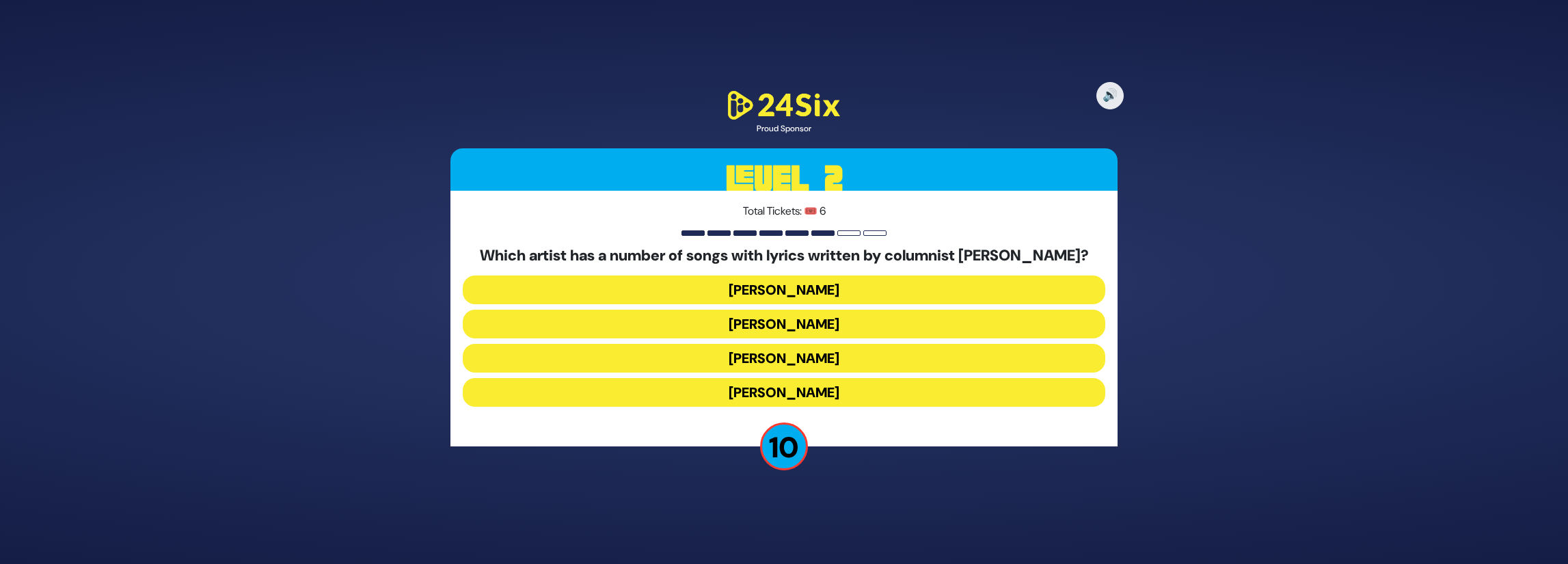
click at [846, 325] on button "Joey Newcomb" at bounding box center [784, 324] width 642 height 29
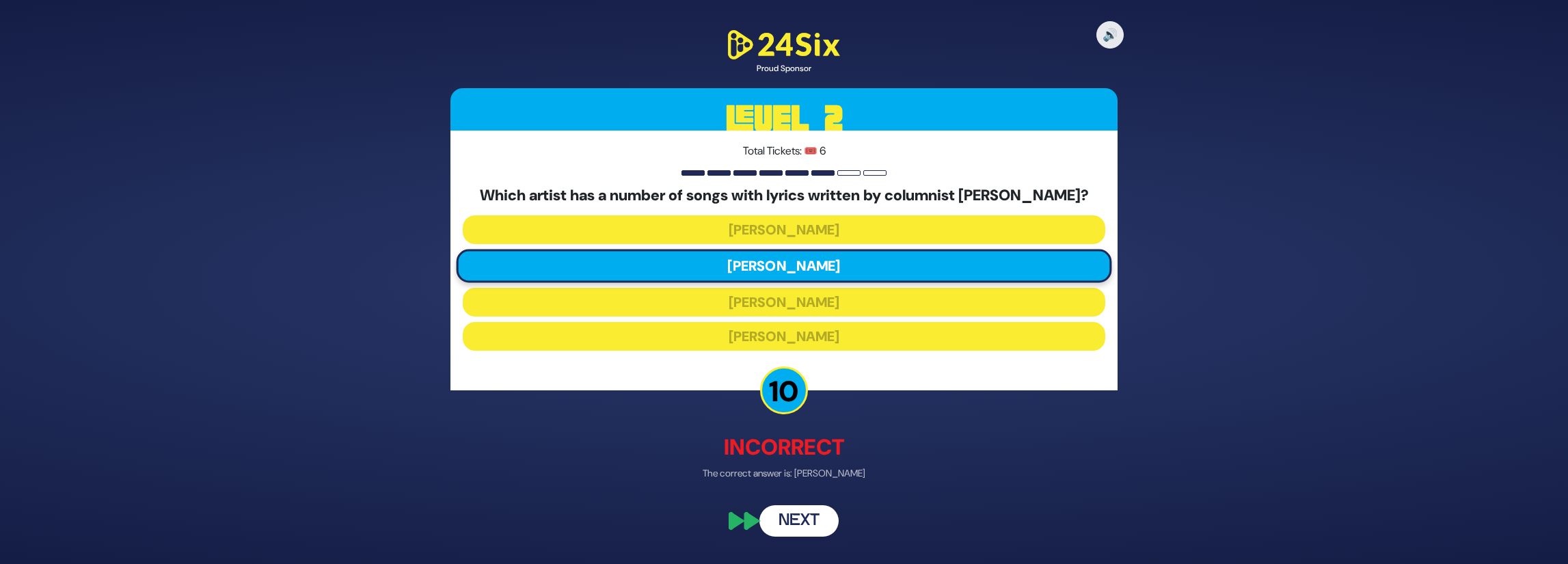
click at [821, 526] on button "Next" at bounding box center [799, 521] width 79 height 32
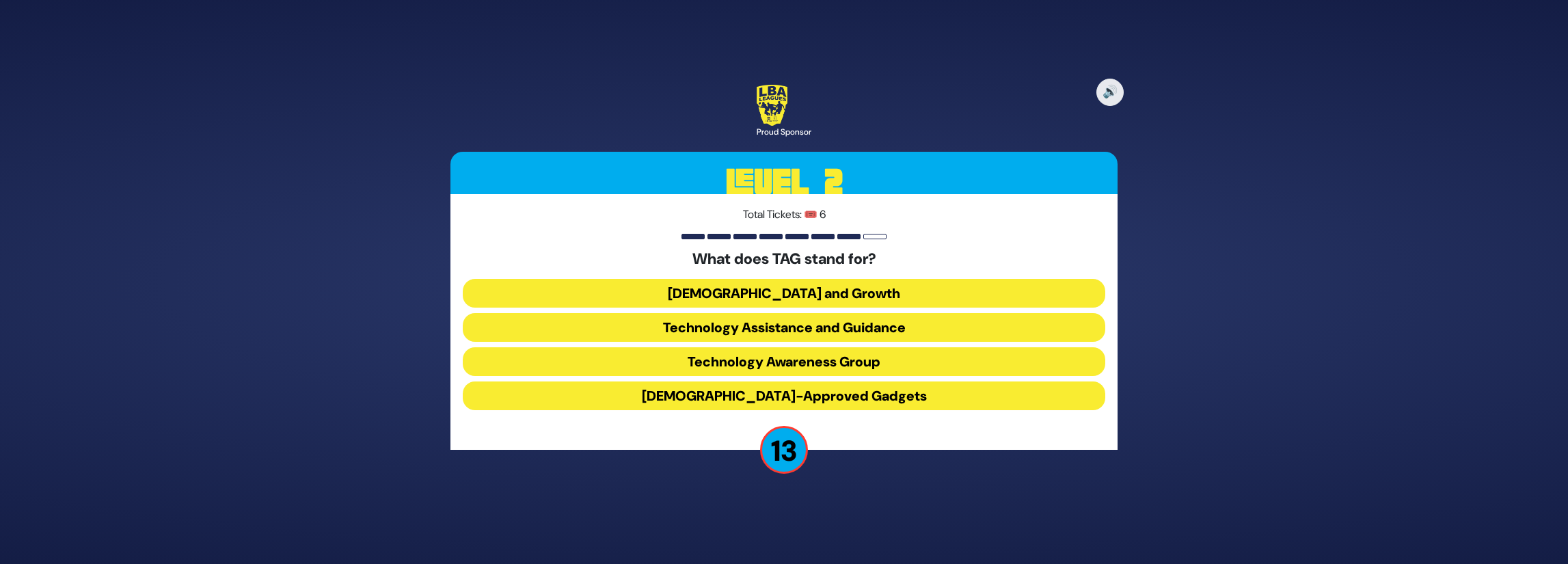
click at [816, 366] on button "Technology Awareness Group" at bounding box center [784, 362] width 642 height 29
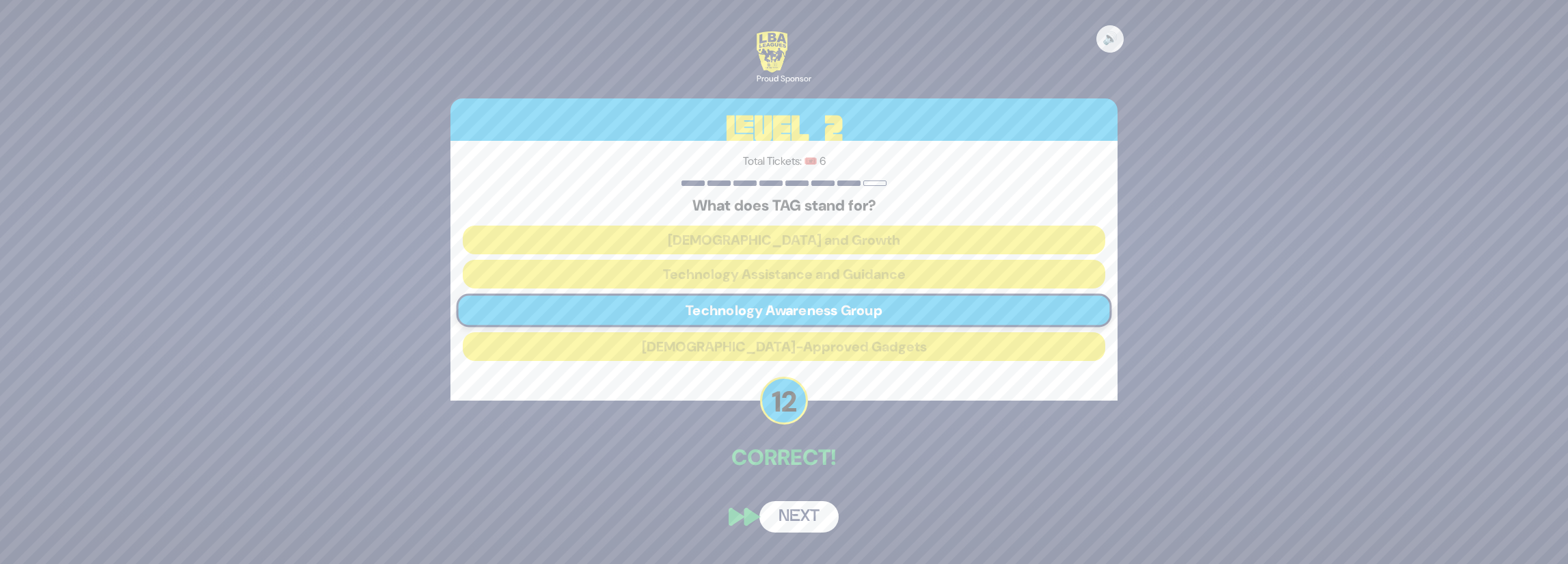
click at [820, 518] on button "Next" at bounding box center [799, 517] width 79 height 32
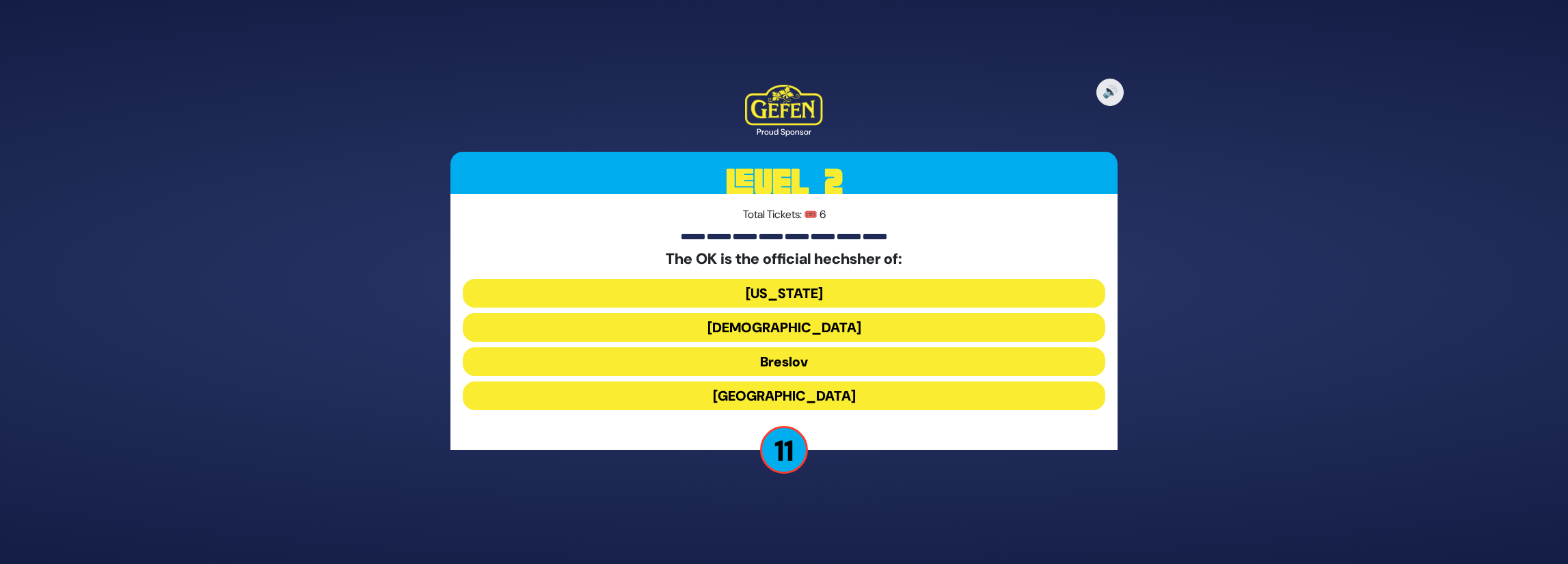
click at [842, 331] on button "Chabad" at bounding box center [784, 328] width 642 height 29
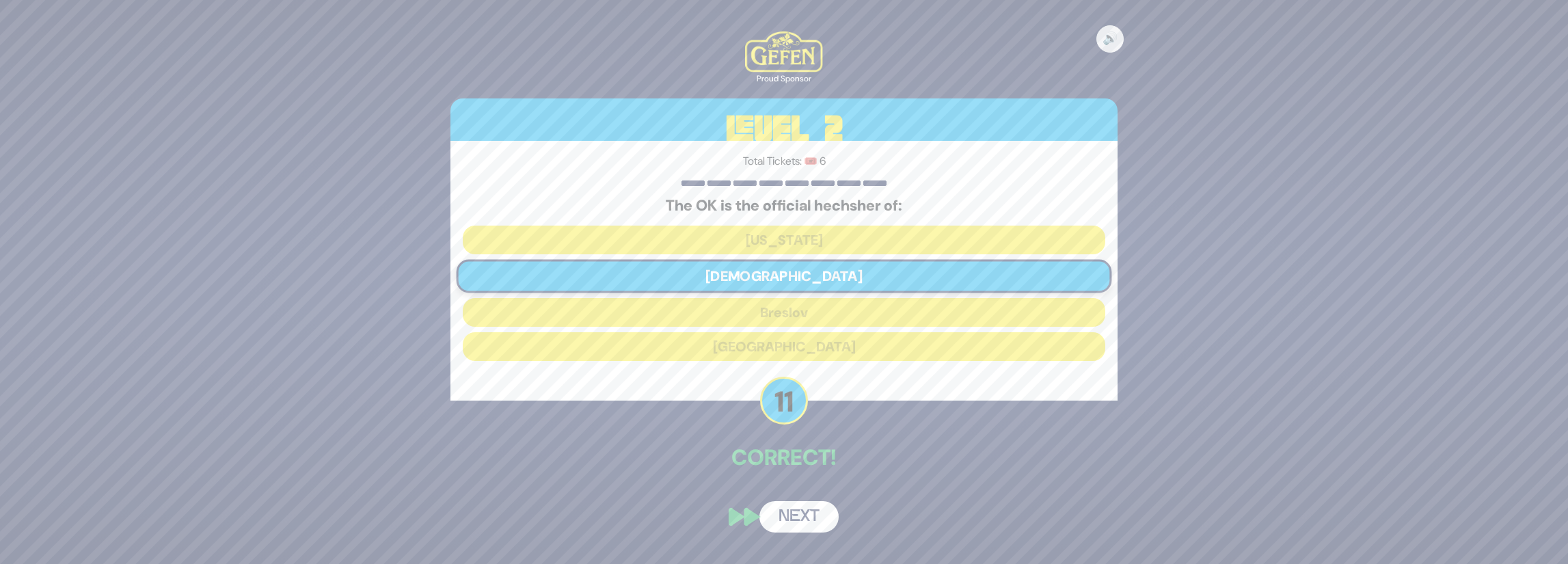
click at [810, 525] on button "Next" at bounding box center [799, 517] width 79 height 32
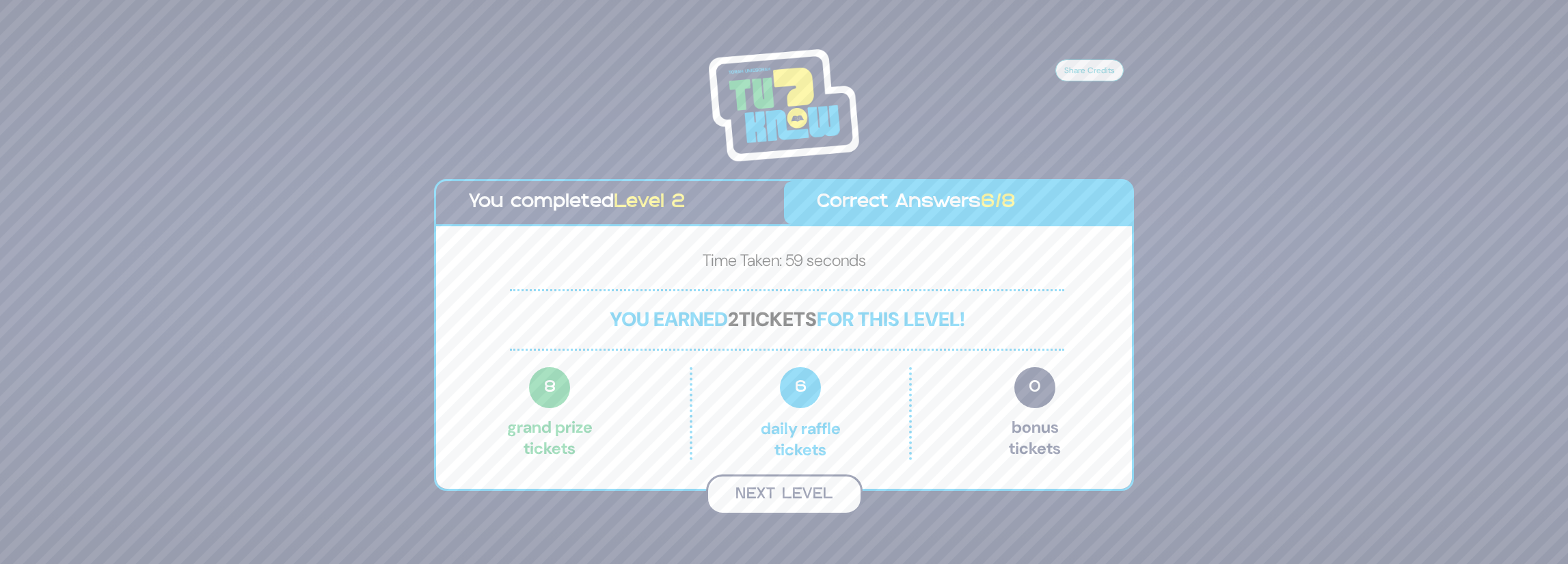
click at [834, 498] on button "Next Level" at bounding box center [784, 495] width 156 height 40
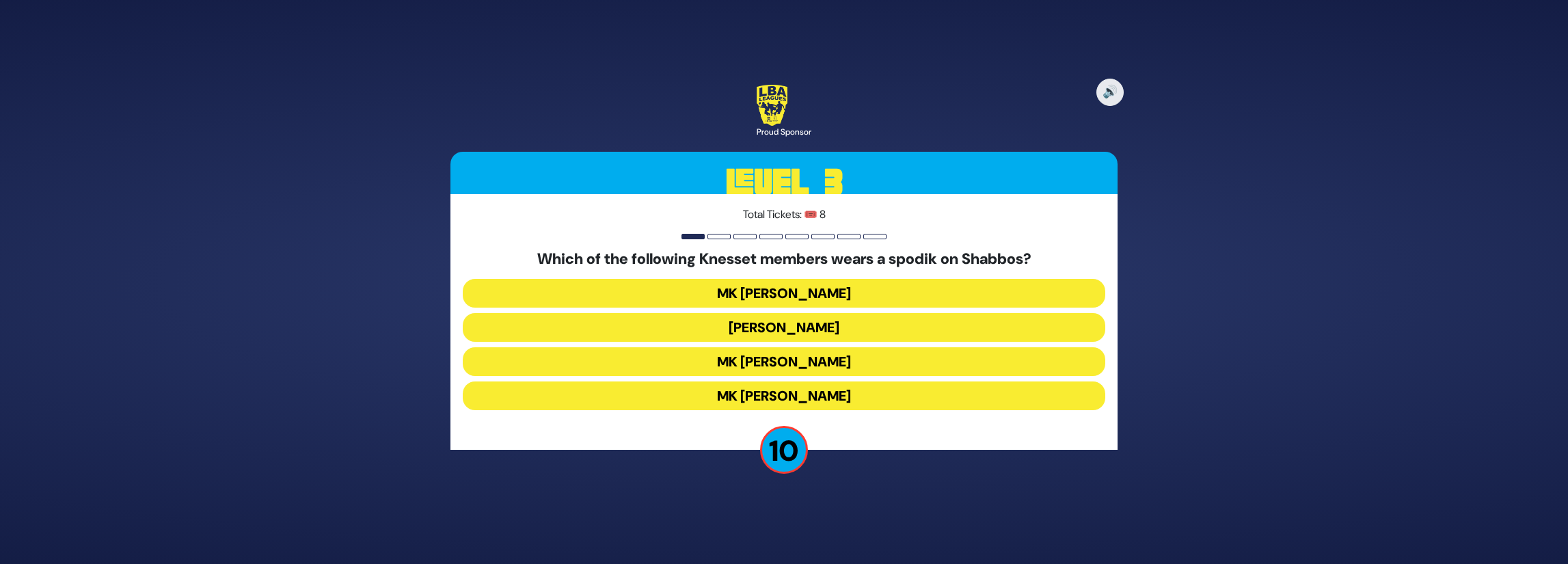
click at [810, 401] on button "MK Moshe Gafni" at bounding box center [784, 396] width 642 height 29
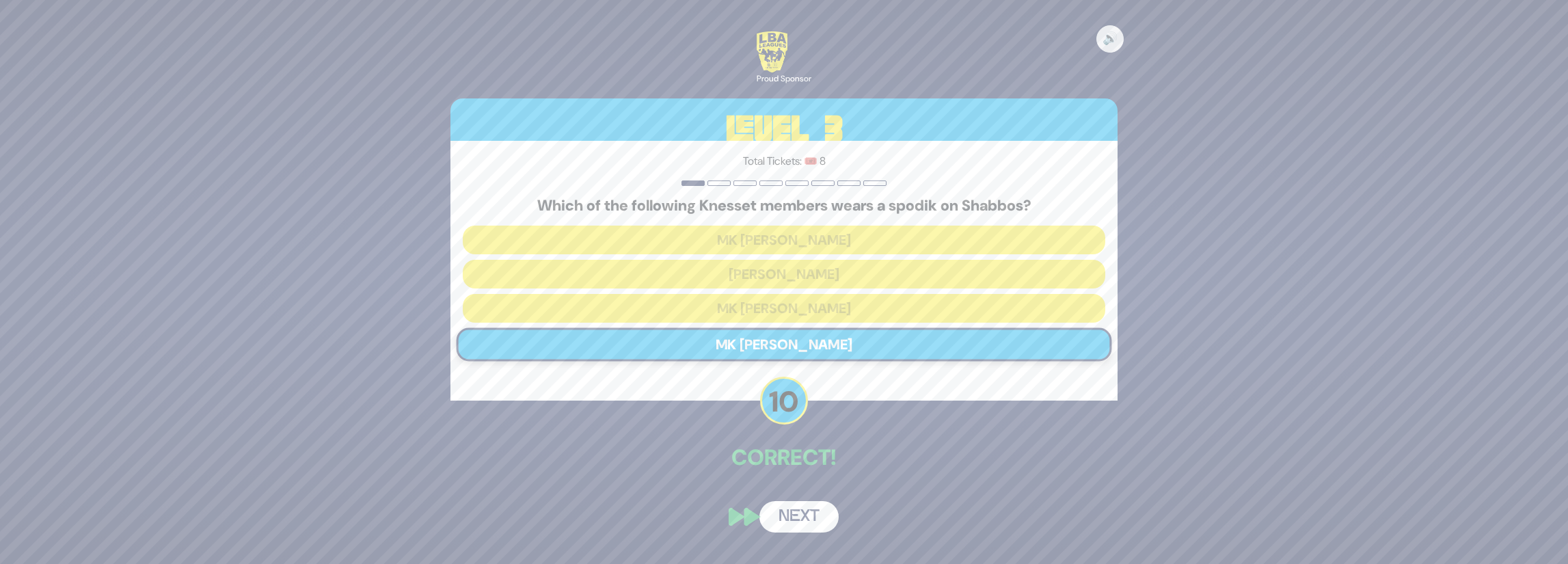
click at [812, 512] on button "Next" at bounding box center [799, 517] width 79 height 32
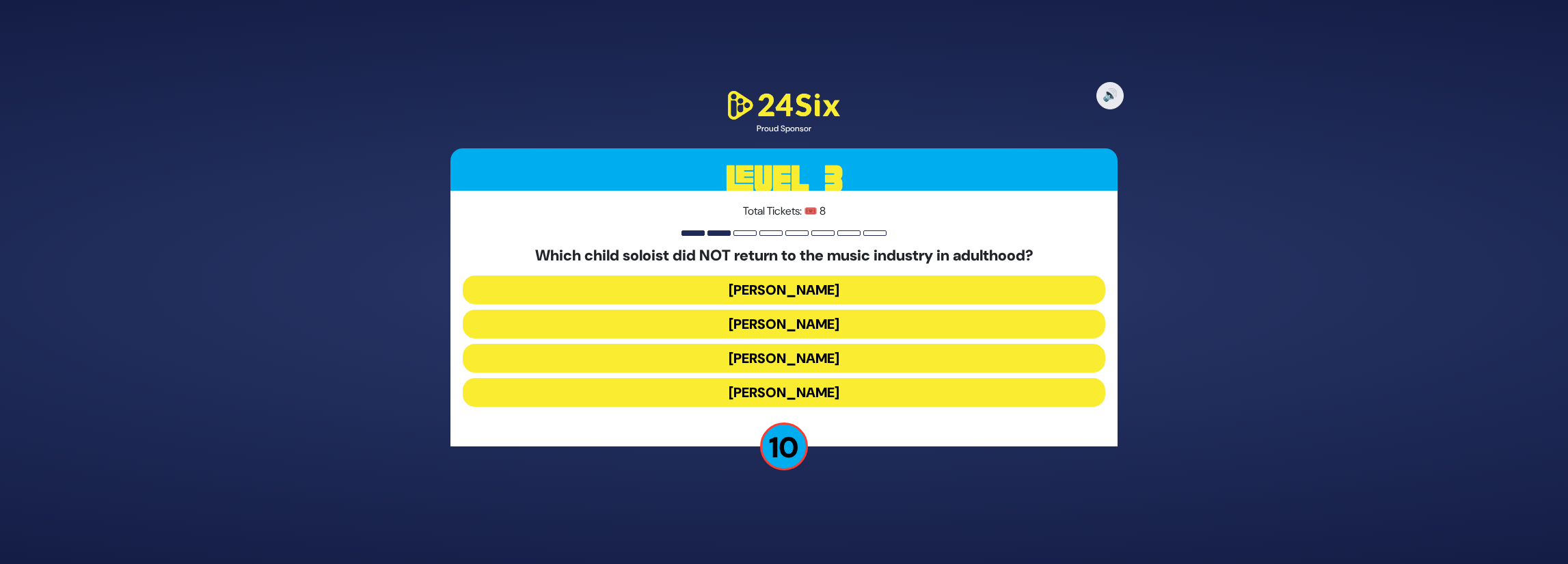
click at [825, 391] on button "Yitzy Spinner" at bounding box center [784, 393] width 642 height 29
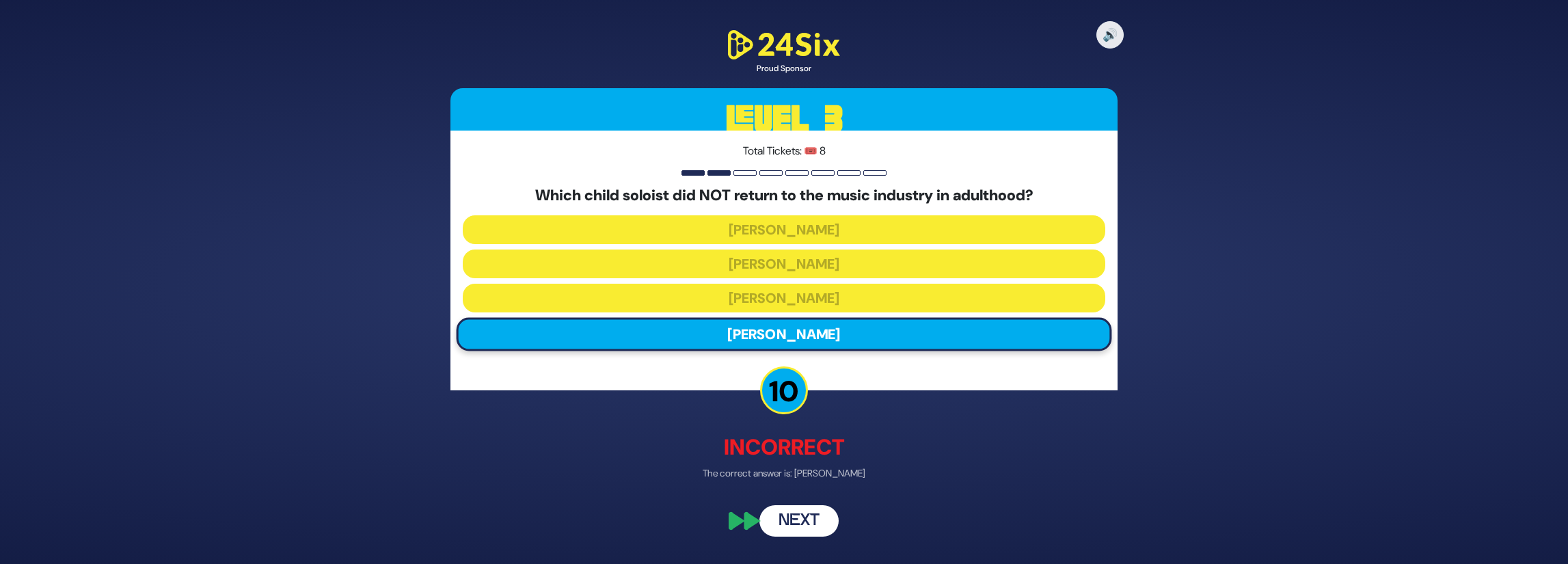
click at [808, 515] on button "Next" at bounding box center [799, 521] width 79 height 32
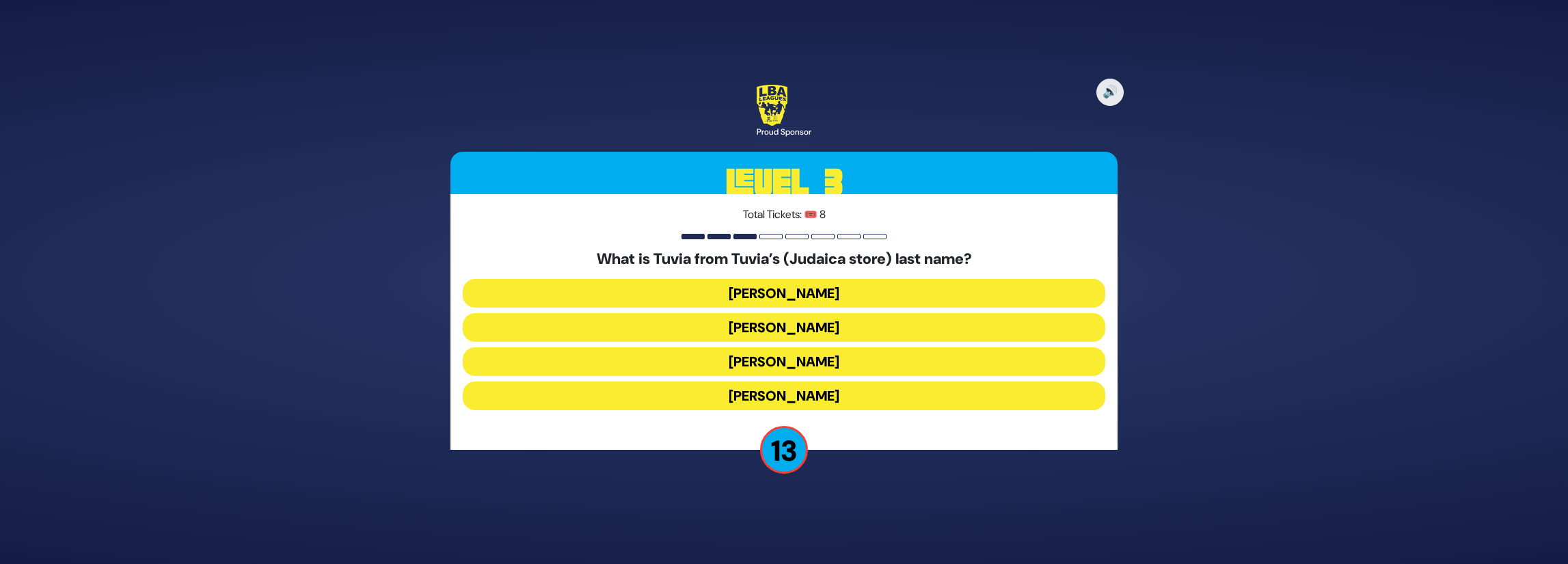
click at [820, 373] on button "Rotberg" at bounding box center [784, 362] width 642 height 29
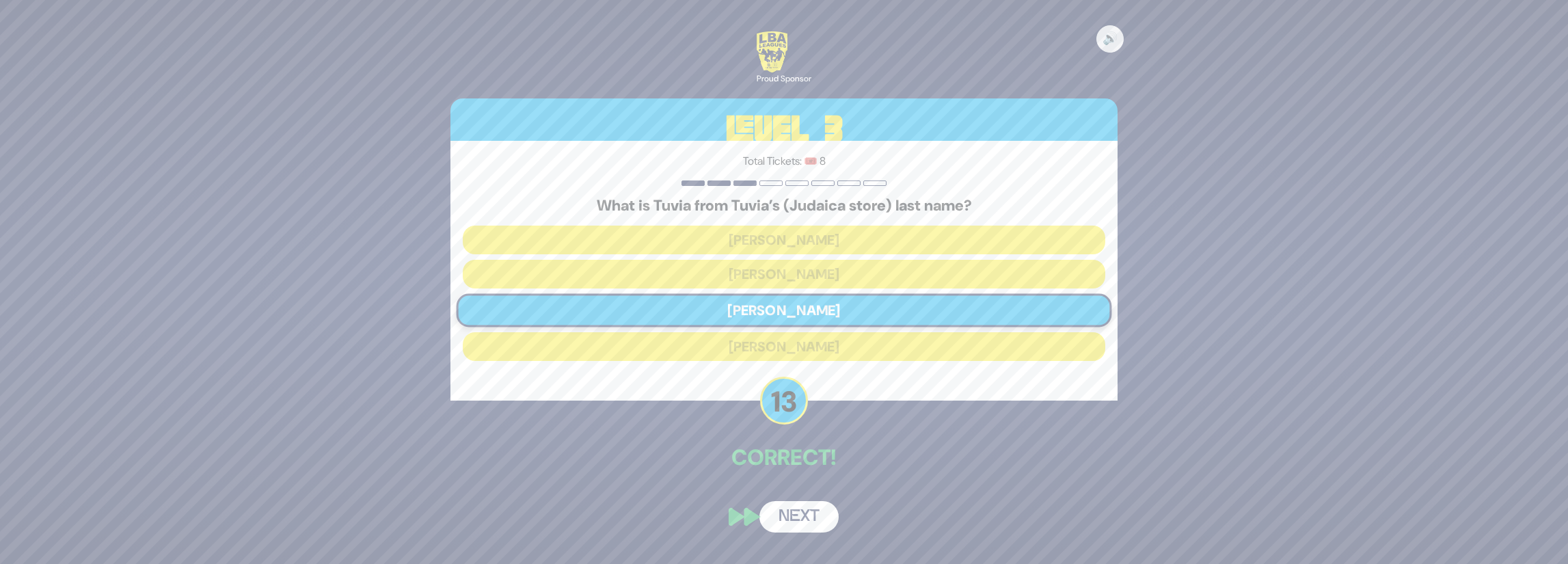
click at [812, 518] on button "Next" at bounding box center [799, 517] width 79 height 32
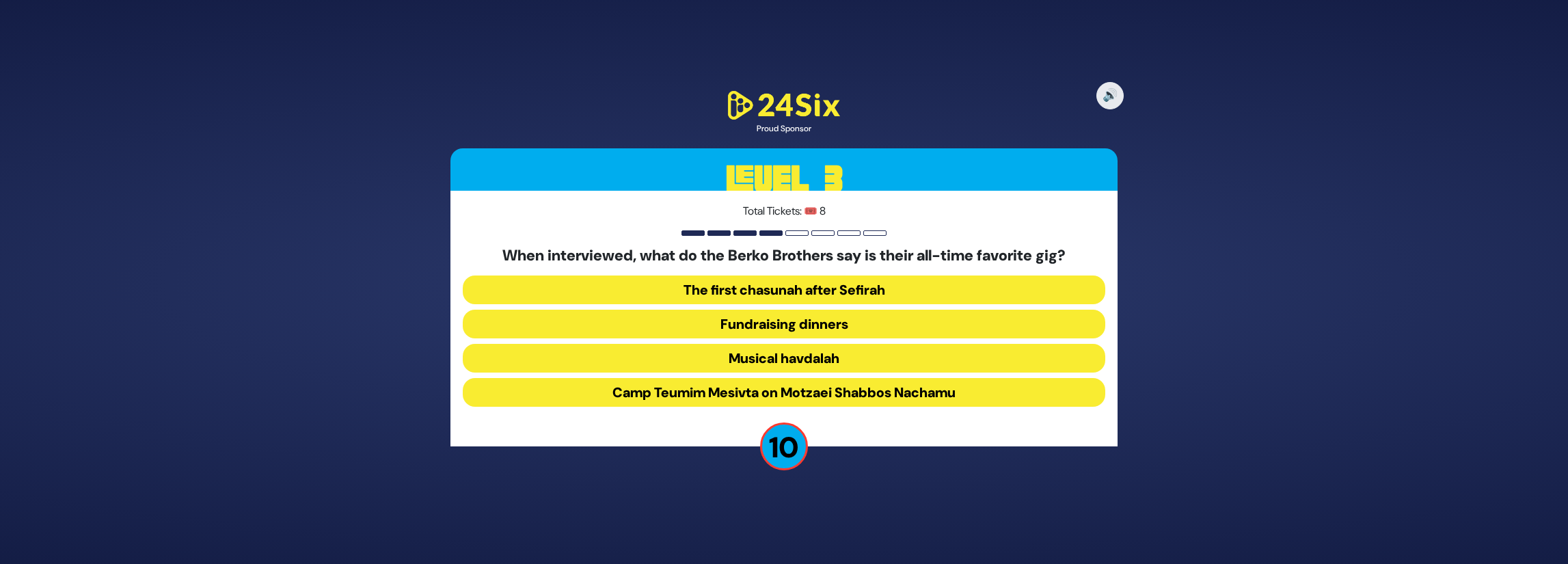
click at [834, 391] on button "Camp Teumim Mesivta on Motzaei Shabbos Nachamu" at bounding box center [784, 393] width 642 height 29
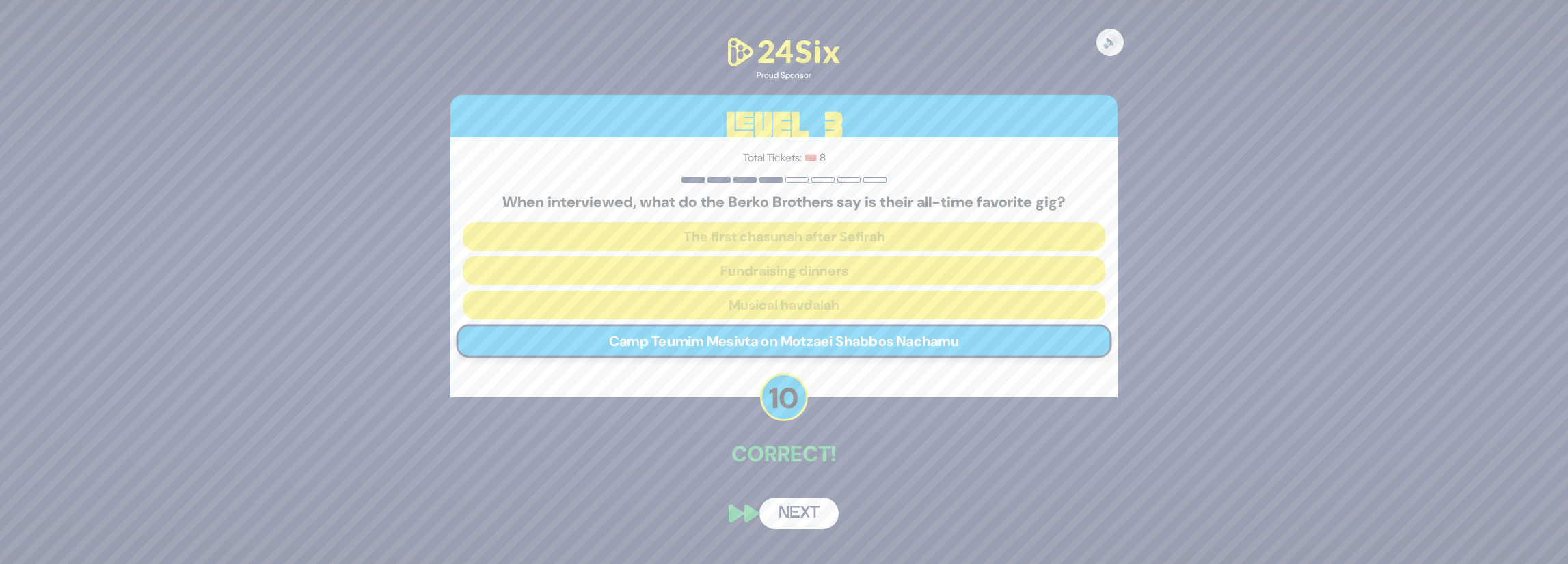
click at [818, 522] on button "Next" at bounding box center [799, 513] width 79 height 32
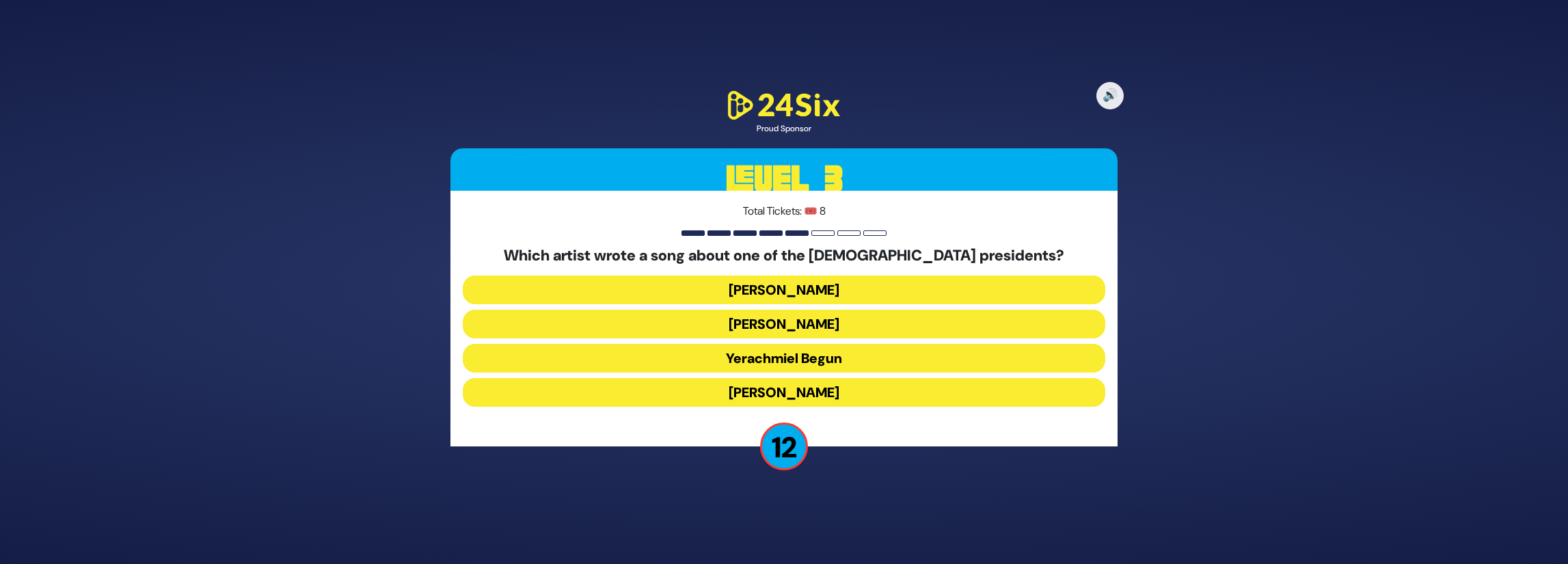
click at [859, 361] on button "Yerachmiel Begun" at bounding box center [784, 359] width 642 height 29
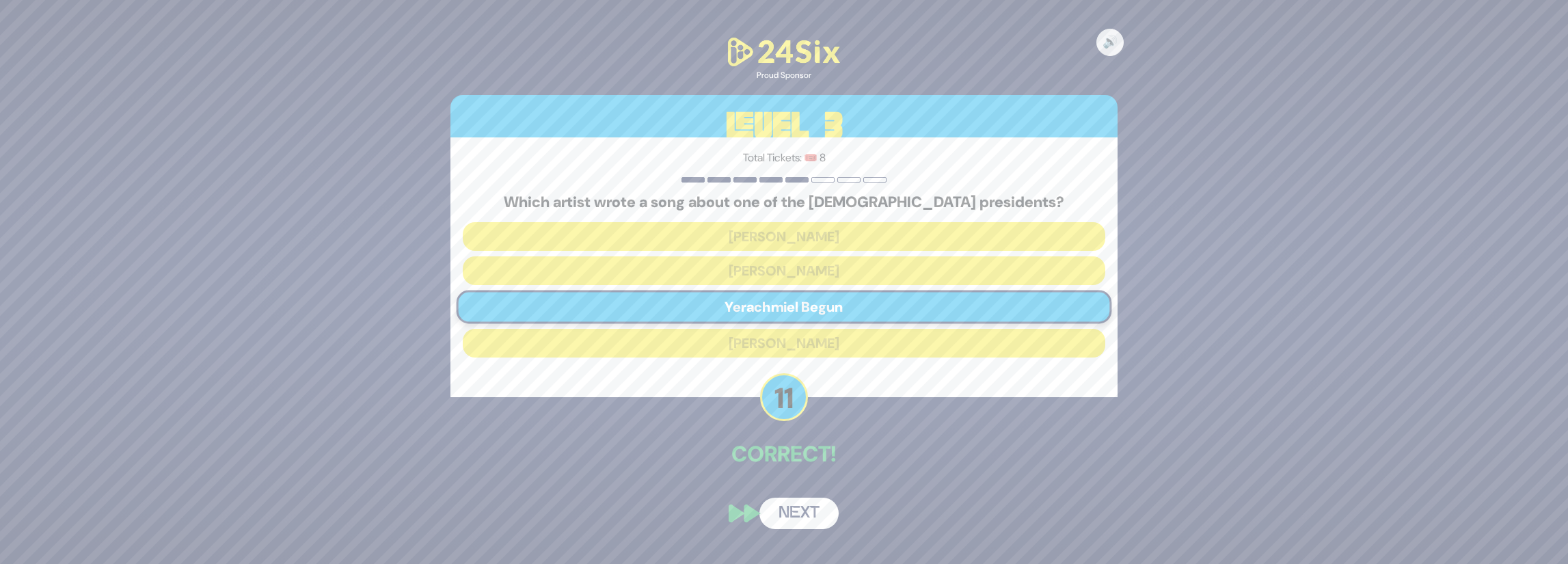
click at [812, 515] on button "Next" at bounding box center [799, 513] width 79 height 32
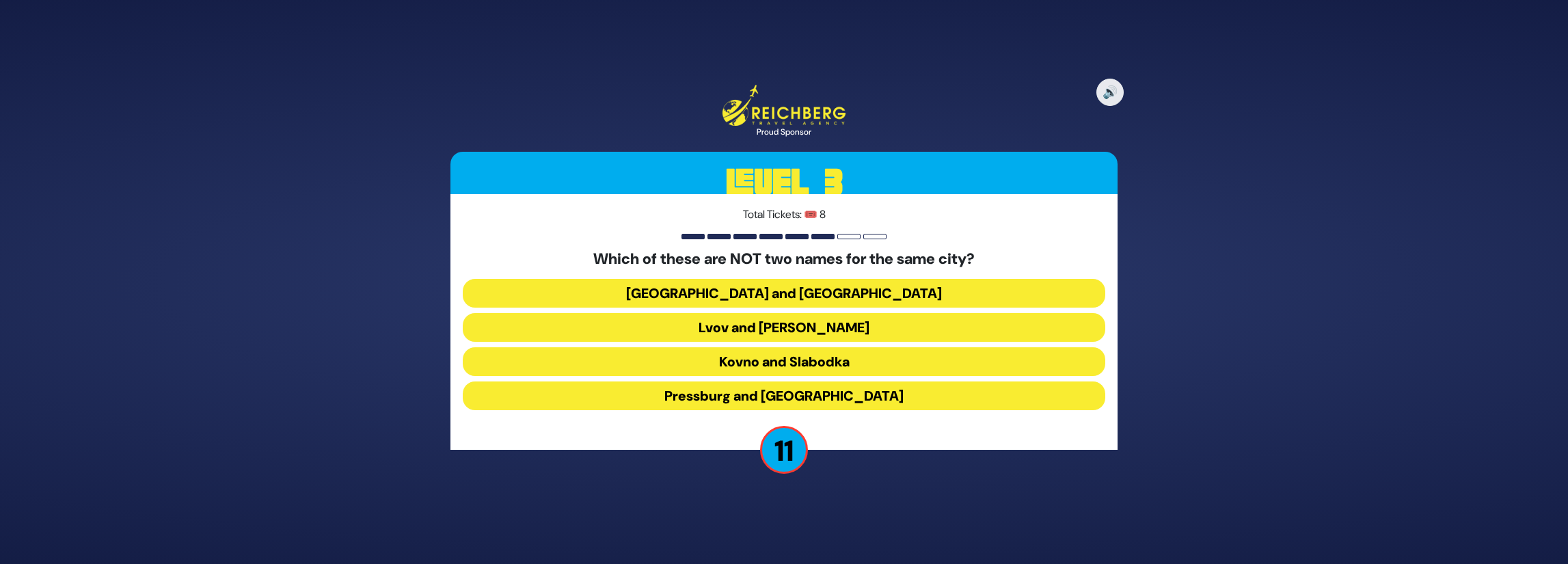
click at [829, 365] on button "Kovno and Slabodka" at bounding box center [784, 362] width 642 height 29
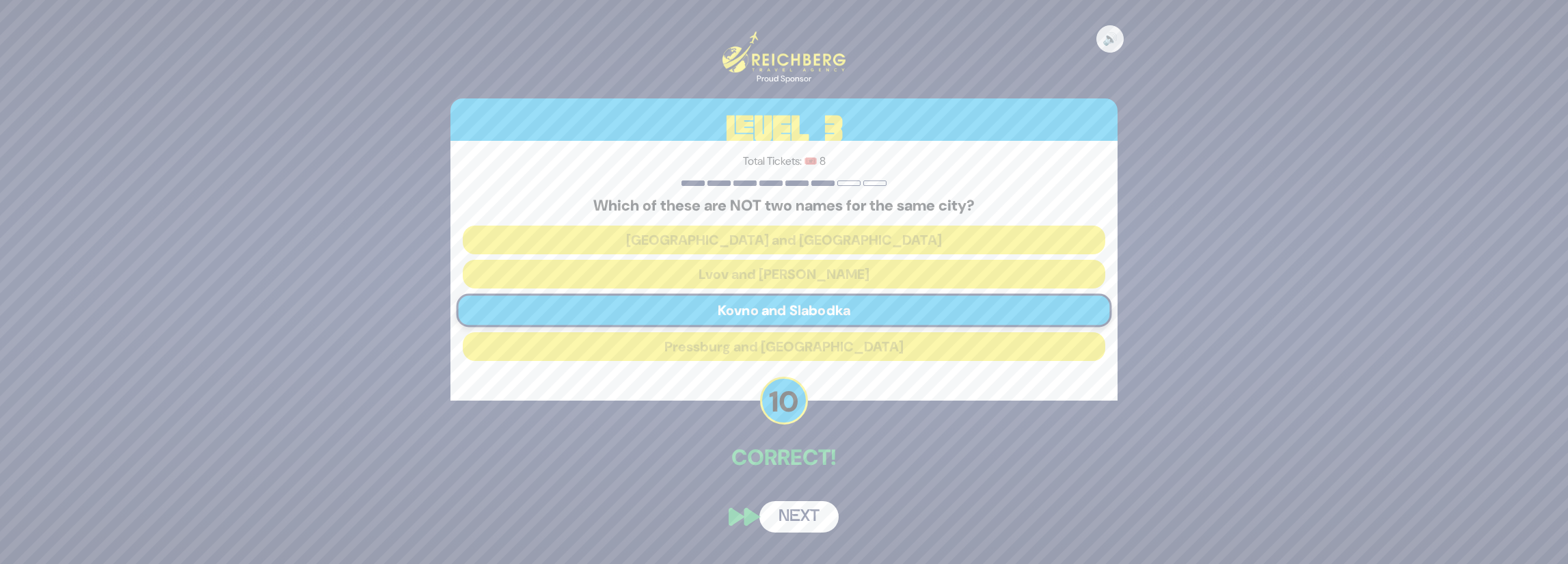
click at [821, 509] on button "Next" at bounding box center [799, 517] width 79 height 32
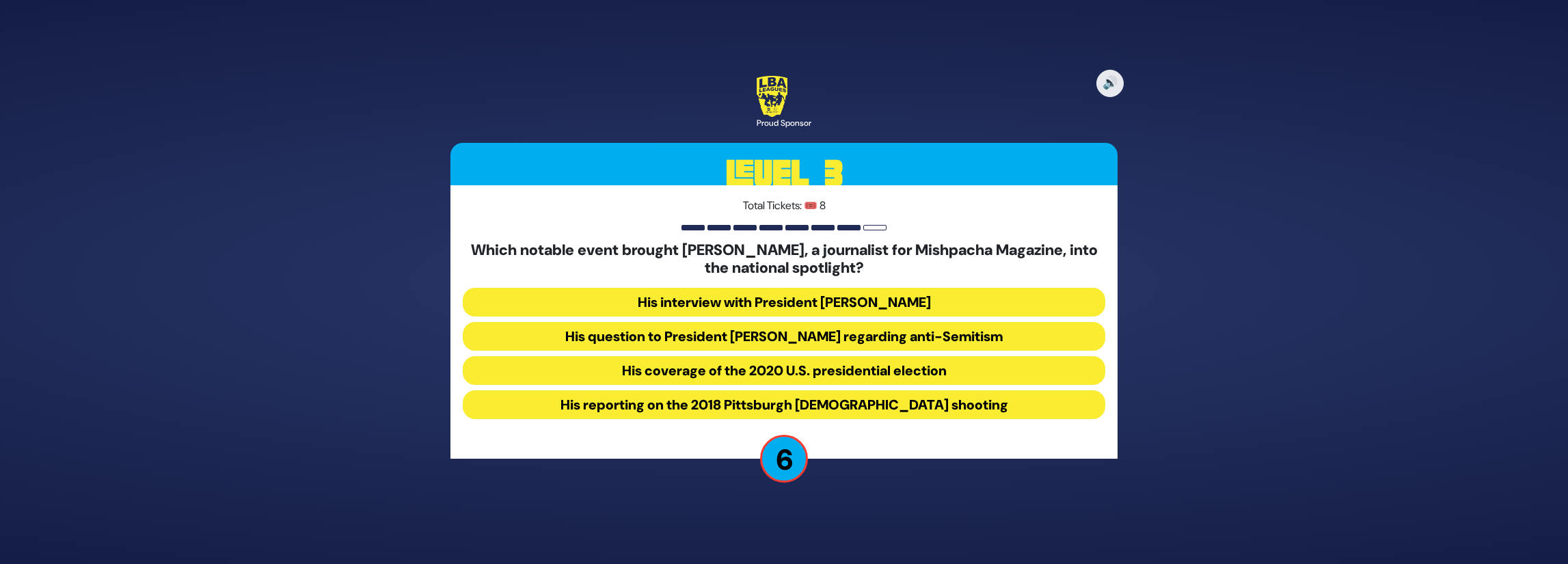
click at [846, 342] on button "His question to President Donald Trump regarding anti-Semitism" at bounding box center [784, 337] width 642 height 29
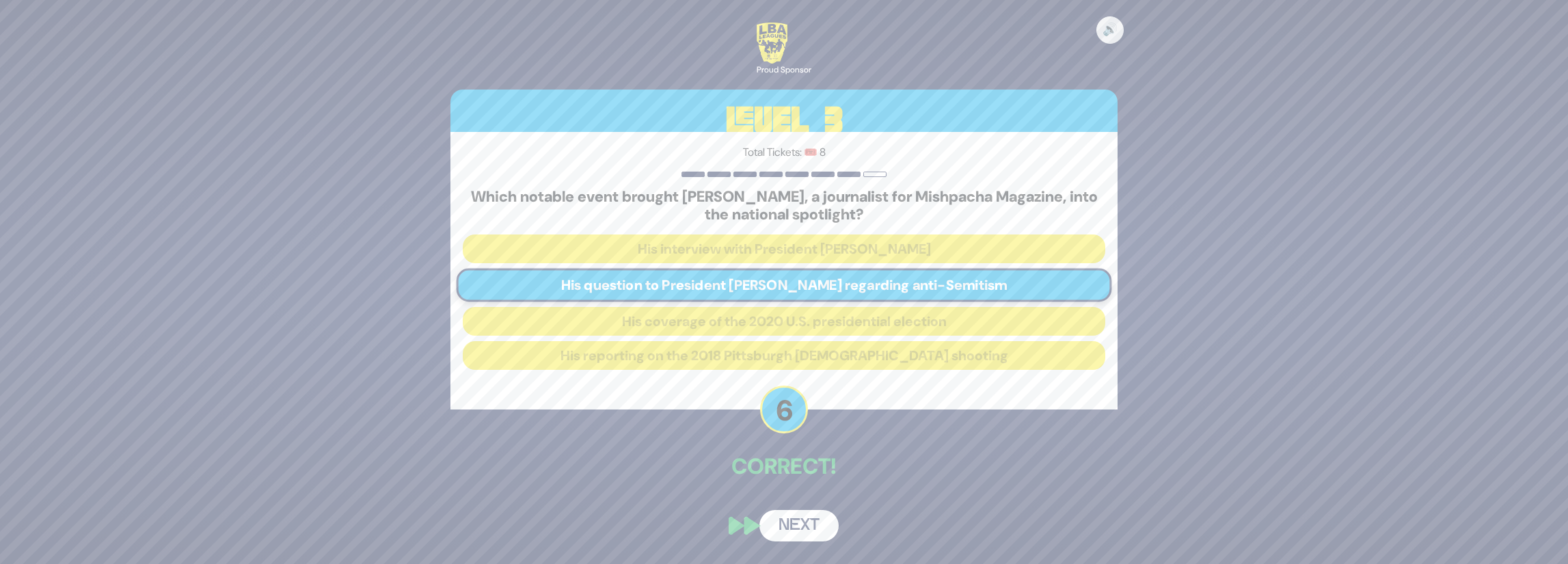
click at [821, 524] on button "Next" at bounding box center [799, 526] width 79 height 32
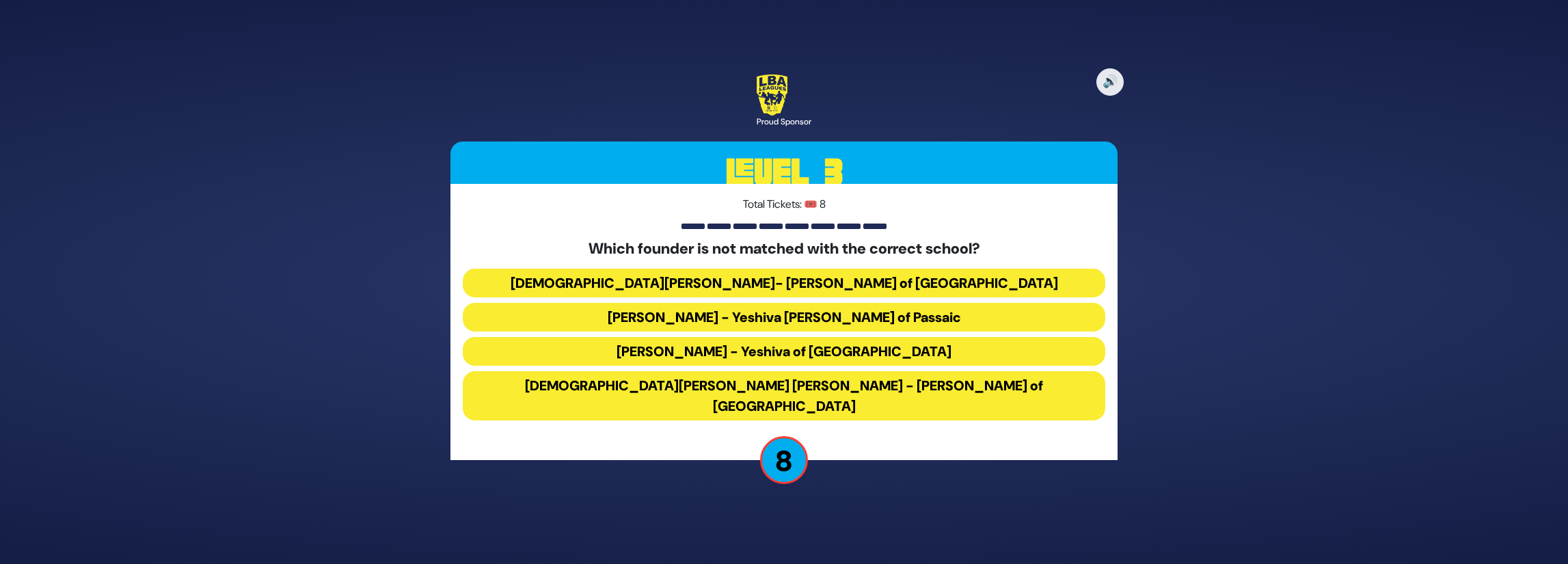
click at [785, 287] on button "Rabbi Avrohom Kelman- Bnos Leah of Prospect Park" at bounding box center [784, 283] width 642 height 29
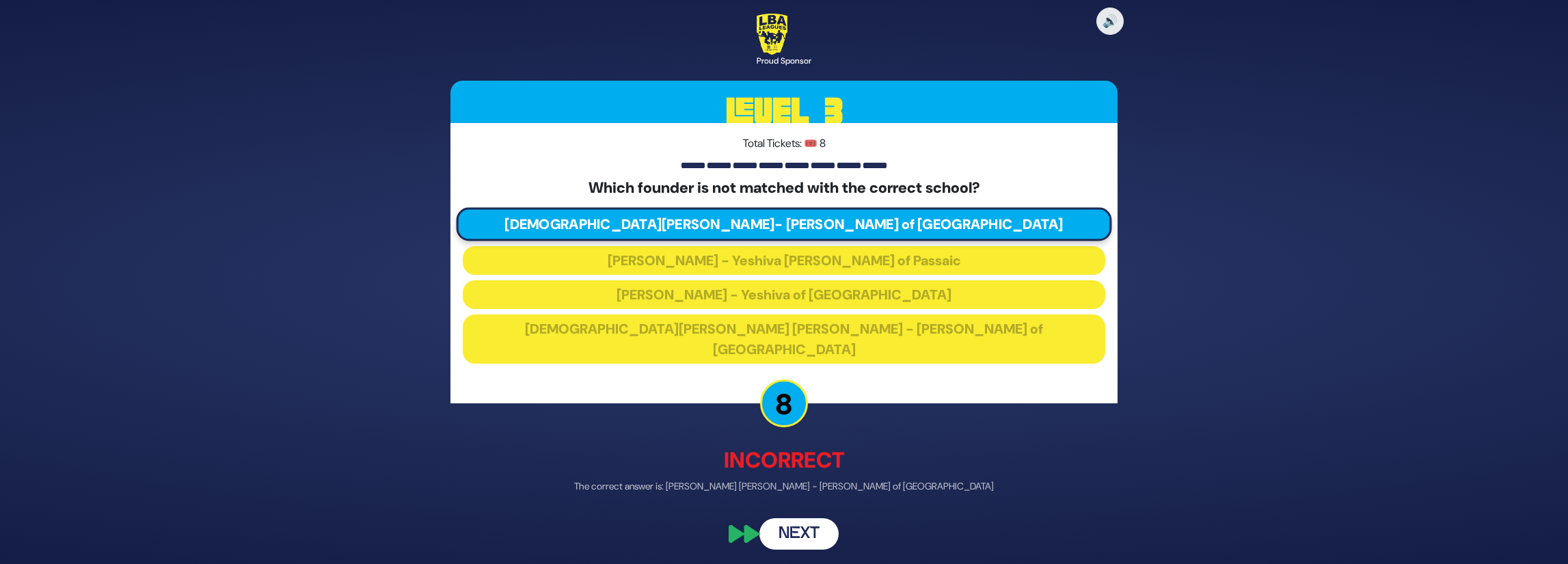
click at [818, 528] on button "Next" at bounding box center [799, 535] width 79 height 32
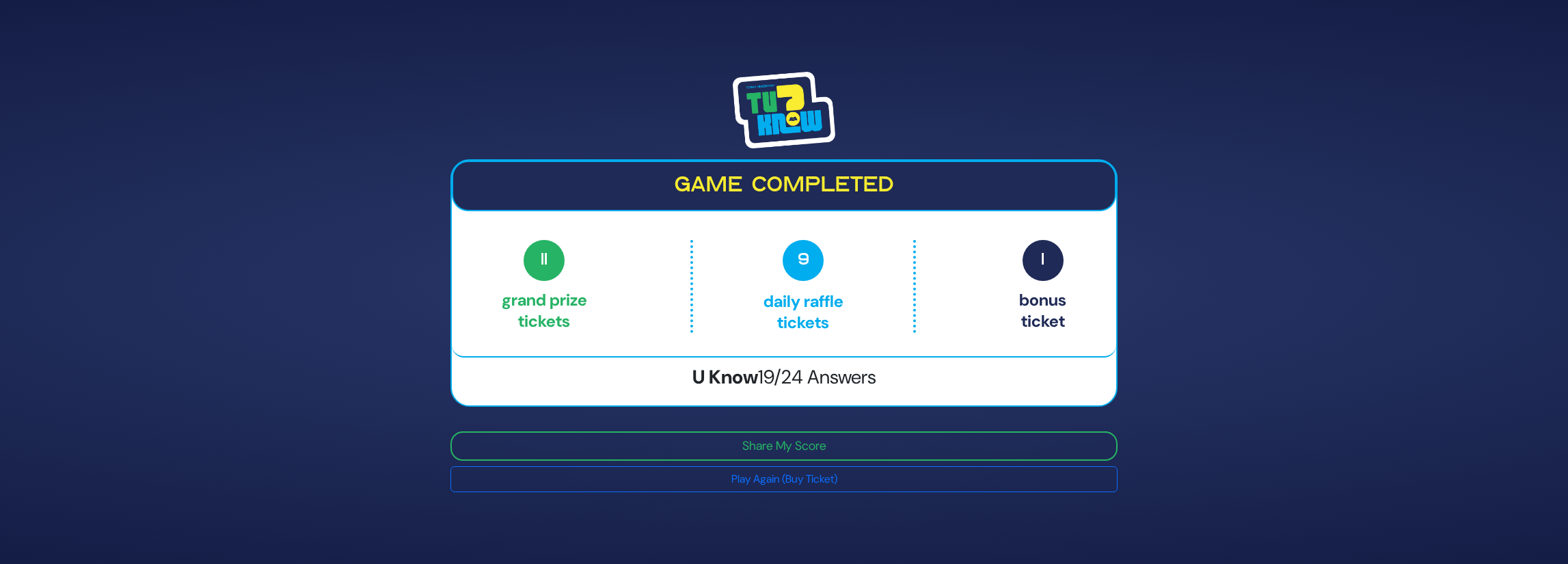
click at [748, 283] on p "9 Daily Raffle tickets" at bounding box center [802, 286] width 162 height 93
click at [554, 273] on span "11" at bounding box center [544, 260] width 41 height 41
click at [879, 262] on p "9 Daily Raffle tickets" at bounding box center [802, 286] width 162 height 93
click at [564, 266] on span "11" at bounding box center [544, 260] width 41 height 41
click at [821, 259] on span "9" at bounding box center [802, 260] width 41 height 41
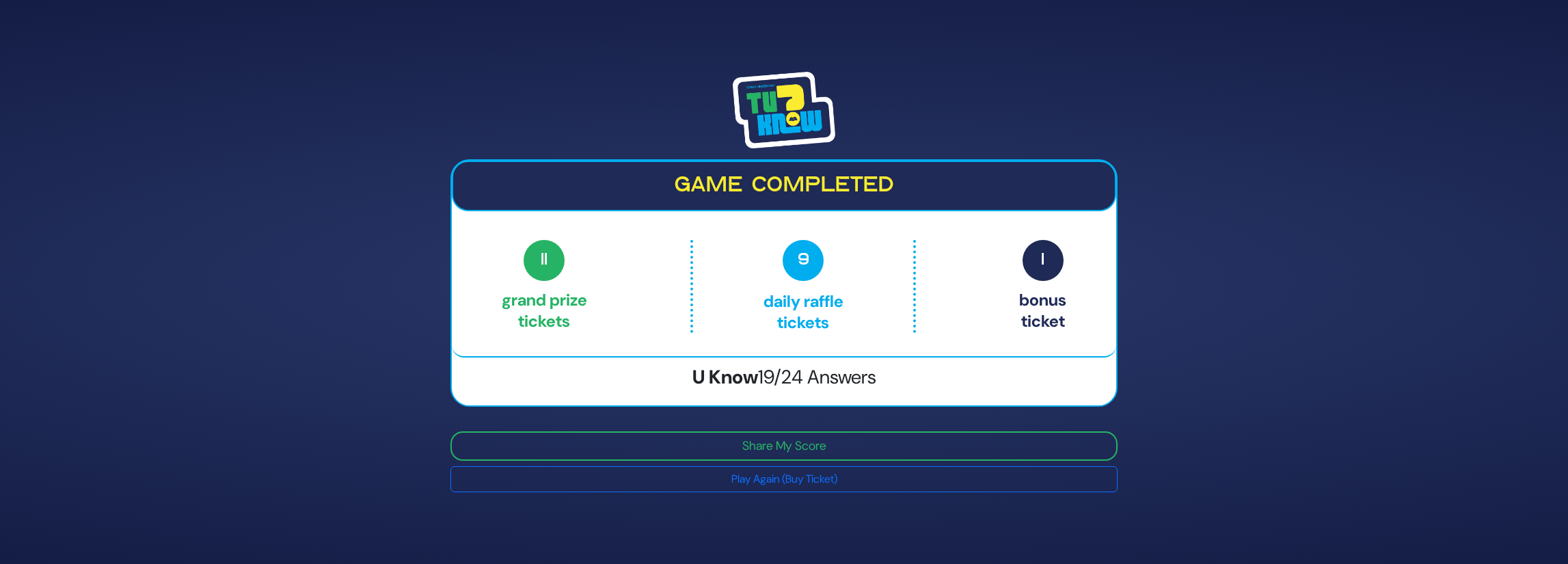
click at [1040, 282] on p "1 Bonus ticket" at bounding box center [1043, 286] width 47 height 93
click at [489, 308] on div "11 Grand Prize tickets 9 Daily Raffle tickets 1 Bonus ticket" at bounding box center [784, 290] width 664 height 100
click at [757, 367] on h3 "U Know 19/24 Answers" at bounding box center [784, 378] width 664 height 24
